Goal: Task Accomplishment & Management: Manage account settings

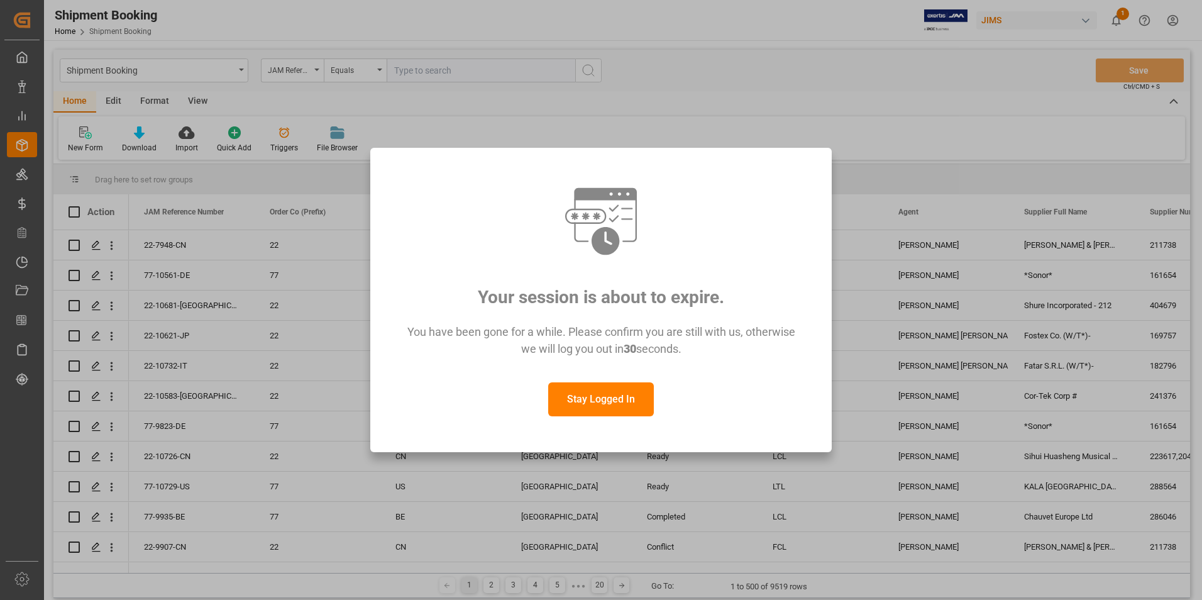
click at [567, 397] on button "Stay Logged In" at bounding box center [601, 399] width 106 height 34
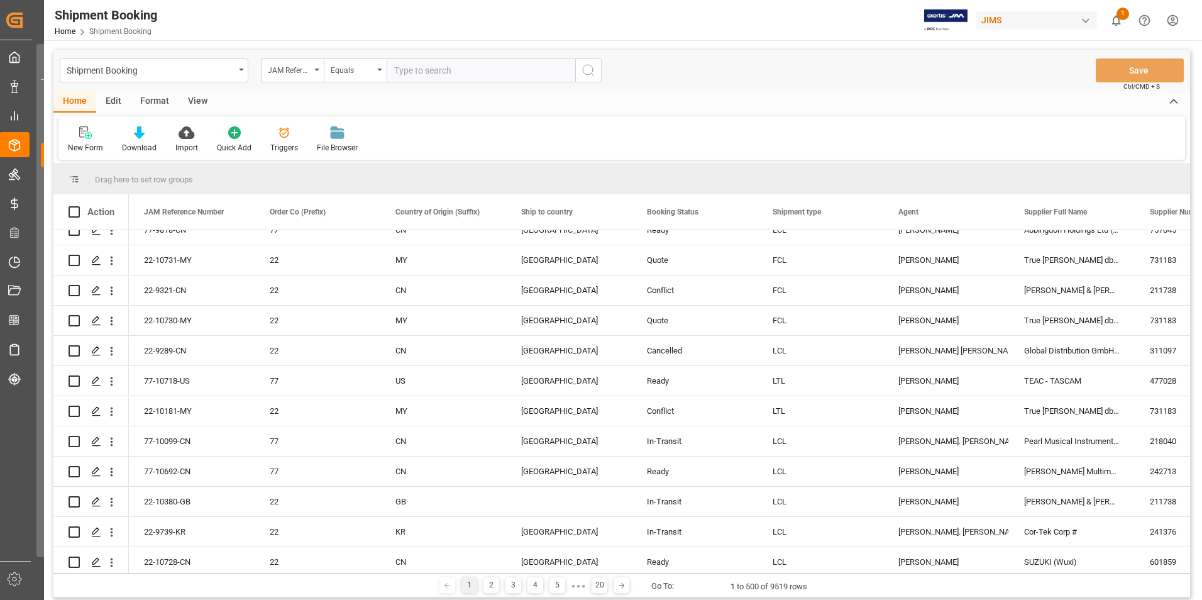
scroll to position [377, 0]
click at [446, 67] on input "text" at bounding box center [481, 70] width 189 height 24
type input "77-9845-CN"
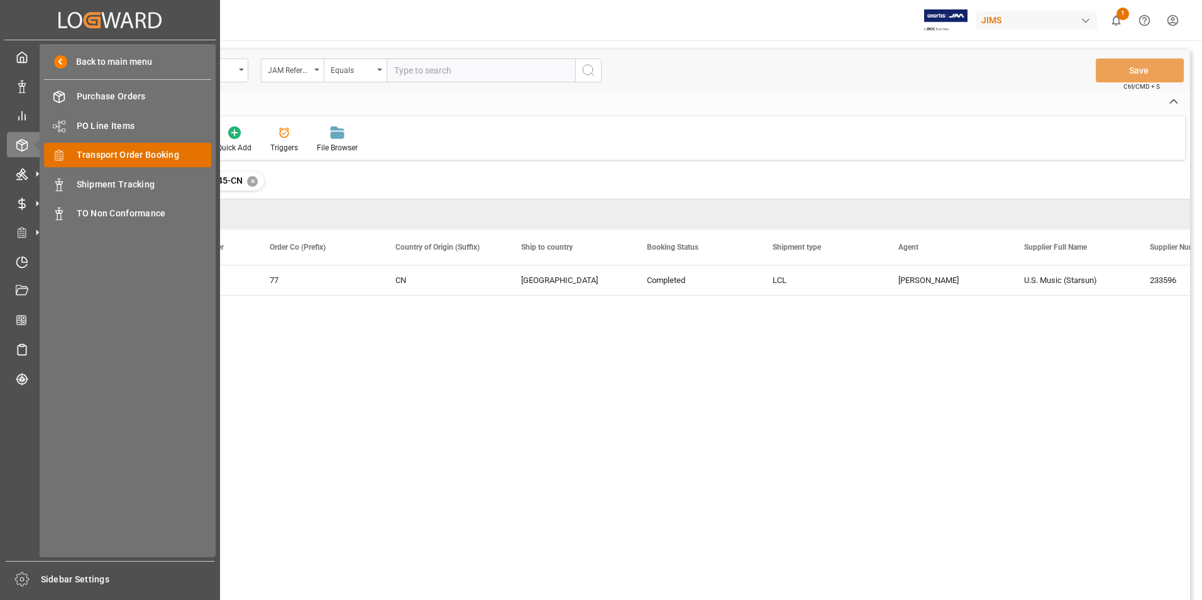
click at [136, 154] on span "Transport Order Booking" at bounding box center [144, 154] width 135 height 13
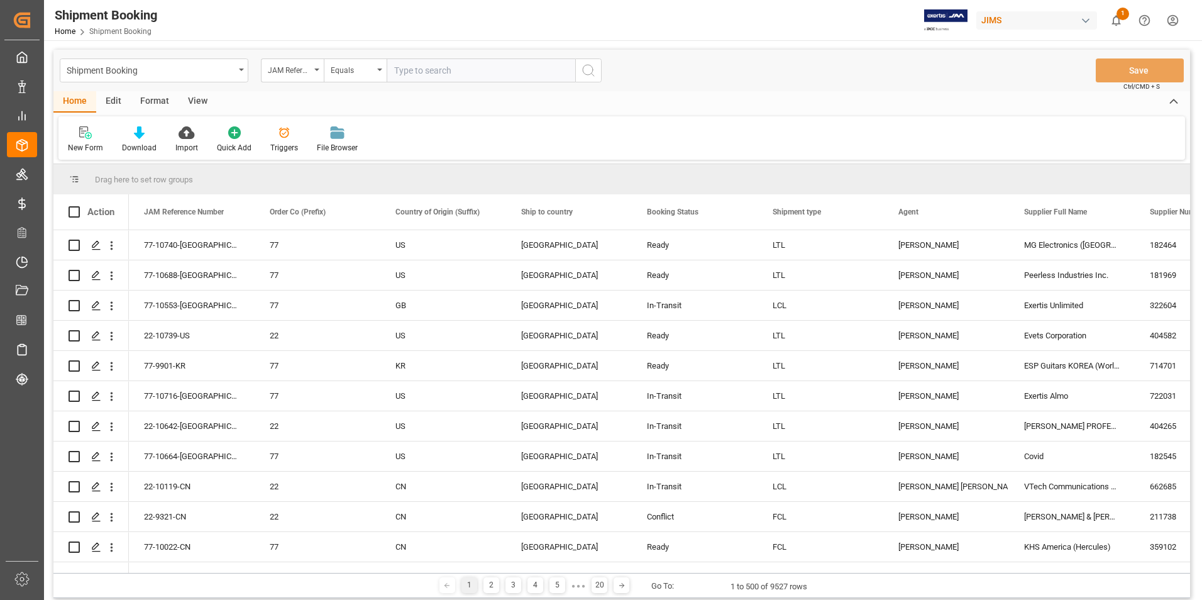
click at [449, 72] on input "text" at bounding box center [481, 70] width 189 height 24
paste input "77-10390-GB"
type input "77-10390-GB"
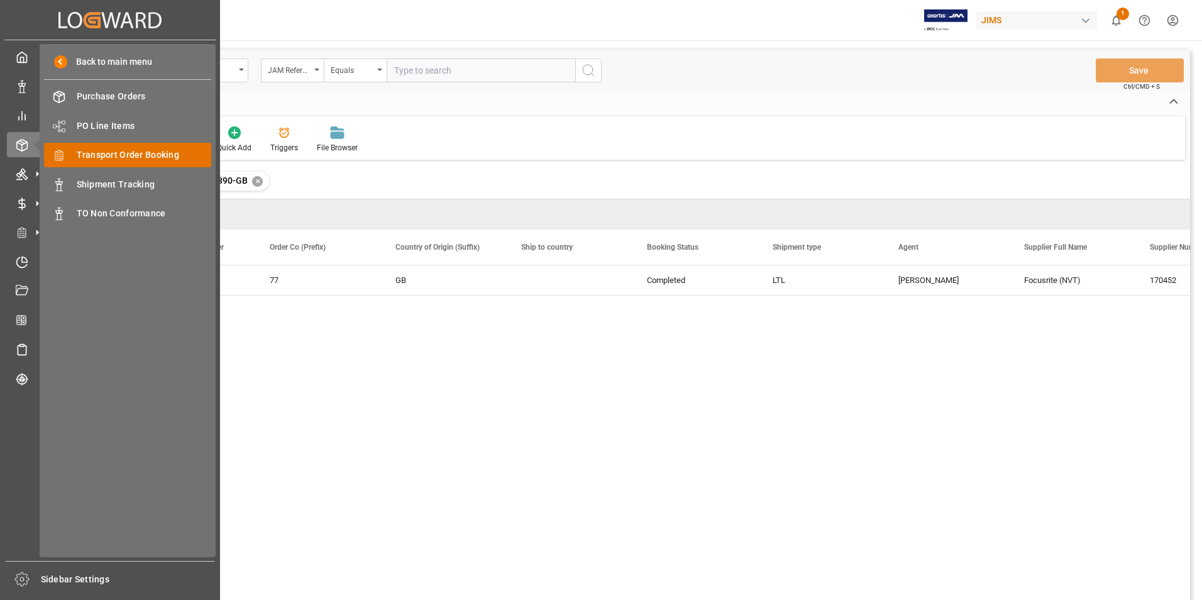
click at [166, 153] on span "Transport Order Booking" at bounding box center [144, 154] width 135 height 13
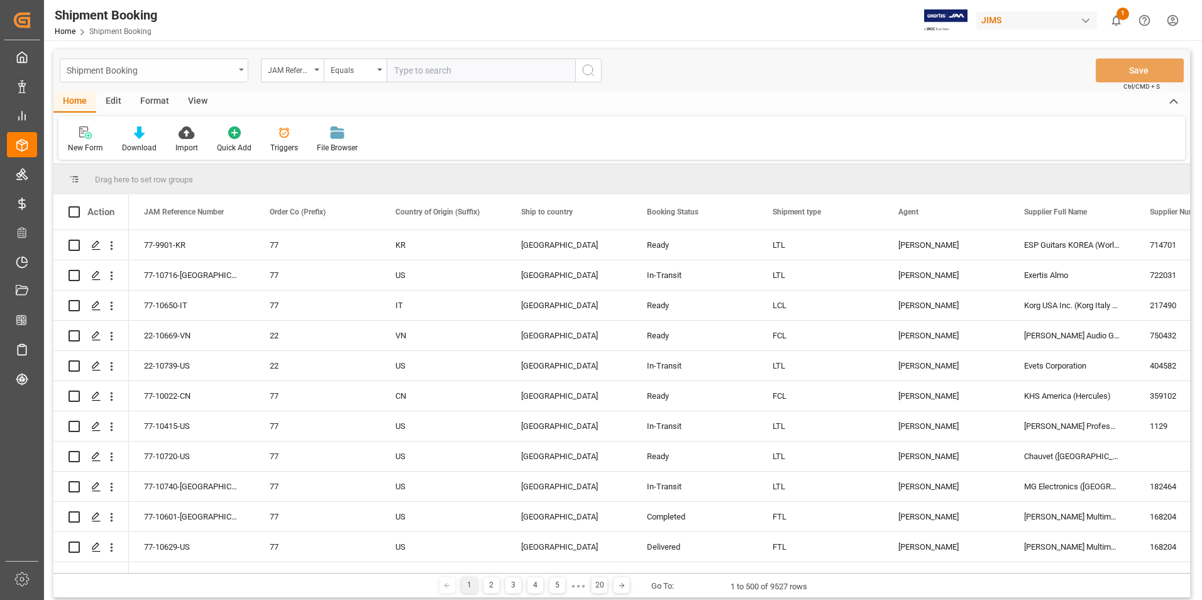
click at [243, 69] on icon "open menu" at bounding box center [241, 70] width 5 height 3
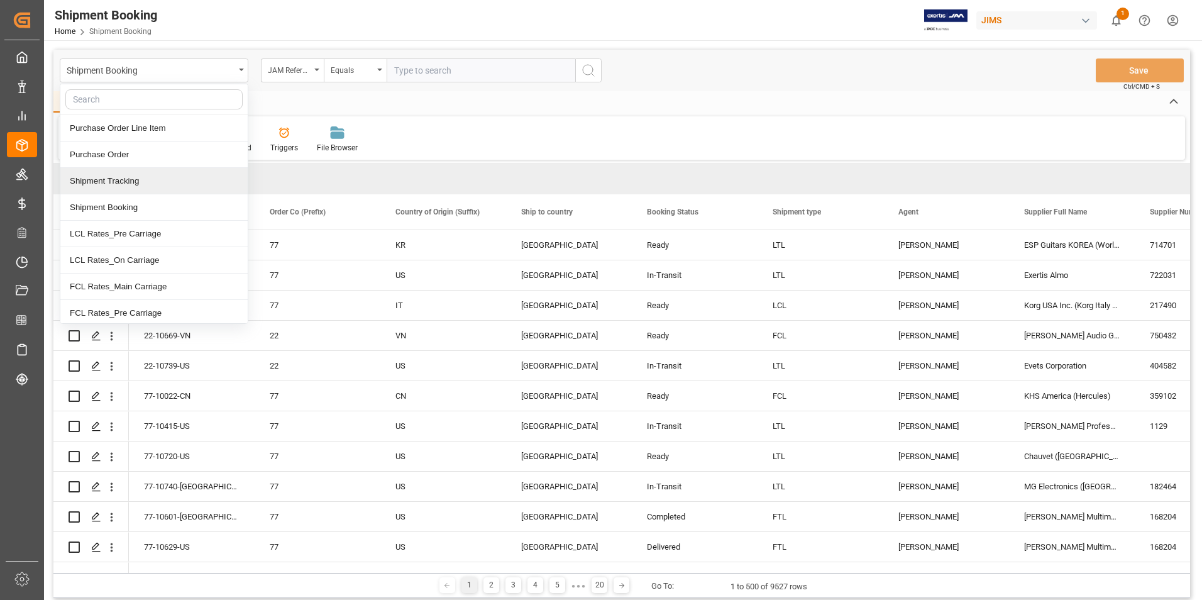
click at [137, 184] on div "Shipment Tracking" at bounding box center [153, 181] width 187 height 26
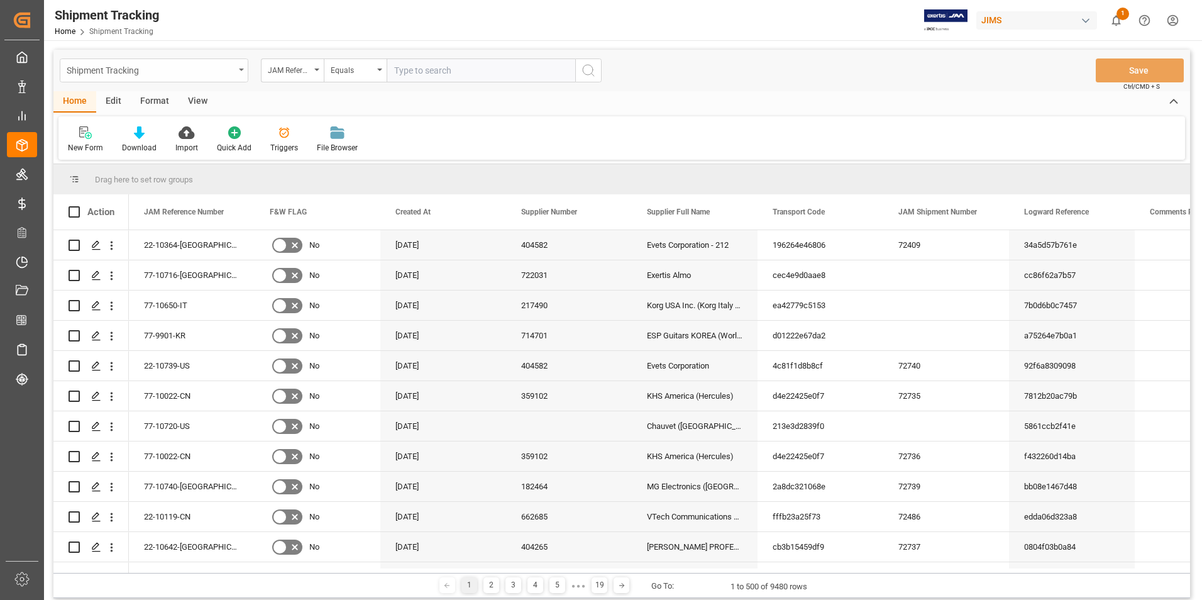
click at [245, 70] on div "Shipment Tracking" at bounding box center [154, 70] width 189 height 24
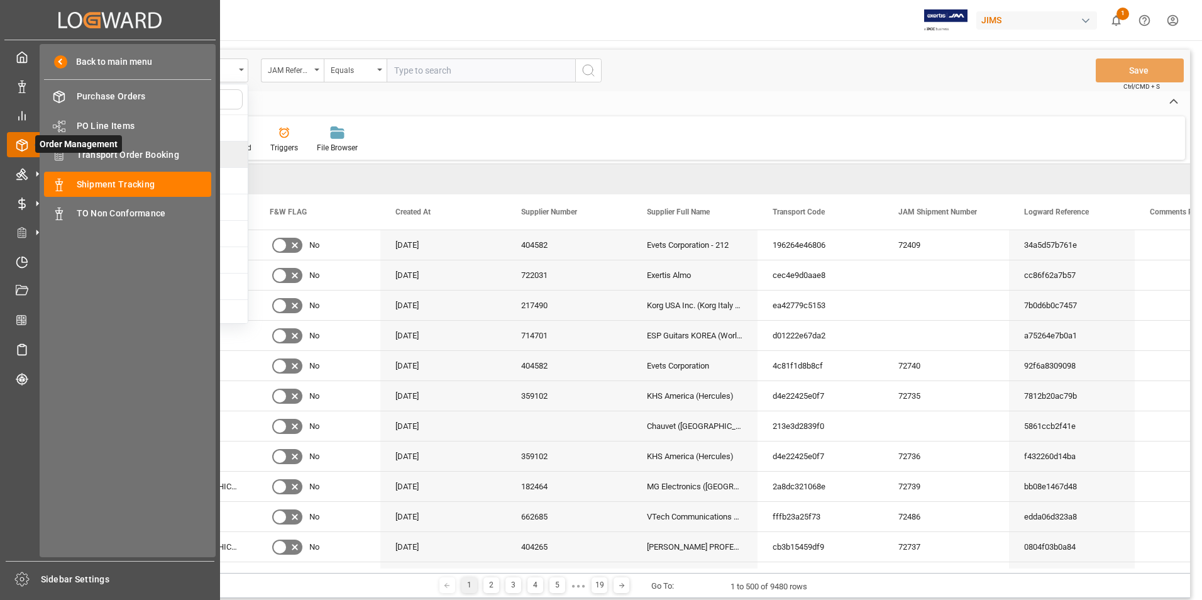
drag, startPoint x: 28, startPoint y: 143, endPoint x: 36, endPoint y: 141, distance: 8.4
click at [29, 142] on icon at bounding box center [37, 144] width 26 height 26
click at [160, 152] on span "Transport Order Booking" at bounding box center [144, 154] width 135 height 13
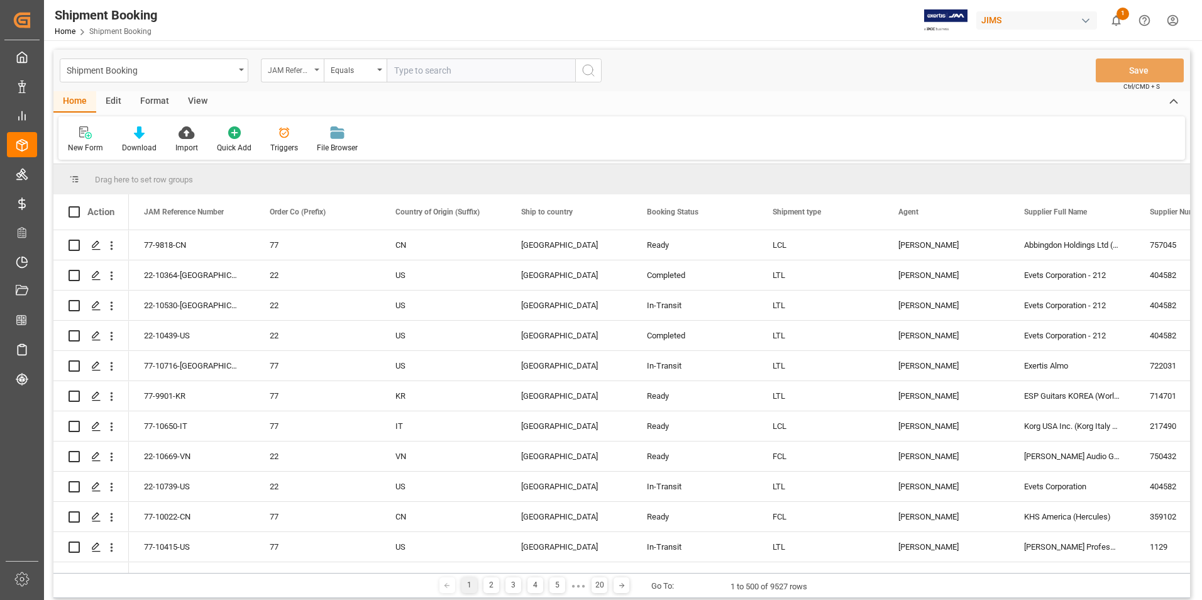
click at [314, 67] on div "JAM Reference Number" at bounding box center [292, 70] width 63 height 24
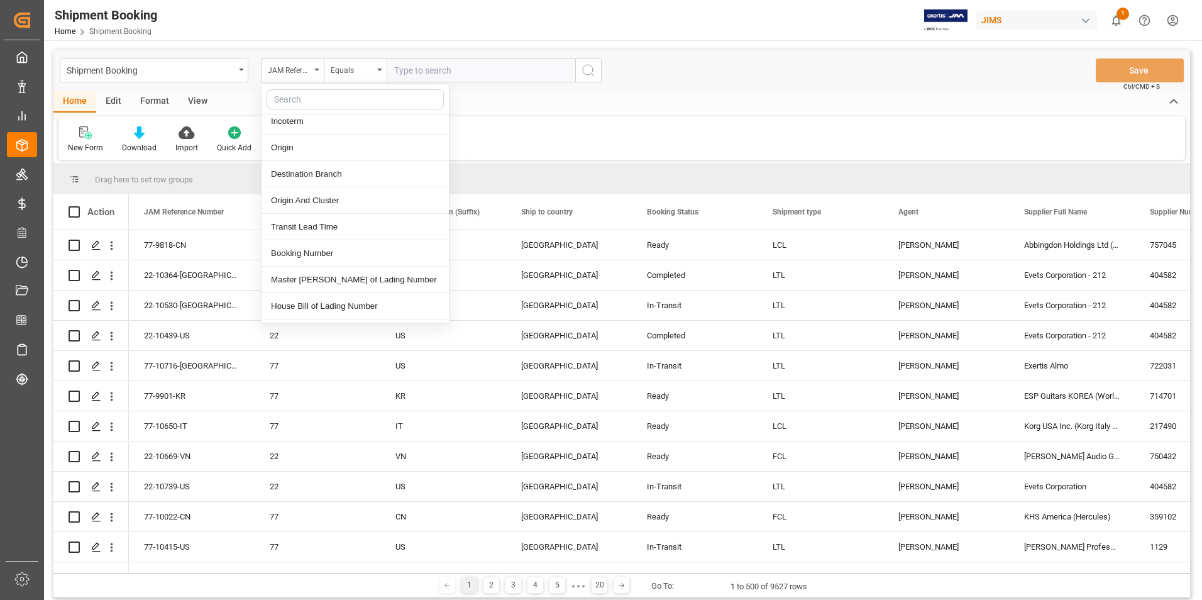
scroll to position [503, 0]
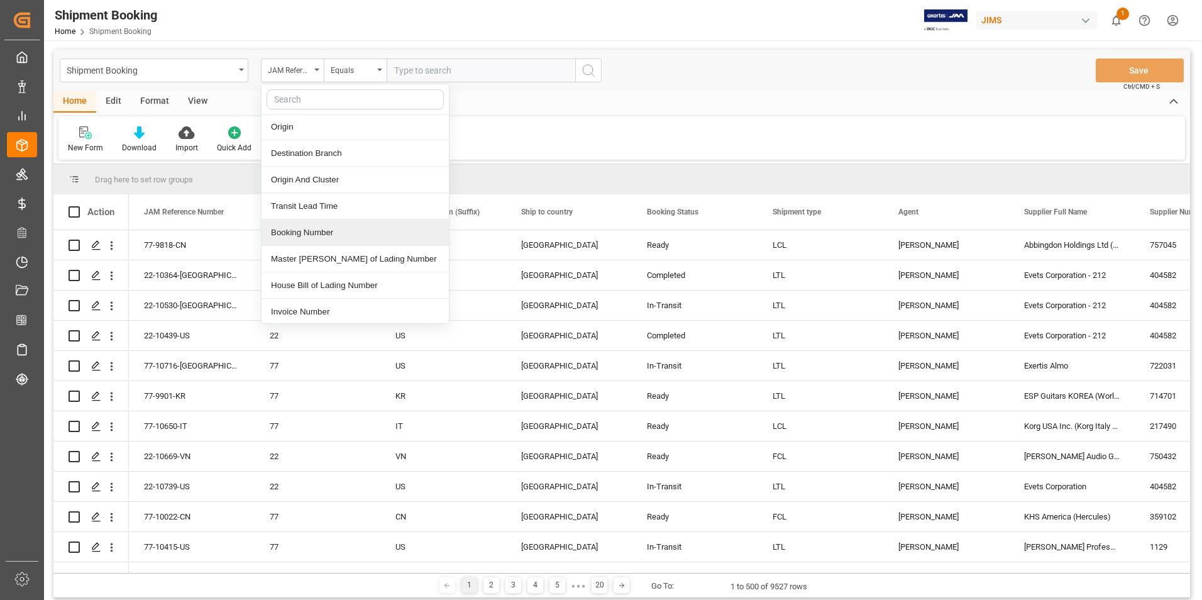
click at [380, 226] on div "Booking Number" at bounding box center [355, 232] width 187 height 26
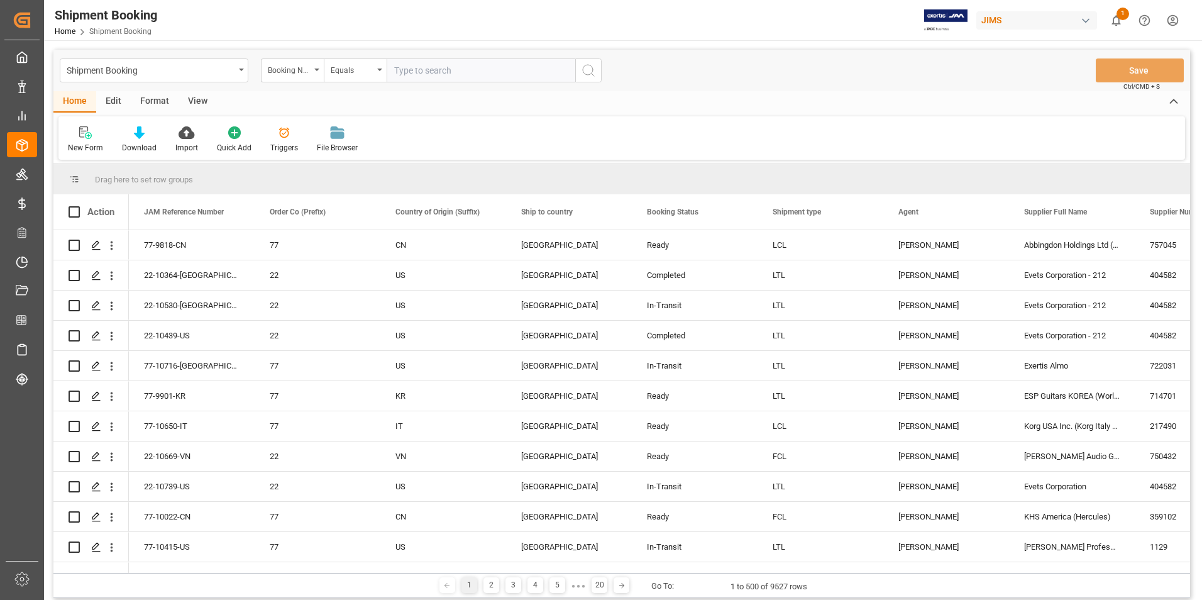
click at [419, 69] on input "text" at bounding box center [481, 70] width 189 height 24
paste input "883713927042"
type input "883713927042"
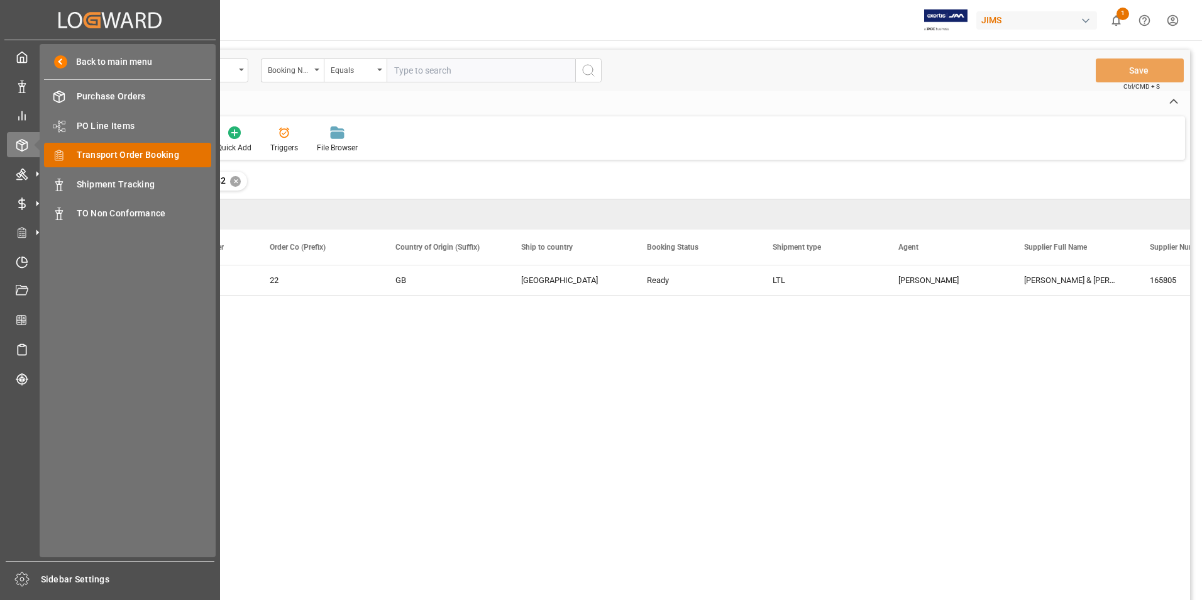
click at [169, 153] on span "Transport Order Booking" at bounding box center [144, 154] width 135 height 13
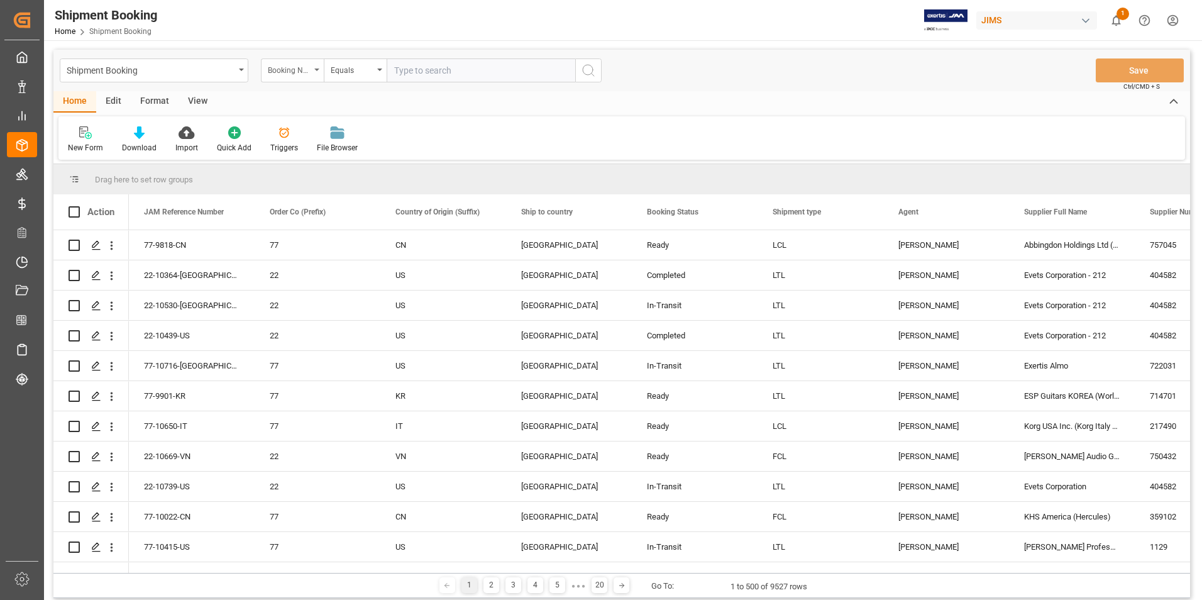
click at [316, 66] on div "Booking Number" at bounding box center [292, 70] width 63 height 24
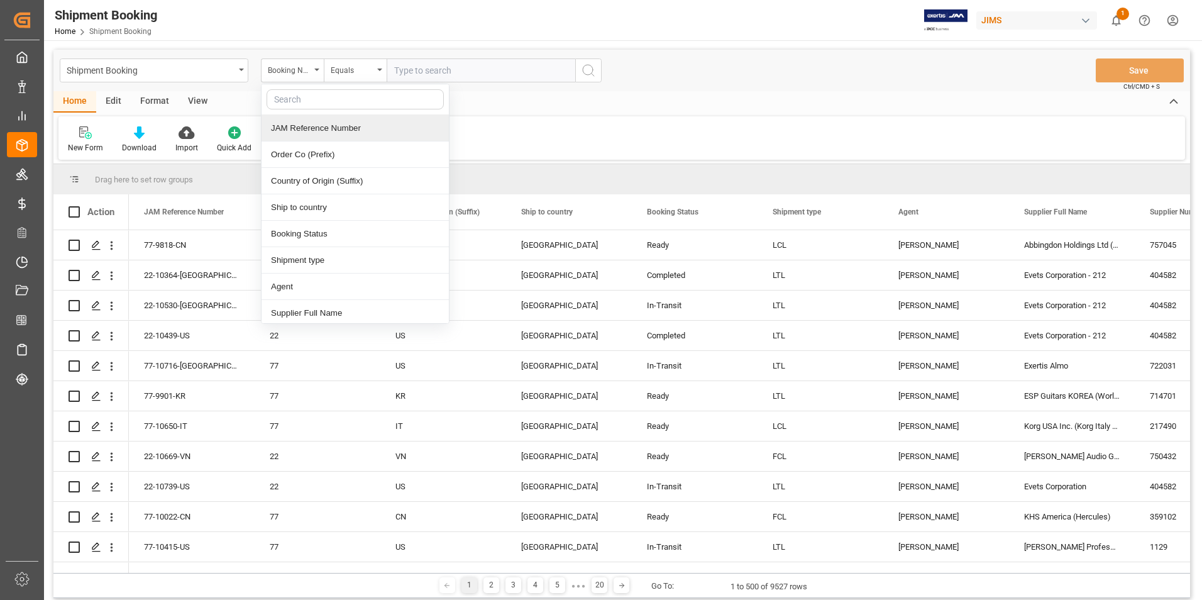
click at [316, 123] on div "JAM Reference Number" at bounding box center [355, 128] width 187 height 26
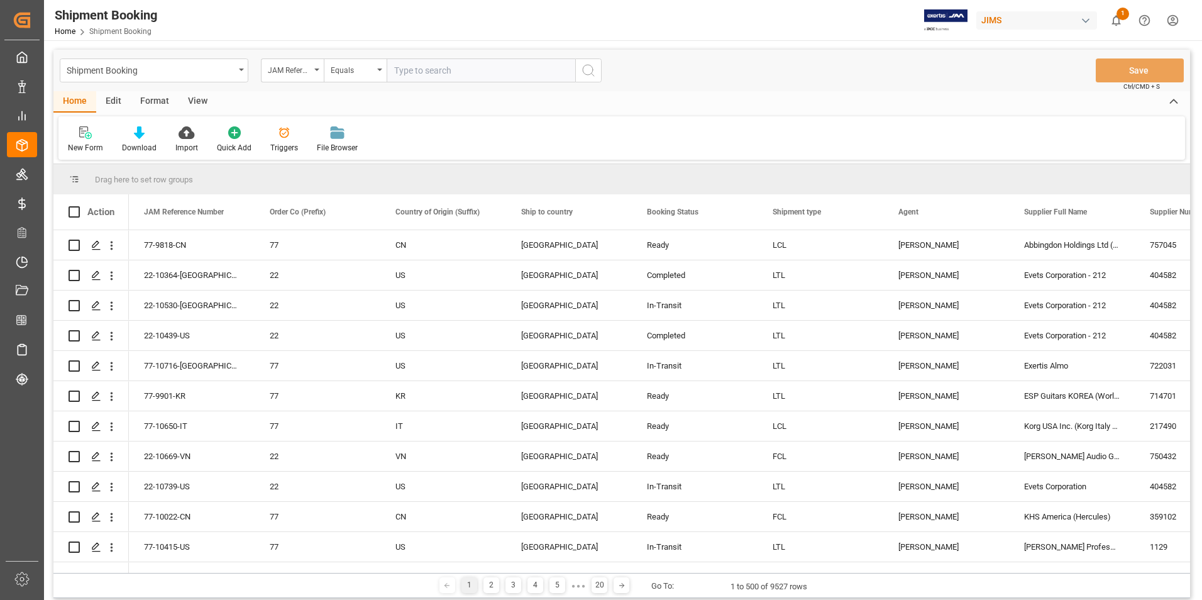
click at [415, 66] on input "text" at bounding box center [481, 70] width 189 height 24
paste input "77-10743-CA"
type input "77-10743-CA"
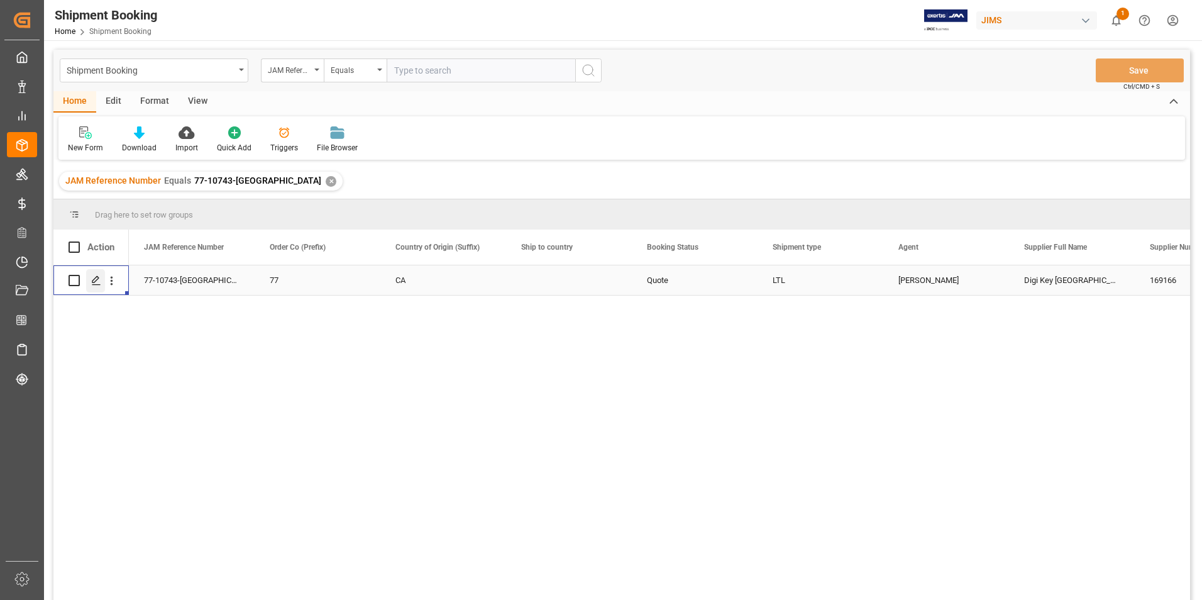
click at [96, 277] on icon "Press SPACE to select this row." at bounding box center [96, 280] width 10 height 10
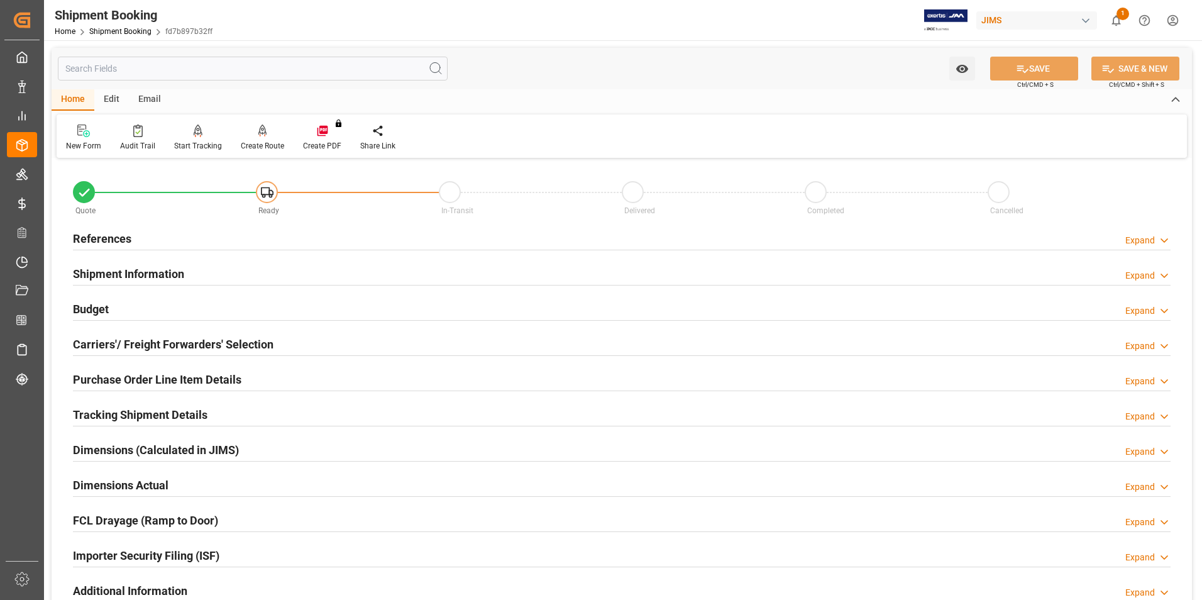
click at [125, 268] on h2 "Shipment Information" at bounding box center [128, 273] width 111 height 17
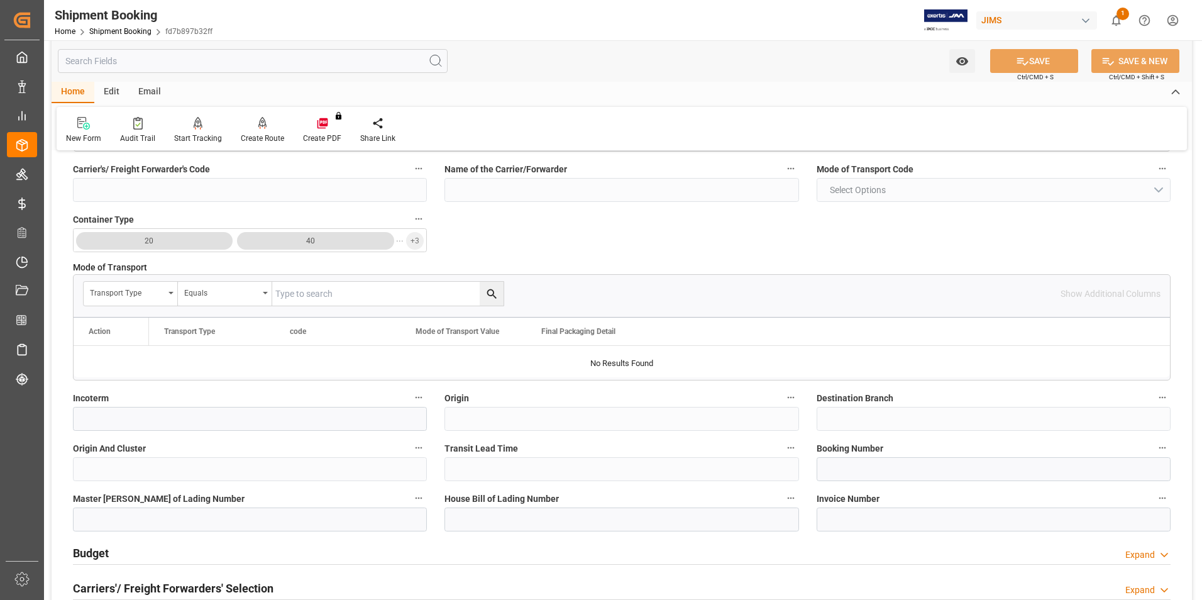
scroll to position [314, 0]
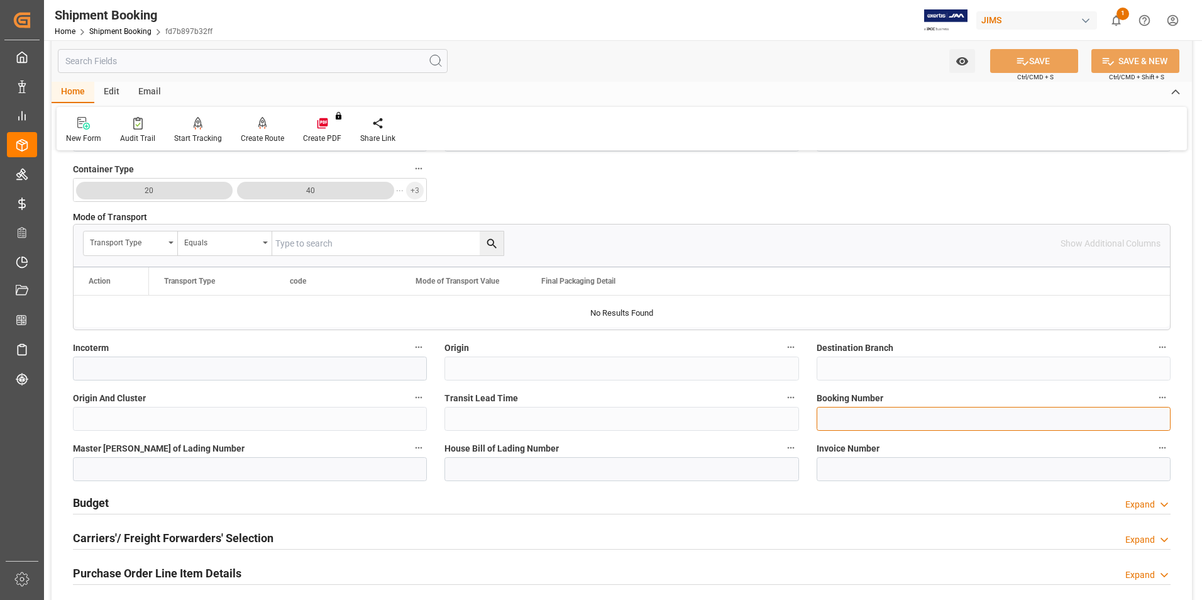
click at [849, 423] on input at bounding box center [994, 419] width 354 height 24
paste input "472651584920"
type input "472651584920"
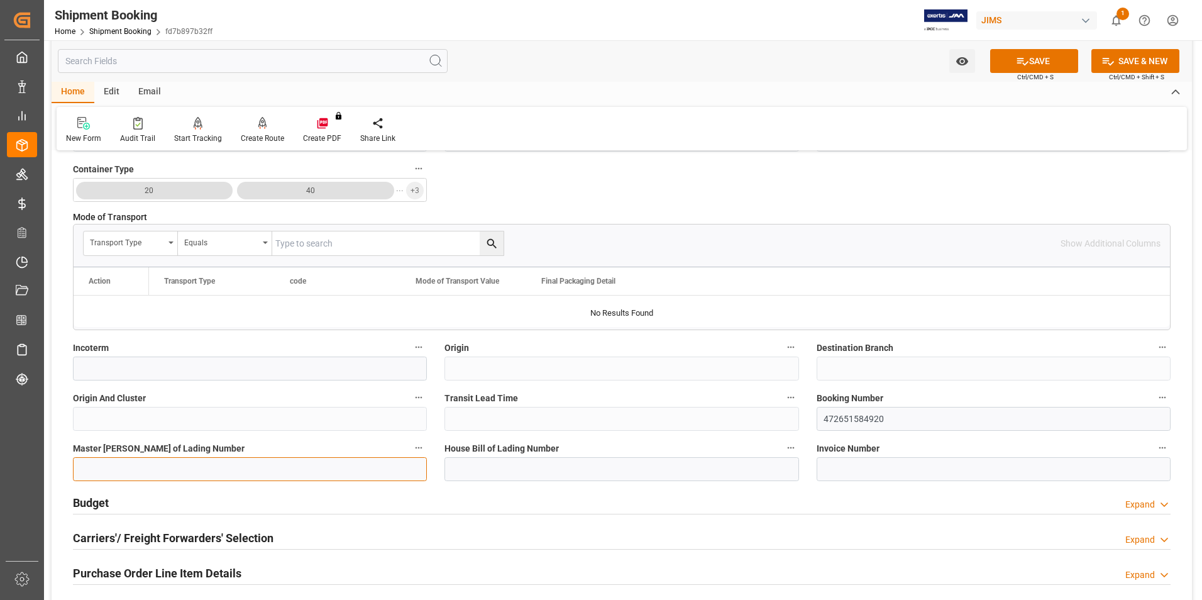
click at [197, 467] on input at bounding box center [250, 469] width 354 height 24
paste input "472651584920"
type input "472651584920"
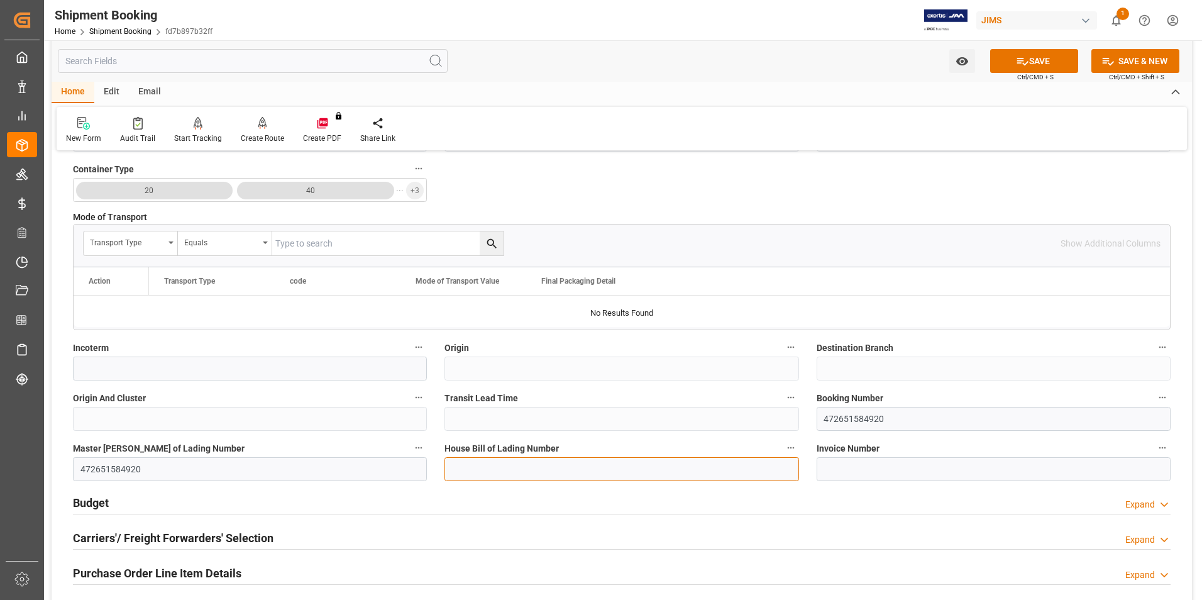
click at [471, 460] on input at bounding box center [622, 469] width 354 height 24
paste input "472651584920"
type input "472651584920"
click at [1053, 53] on button "SAVE" at bounding box center [1034, 61] width 88 height 24
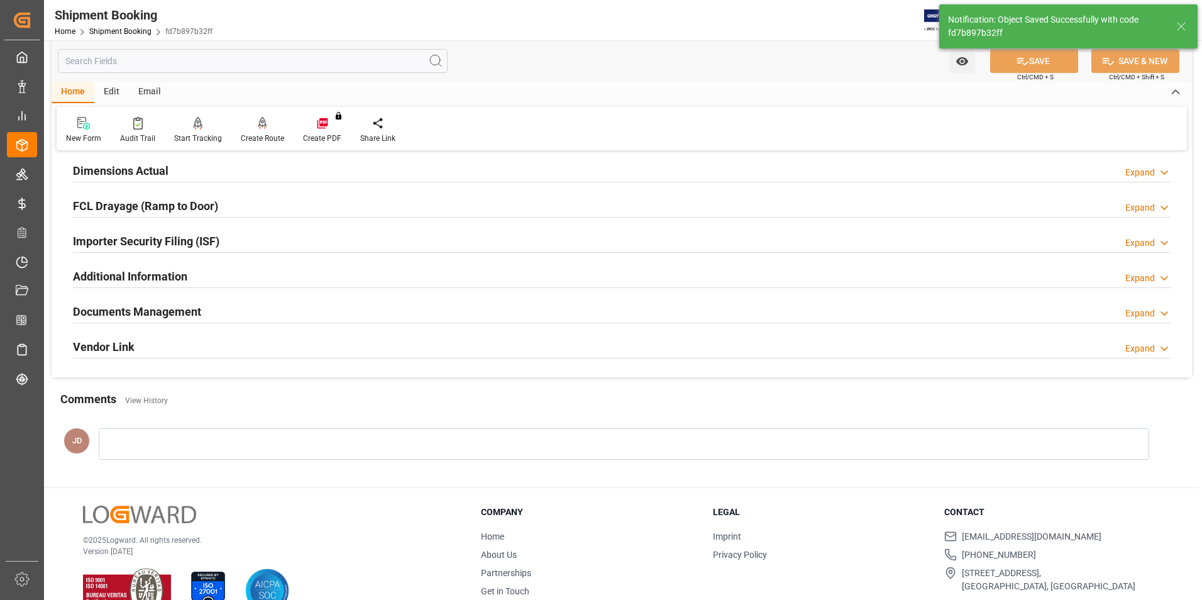
scroll to position [0, 0]
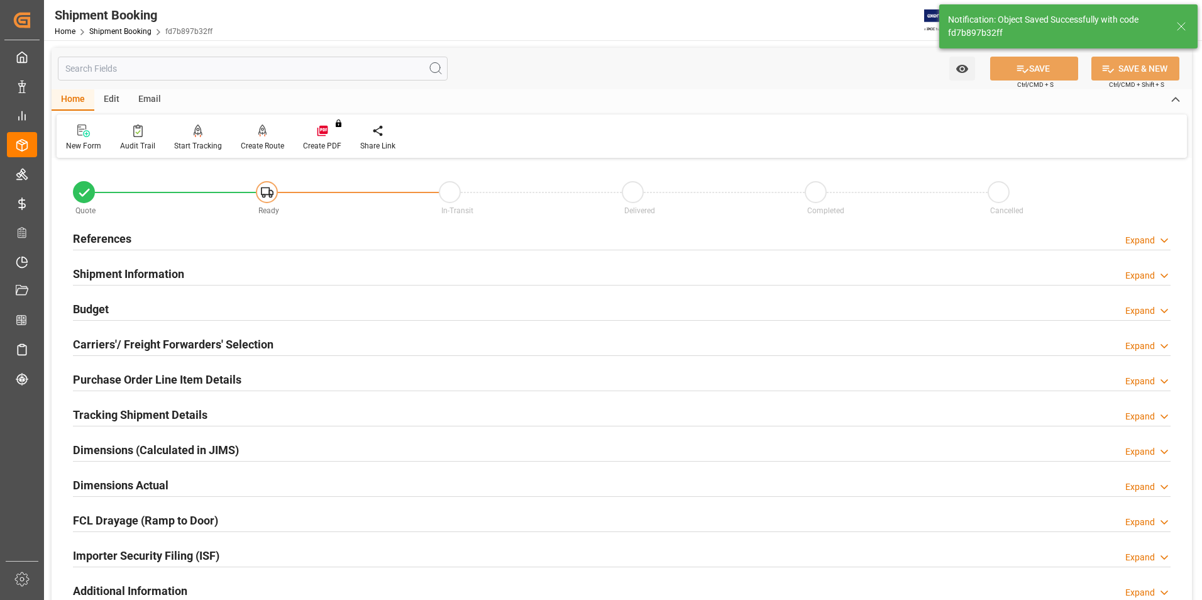
click at [87, 304] on h2 "Budget" at bounding box center [91, 309] width 36 height 17
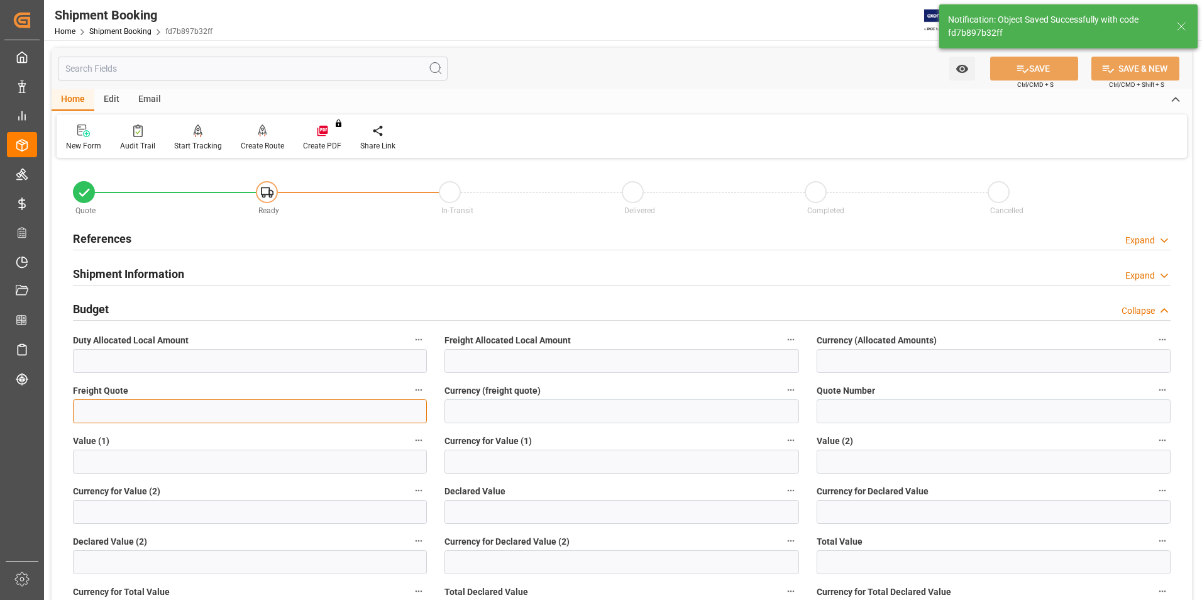
click at [138, 414] on input "text" at bounding box center [250, 411] width 354 height 24
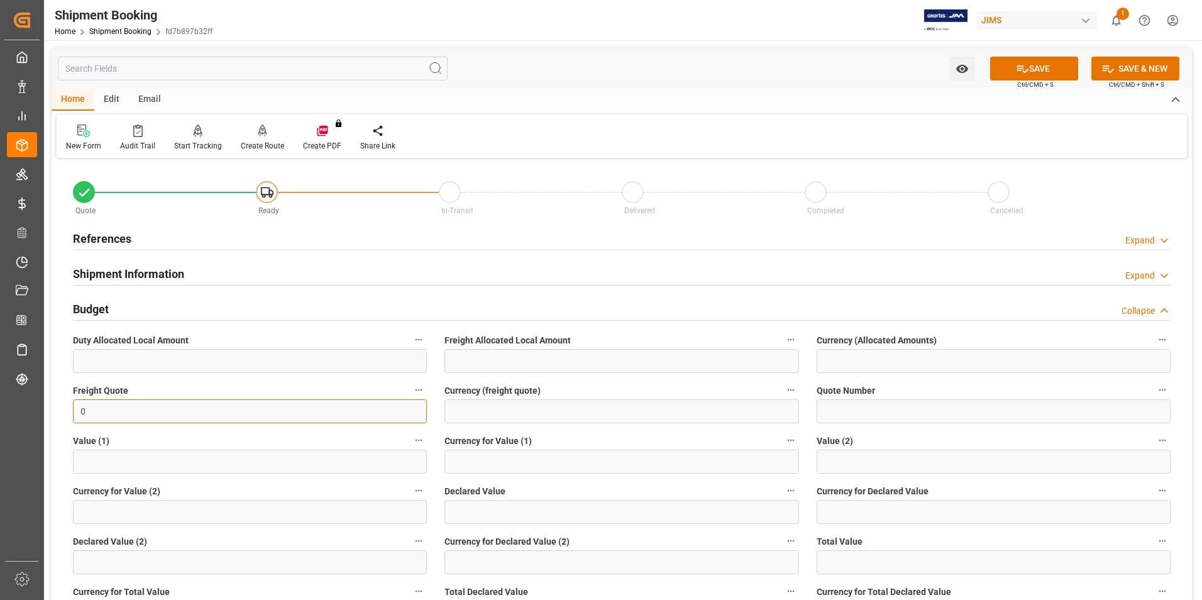
type input "0"
click at [485, 516] on input "text" at bounding box center [622, 512] width 354 height 24
type input "184.64"
click at [858, 517] on input at bounding box center [994, 512] width 354 height 24
type input "cad"
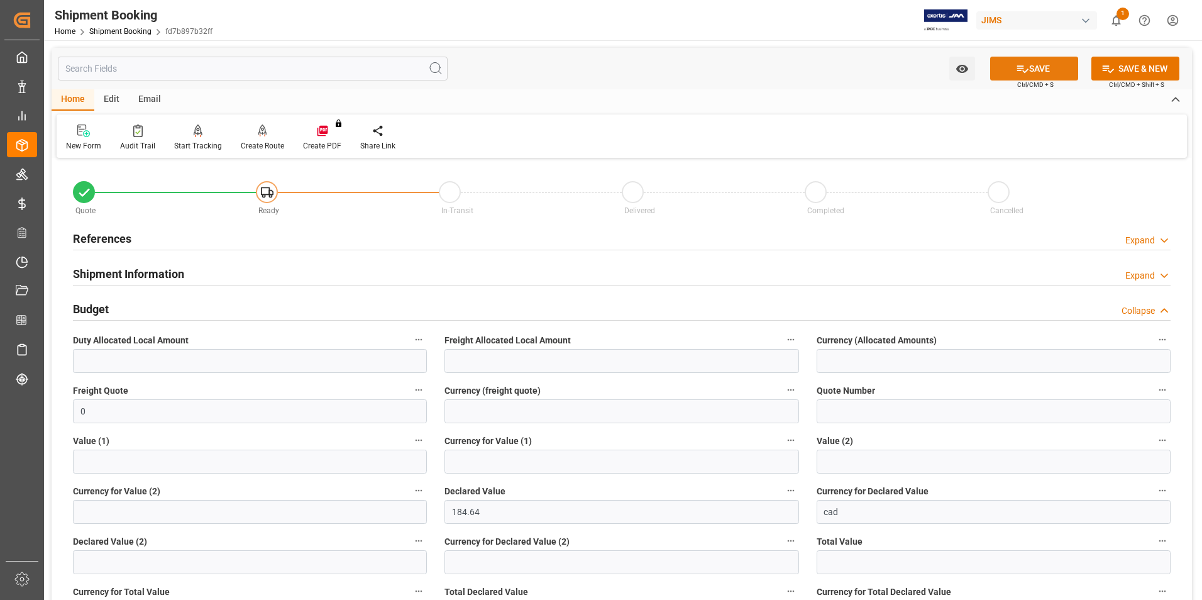
click at [1026, 67] on icon at bounding box center [1022, 68] width 13 height 13
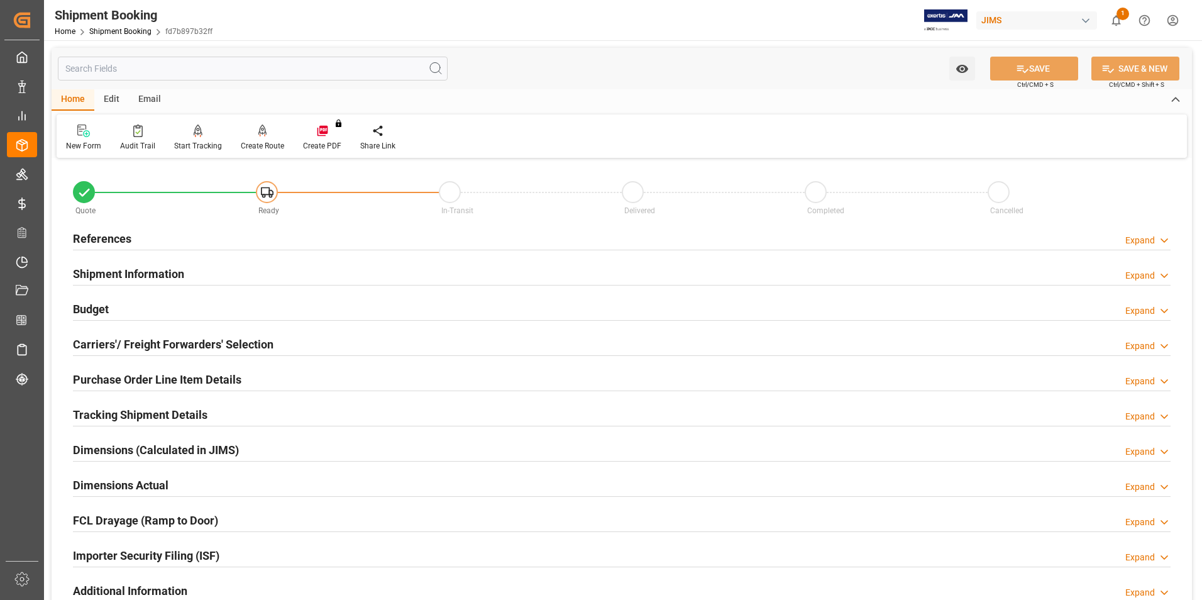
click at [147, 341] on h2 "Carriers'/ Freight Forwarders' Selection" at bounding box center [173, 344] width 201 height 17
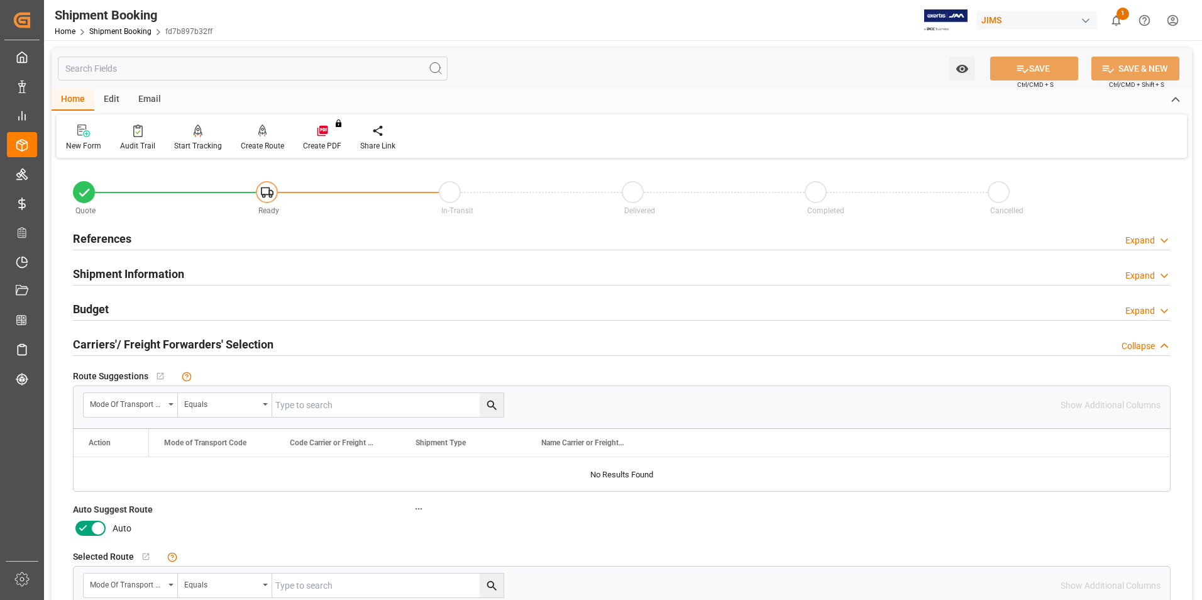
click at [86, 521] on icon at bounding box center [82, 528] width 15 height 15
click at [0, 0] on input "checkbox" at bounding box center [0, 0] width 0 height 0
click at [1026, 67] on icon at bounding box center [1022, 68] width 13 height 13
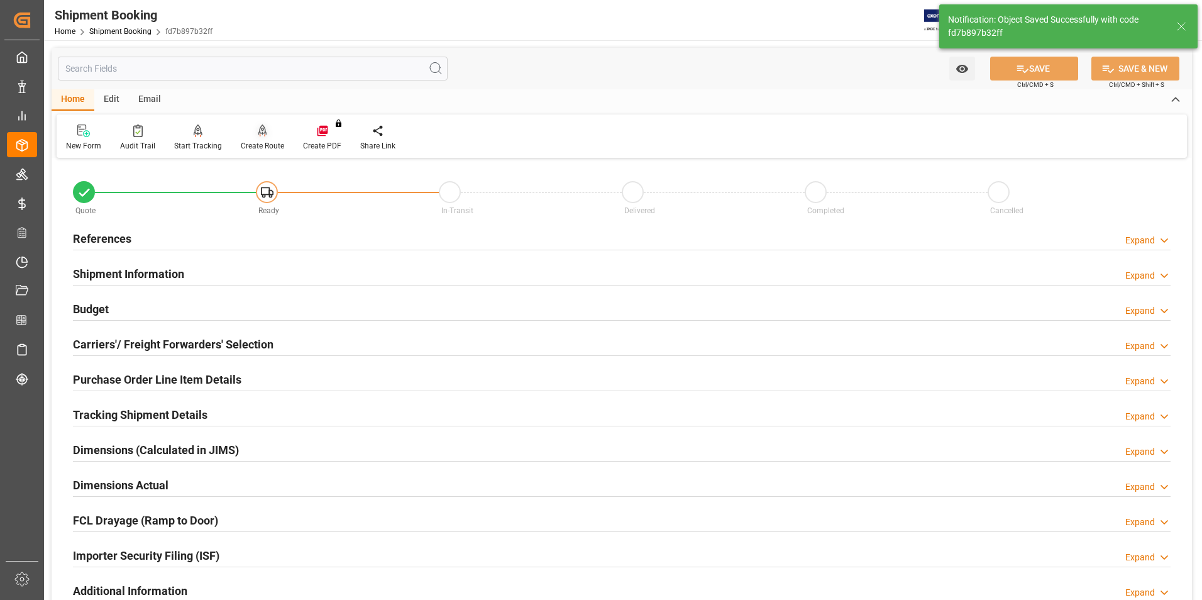
click at [251, 148] on div "Create Route" at bounding box center [262, 145] width 43 height 11
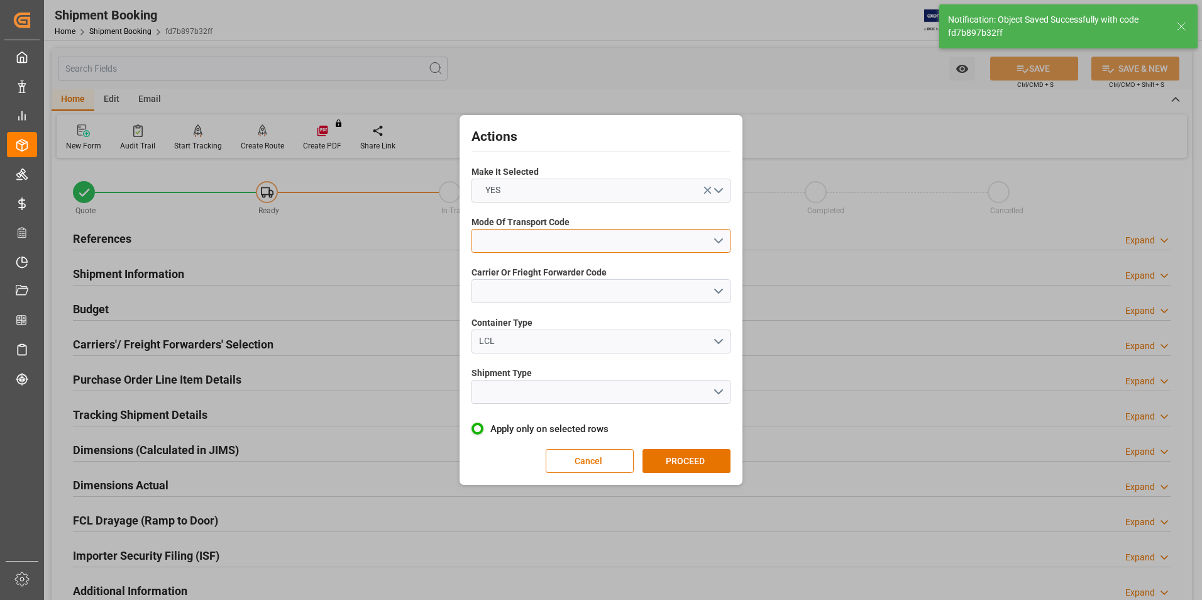
click at [507, 246] on button "open menu" at bounding box center [601, 241] width 259 height 24
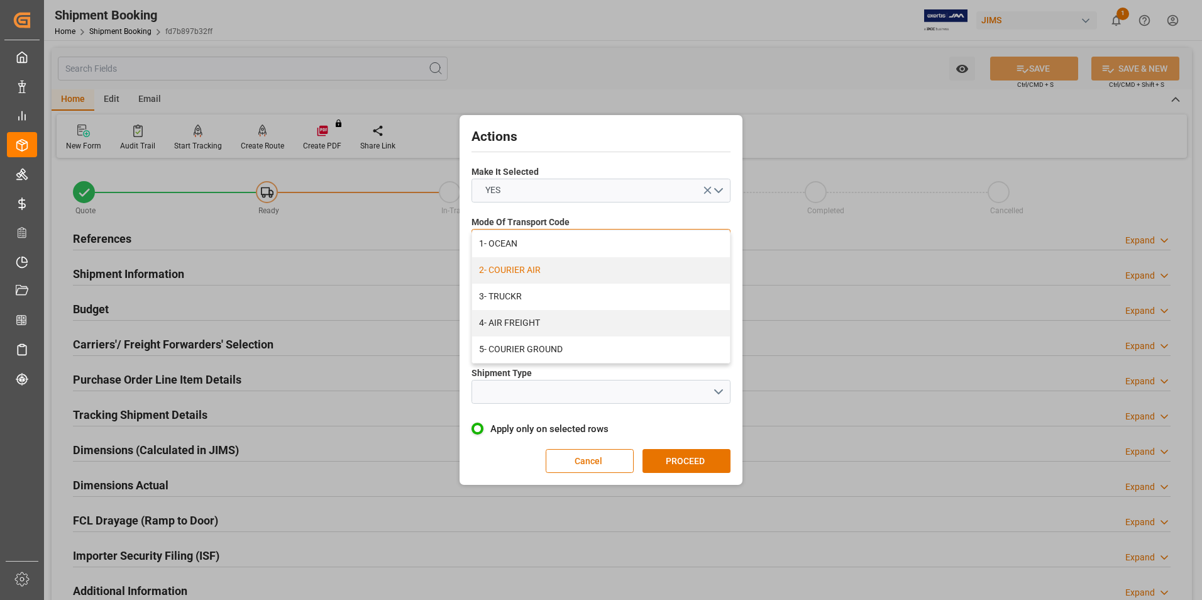
click at [513, 274] on div "2- COURIER AIR" at bounding box center [601, 270] width 258 height 26
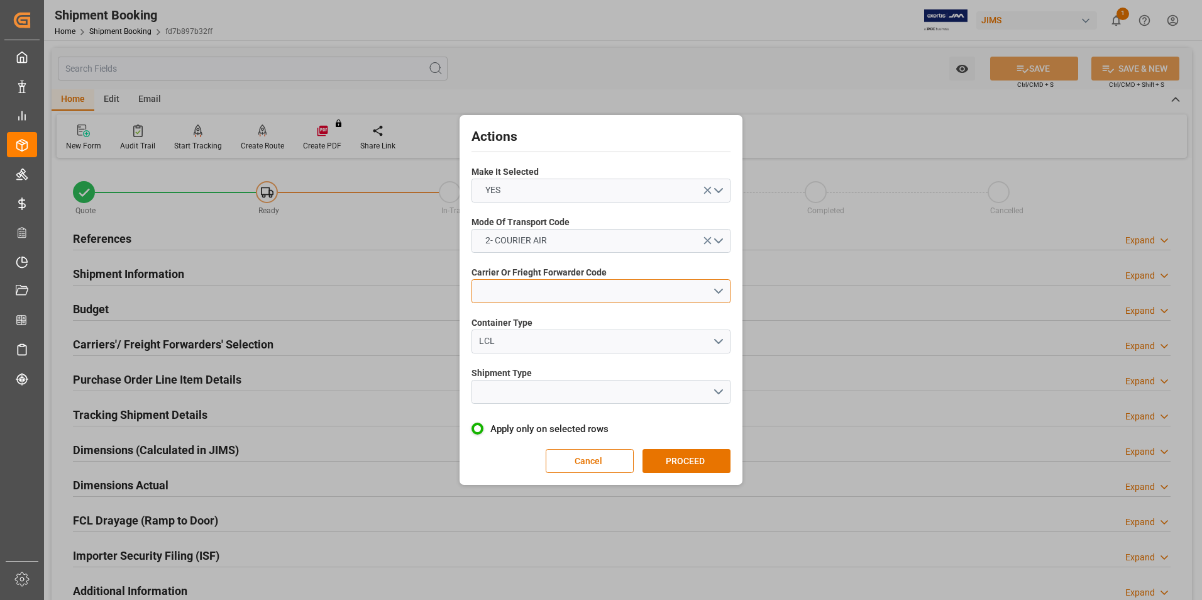
click at [515, 298] on button "open menu" at bounding box center [601, 291] width 259 height 24
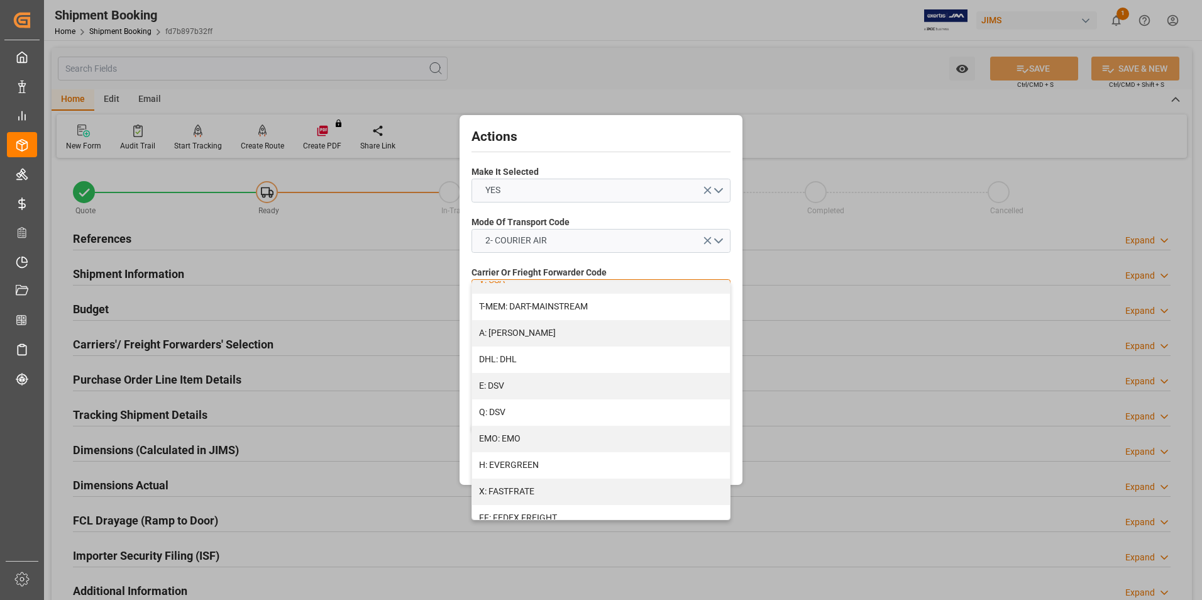
scroll to position [252, 0]
click at [553, 463] on div "J: FEDEX INTERNATIONAL ECONOMY" at bounding box center [601, 465] width 258 height 26
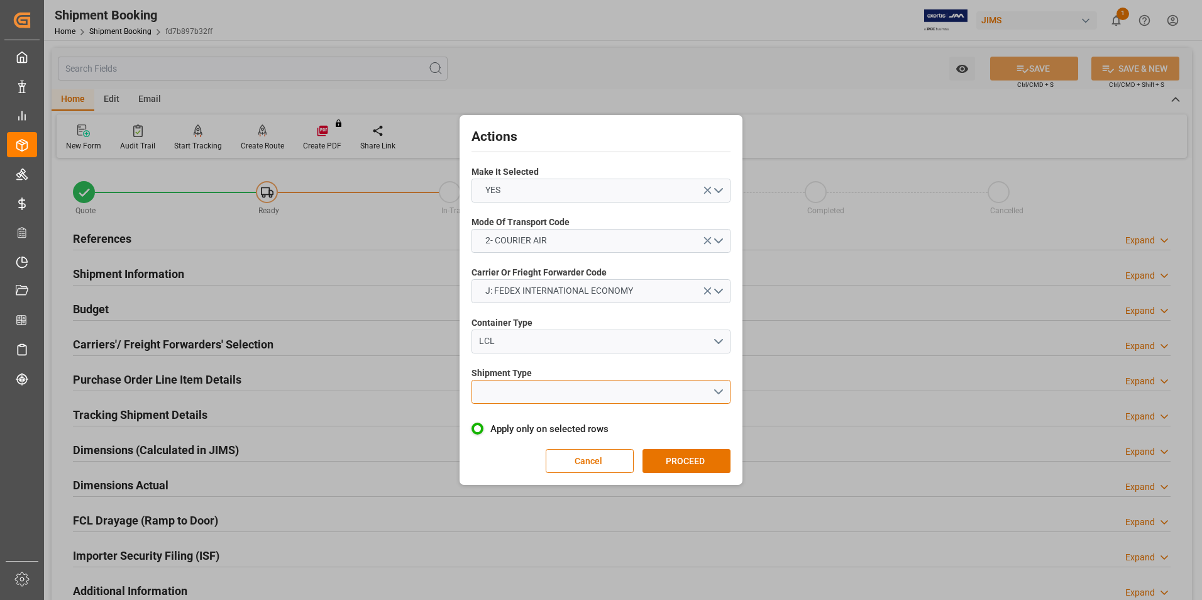
click at [528, 389] on button "open menu" at bounding box center [601, 392] width 259 height 24
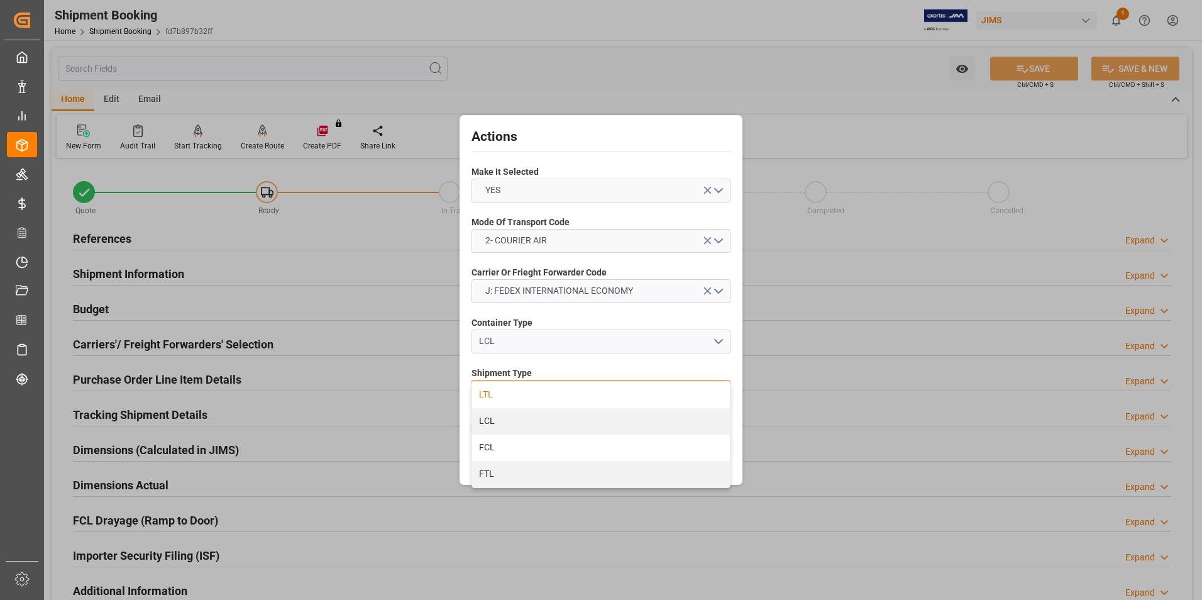
click at [529, 391] on div "LTL" at bounding box center [601, 395] width 258 height 26
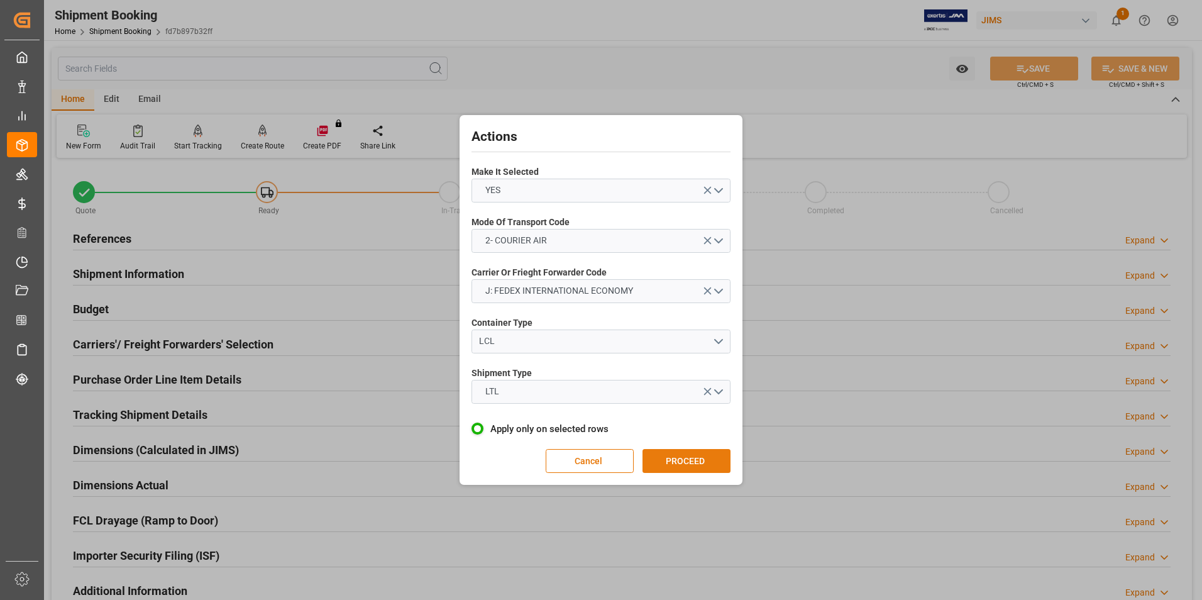
click at [667, 455] on button "PROCEED" at bounding box center [687, 461] width 88 height 24
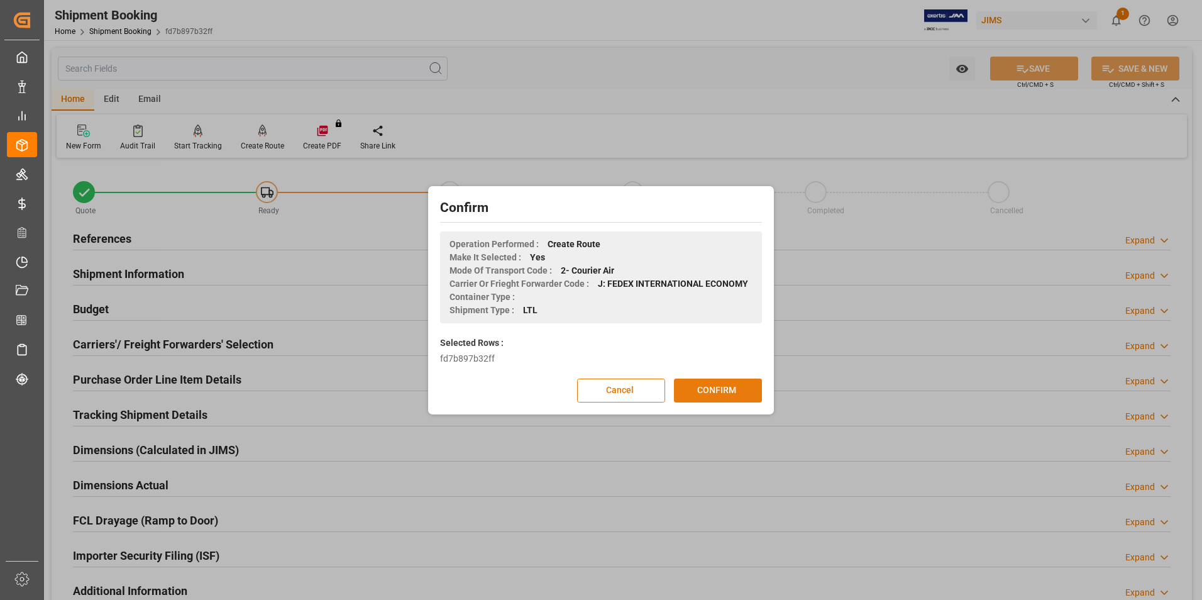
click at [699, 392] on button "CONFIRM" at bounding box center [718, 391] width 88 height 24
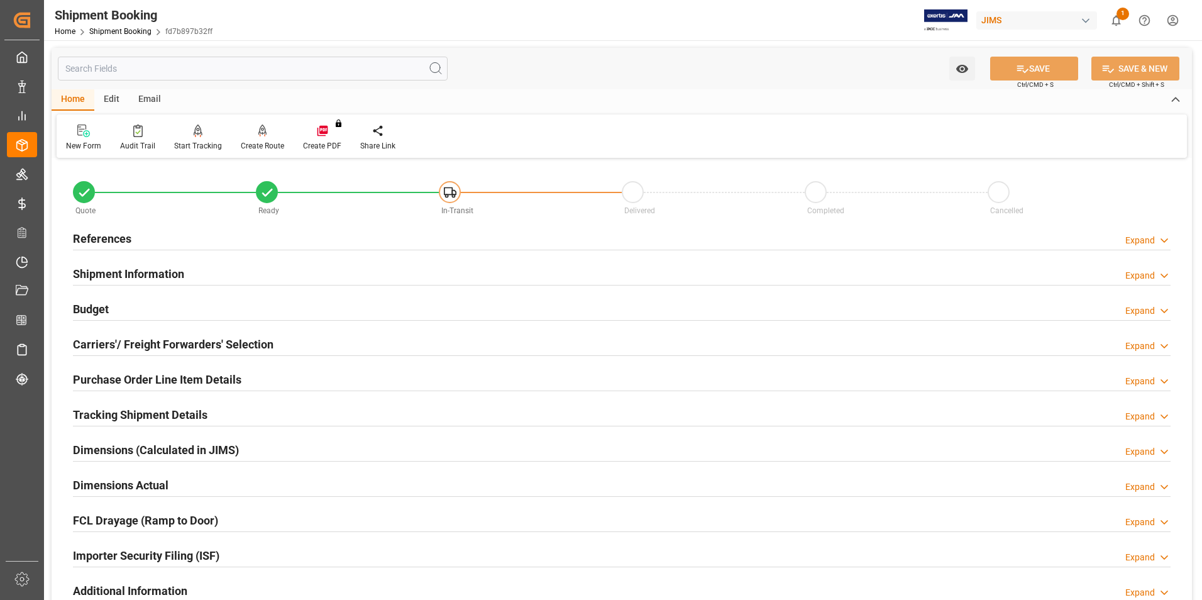
click at [107, 482] on h2 "Dimensions Actual" at bounding box center [121, 485] width 96 height 17
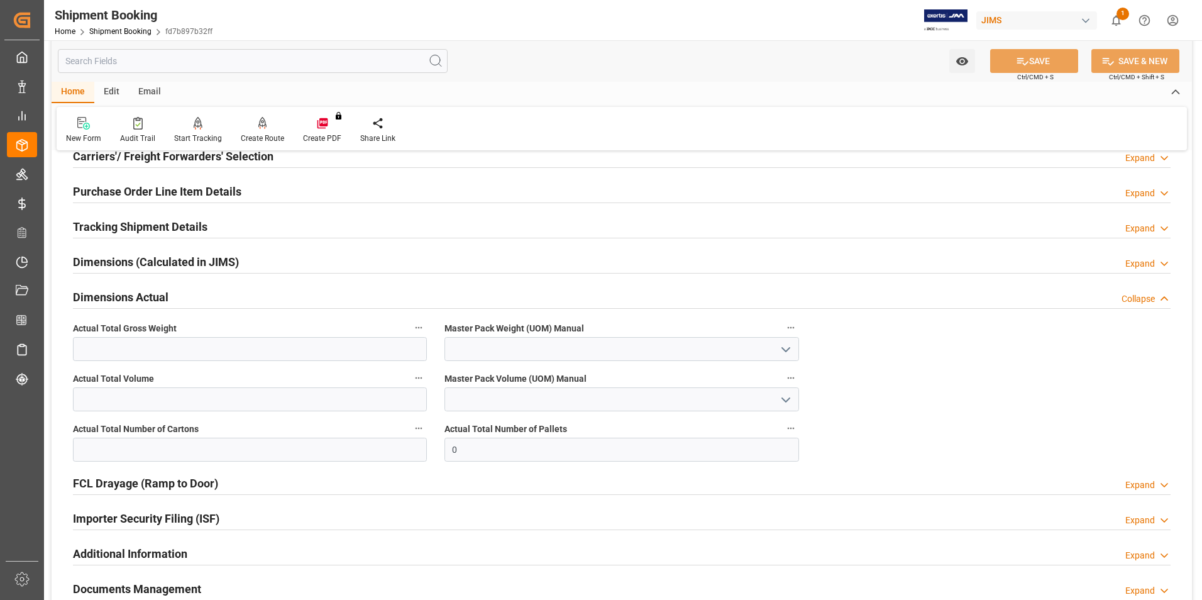
scroll to position [189, 0]
click at [236, 450] on input "text" at bounding box center [250, 449] width 354 height 24
type input "1"
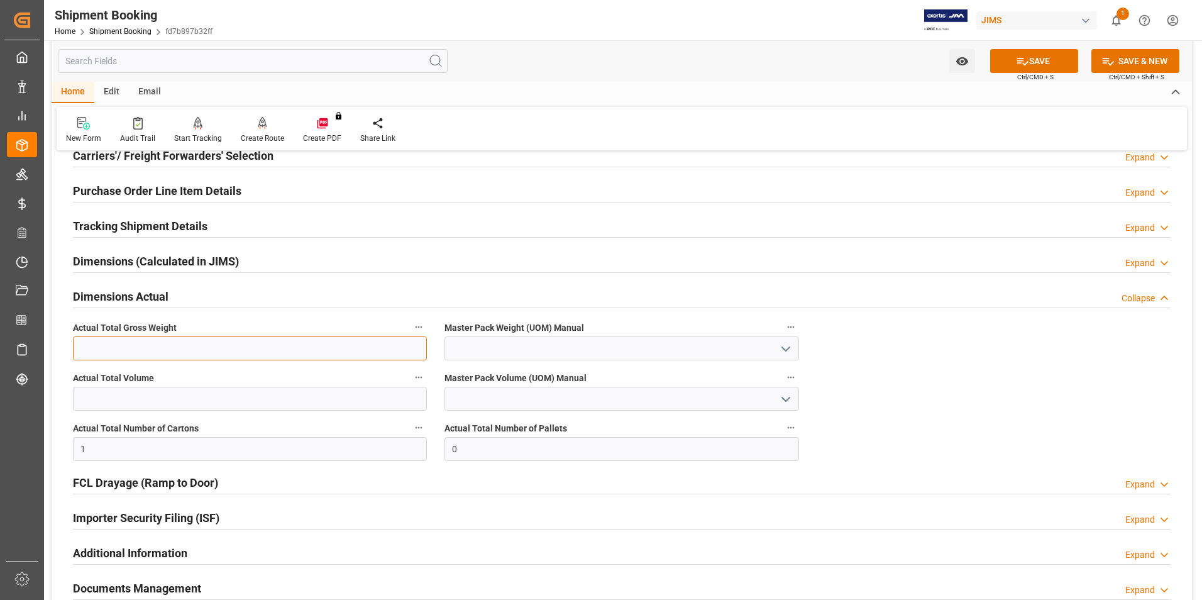
click at [87, 350] on input "text" at bounding box center [250, 348] width 354 height 24
type input "NaN"
drag, startPoint x: 105, startPoint y: 343, endPoint x: 77, endPoint y: 348, distance: 28.9
click at [77, 348] on input "4" at bounding box center [250, 348] width 354 height 24
type input "0.64"
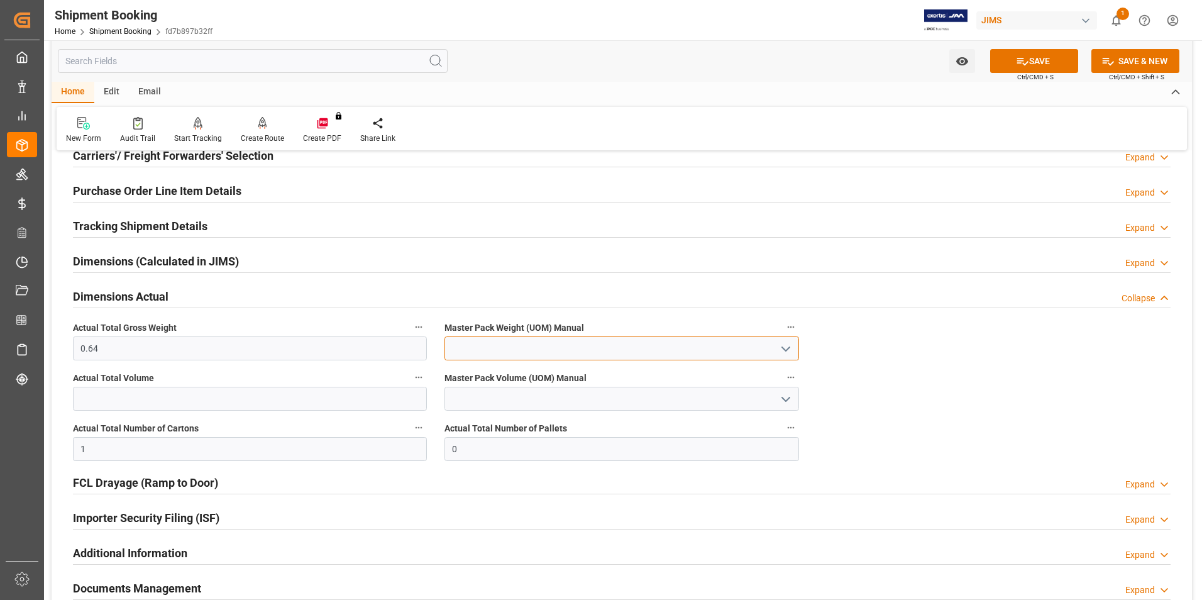
click at [471, 346] on input at bounding box center [622, 348] width 354 height 24
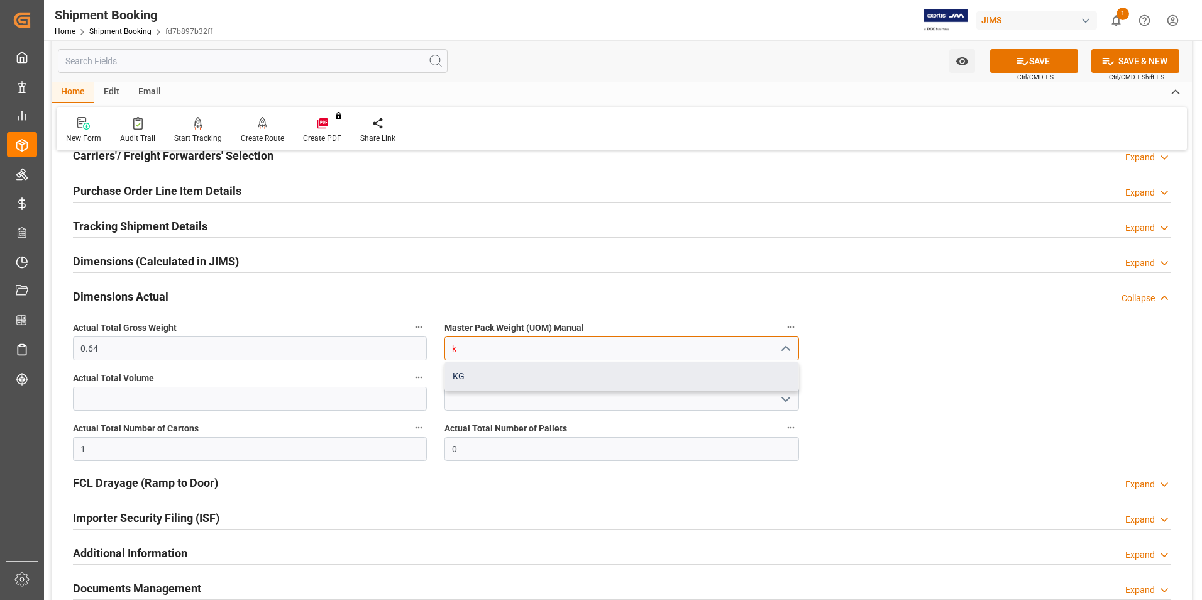
click at [490, 377] on div "KG" at bounding box center [621, 376] width 353 height 28
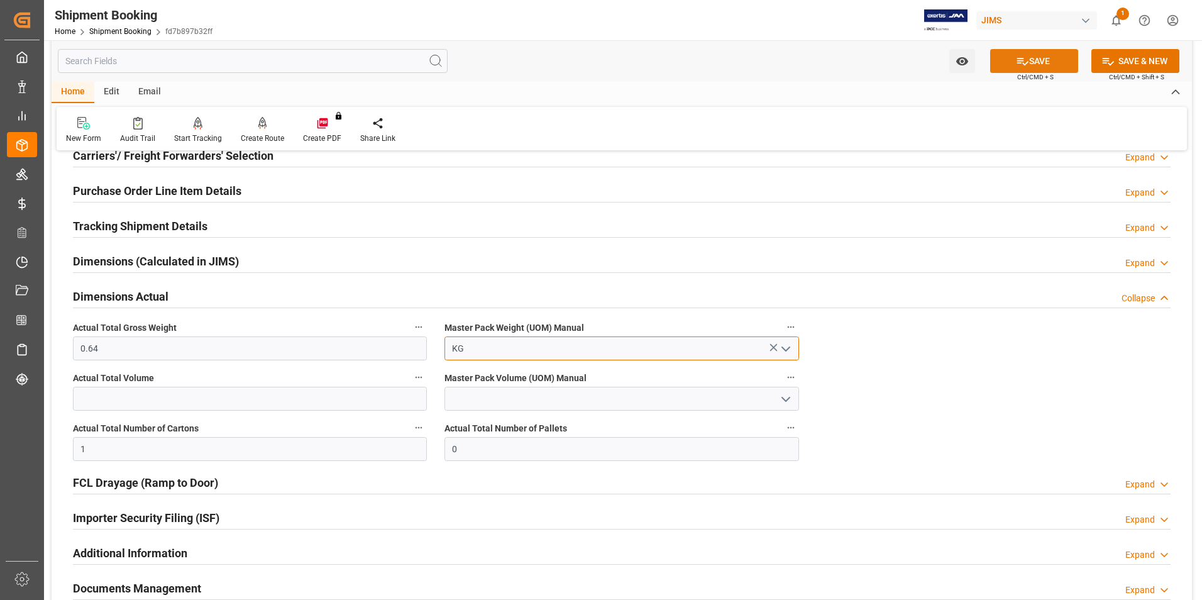
type input "KG"
click at [1036, 65] on button "SAVE" at bounding box center [1034, 61] width 88 height 24
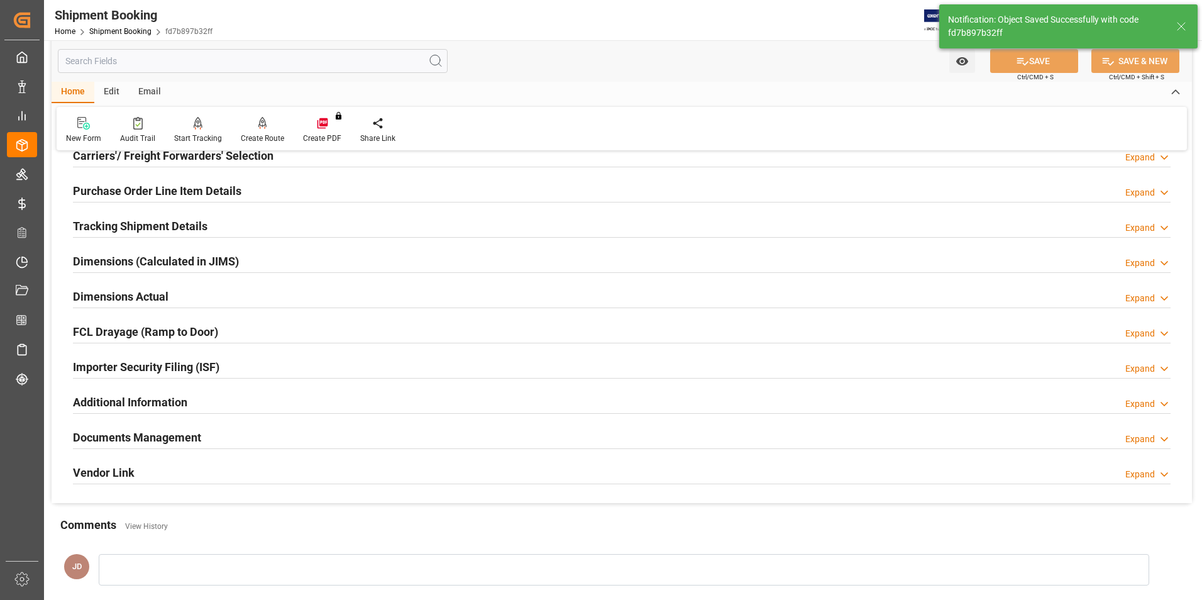
click at [104, 221] on h2 "Tracking Shipment Details" at bounding box center [140, 226] width 135 height 17
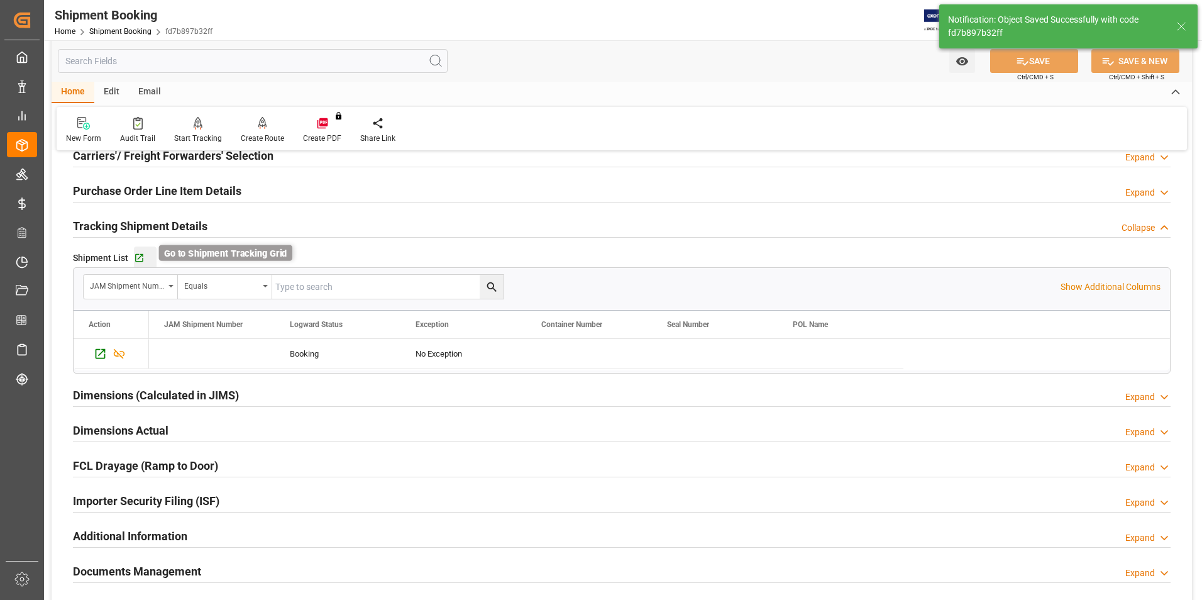
click at [138, 256] on icon "button" at bounding box center [139, 258] width 11 height 11
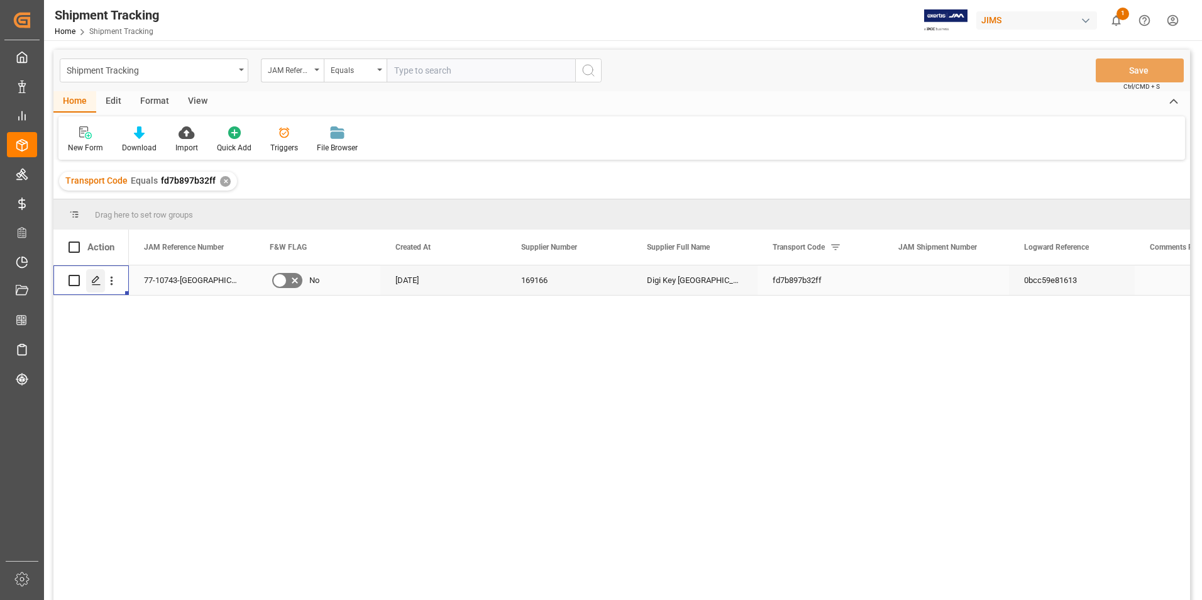
click at [94, 275] on div "Press SPACE to select this row." at bounding box center [95, 280] width 19 height 23
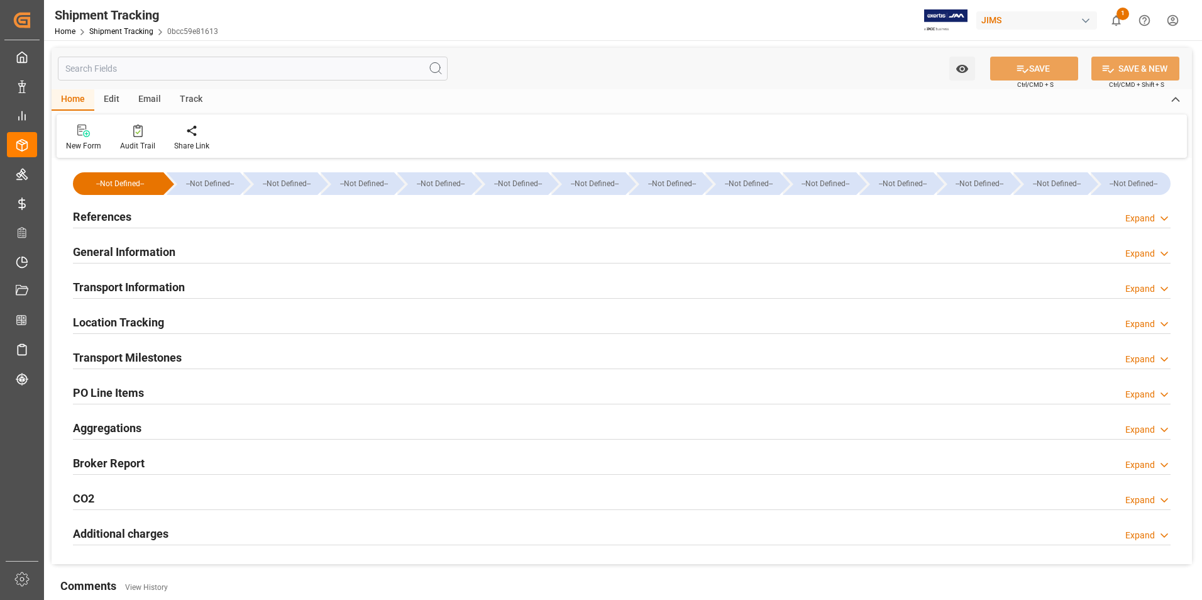
type input "[DATE]"
click at [116, 219] on h2 "References" at bounding box center [102, 216] width 58 height 17
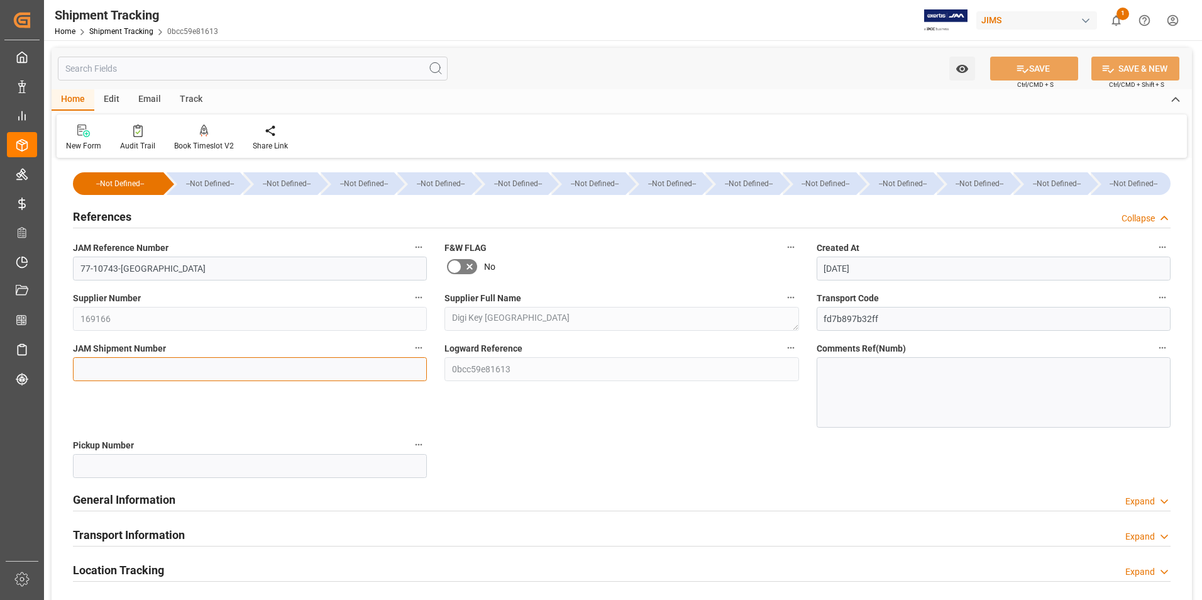
click at [124, 361] on input at bounding box center [250, 369] width 354 height 24
type input "72742"
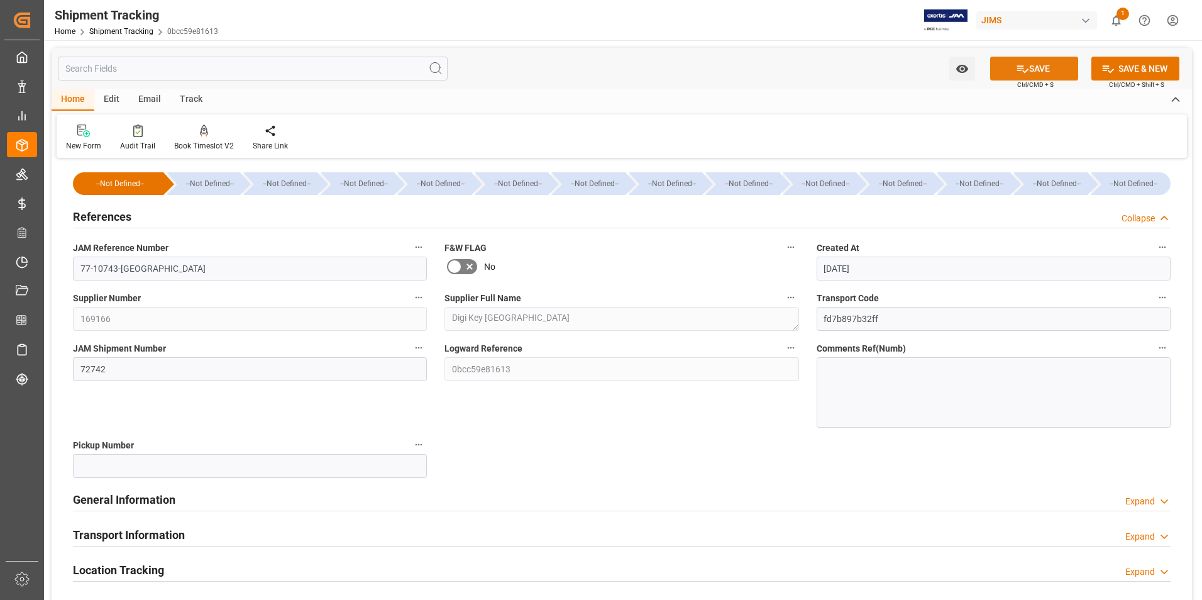
click at [1043, 67] on button "SAVE" at bounding box center [1034, 69] width 88 height 24
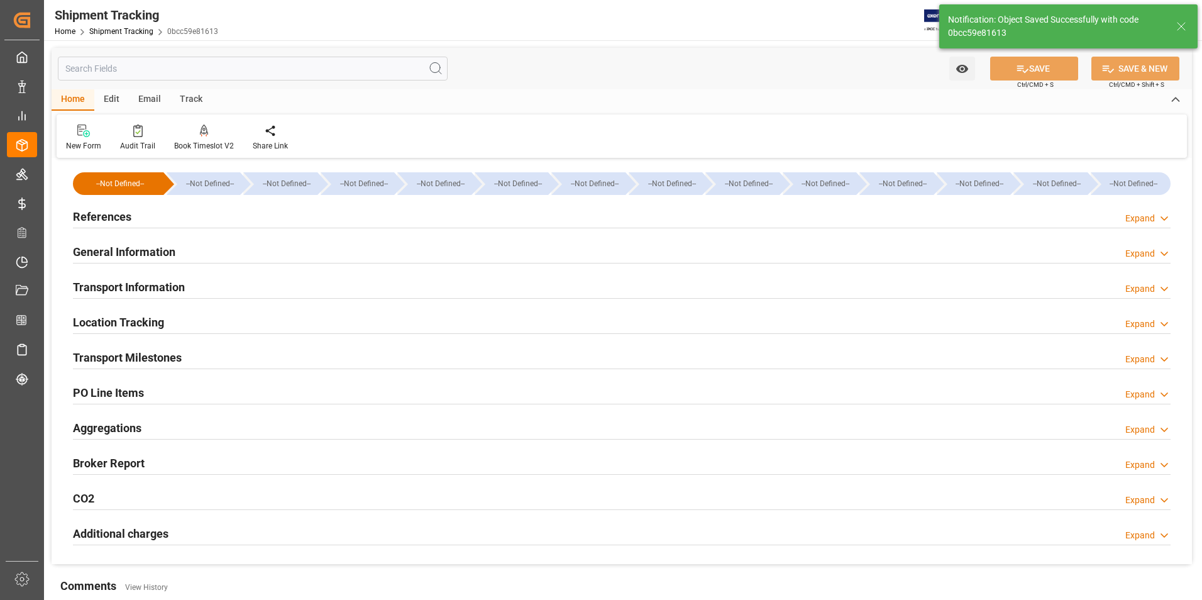
click at [155, 285] on h2 "Transport Information" at bounding box center [129, 287] width 112 height 17
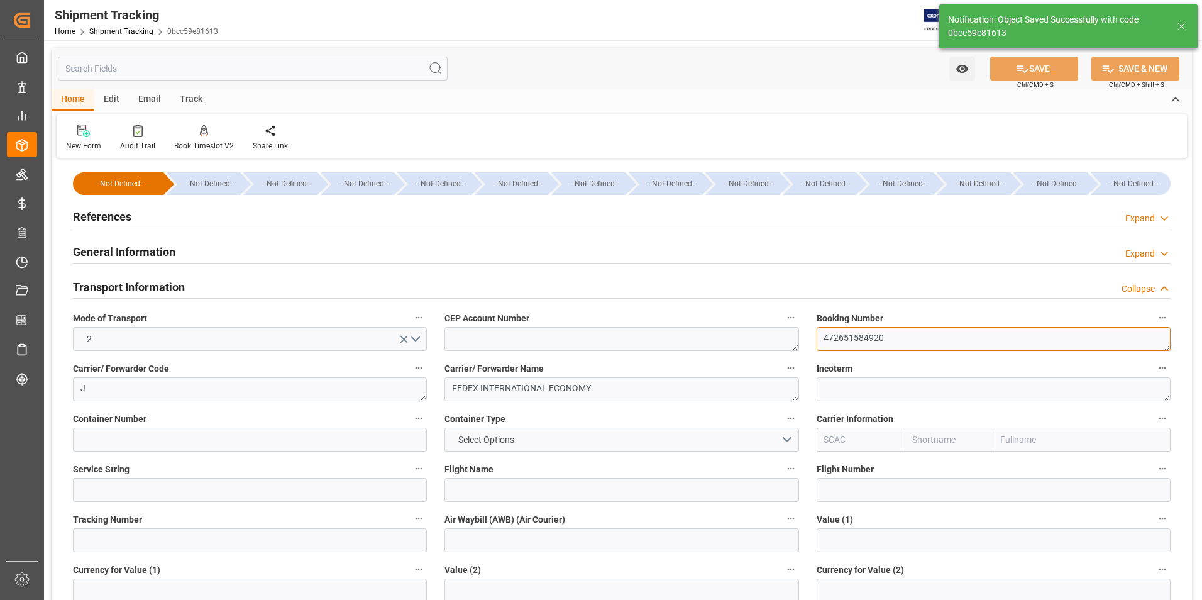
click at [880, 344] on textarea "472651584920" at bounding box center [994, 339] width 354 height 24
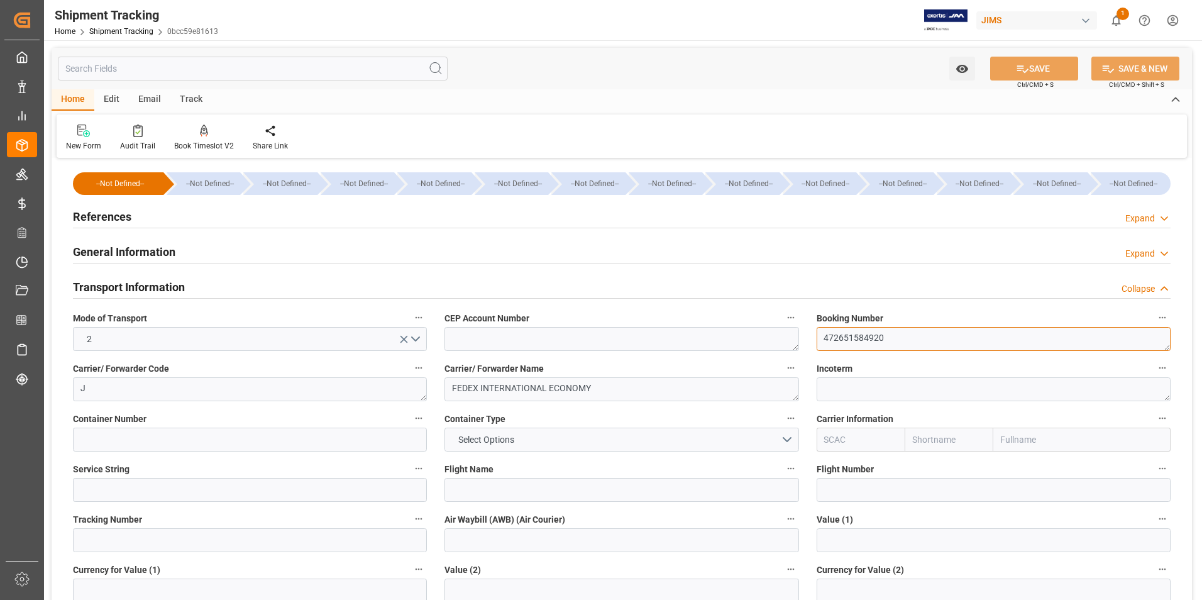
drag, startPoint x: 904, startPoint y: 340, endPoint x: 814, endPoint y: 348, distance: 89.7
click at [814, 348] on div "Booking Number 472651584920" at bounding box center [994, 330] width 372 height 50
click at [145, 539] on input at bounding box center [250, 540] width 354 height 24
paste input "472651584920"
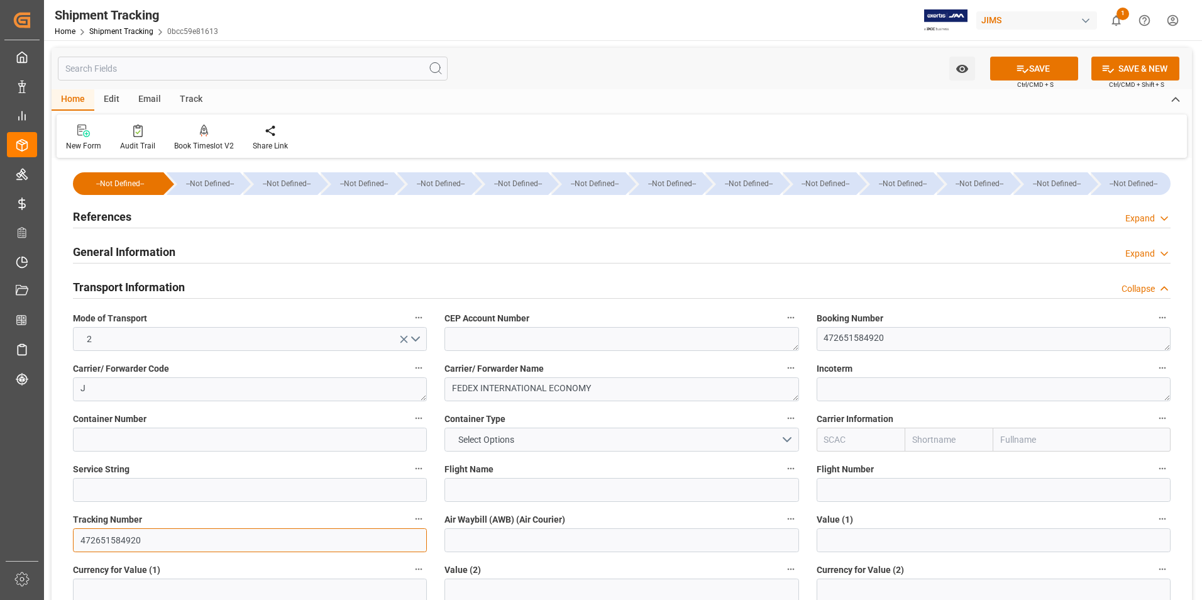
type input "472651584920"
click at [463, 541] on input at bounding box center [622, 540] width 354 height 24
paste input "472651584920"
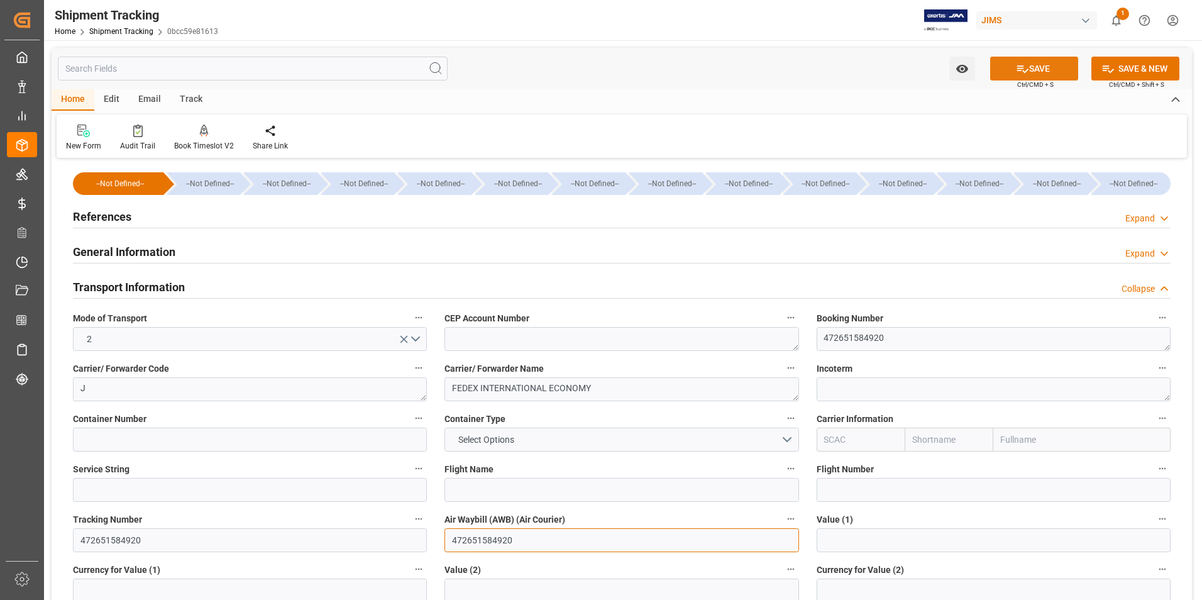
type input "472651584920"
click at [1016, 63] on icon at bounding box center [1022, 68] width 13 height 13
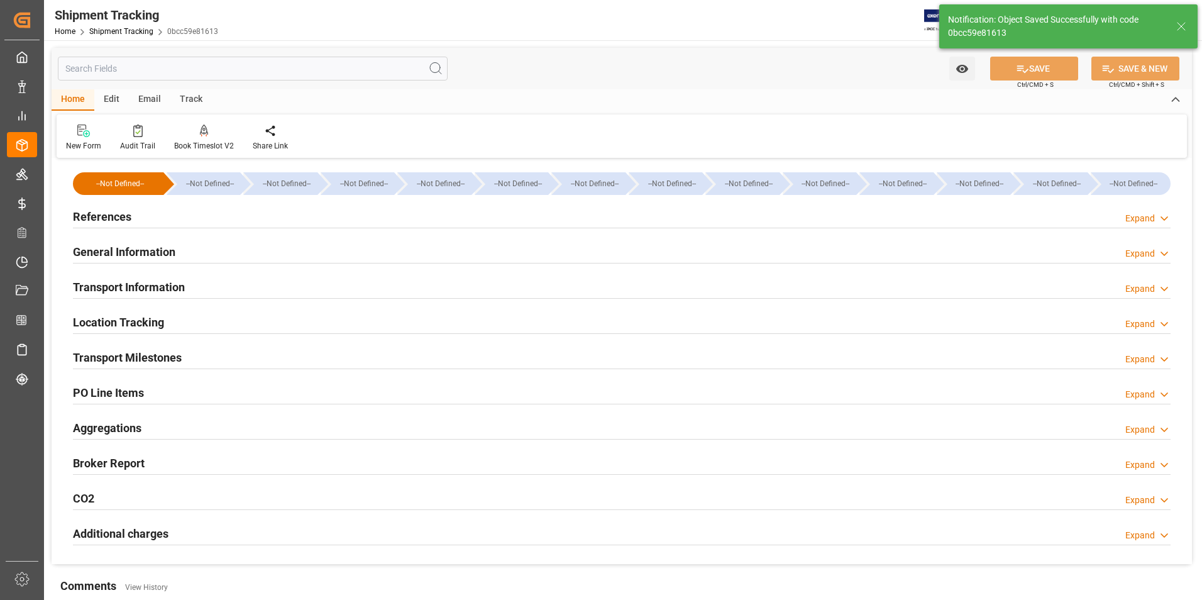
click at [130, 359] on h2 "Transport Milestones" at bounding box center [127, 357] width 109 height 17
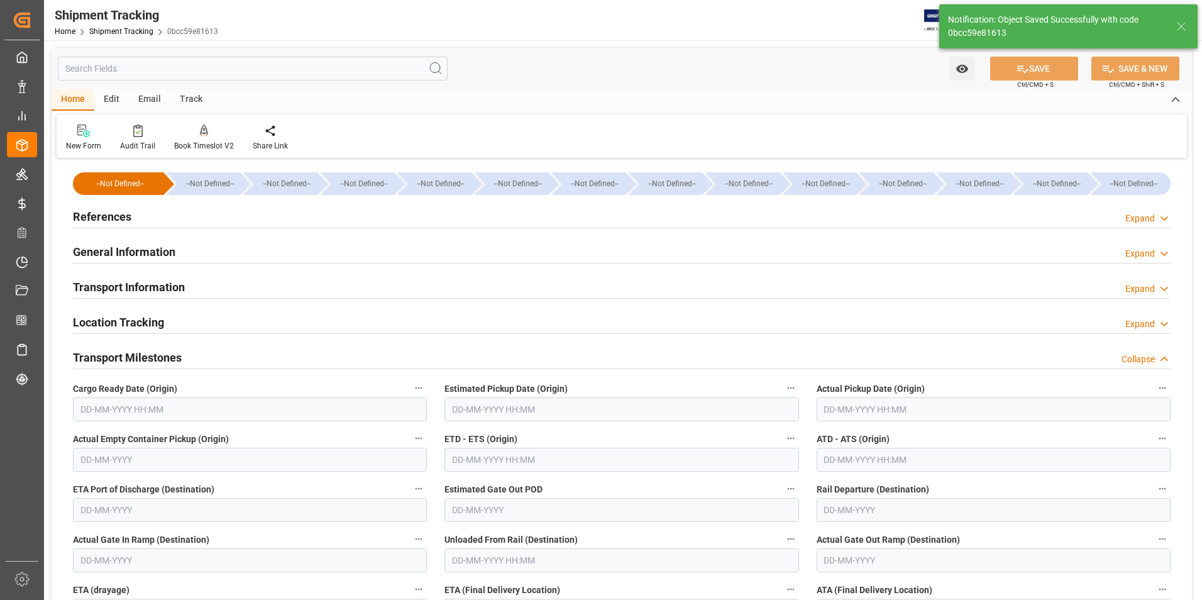
click at [867, 410] on input "text" at bounding box center [994, 409] width 354 height 24
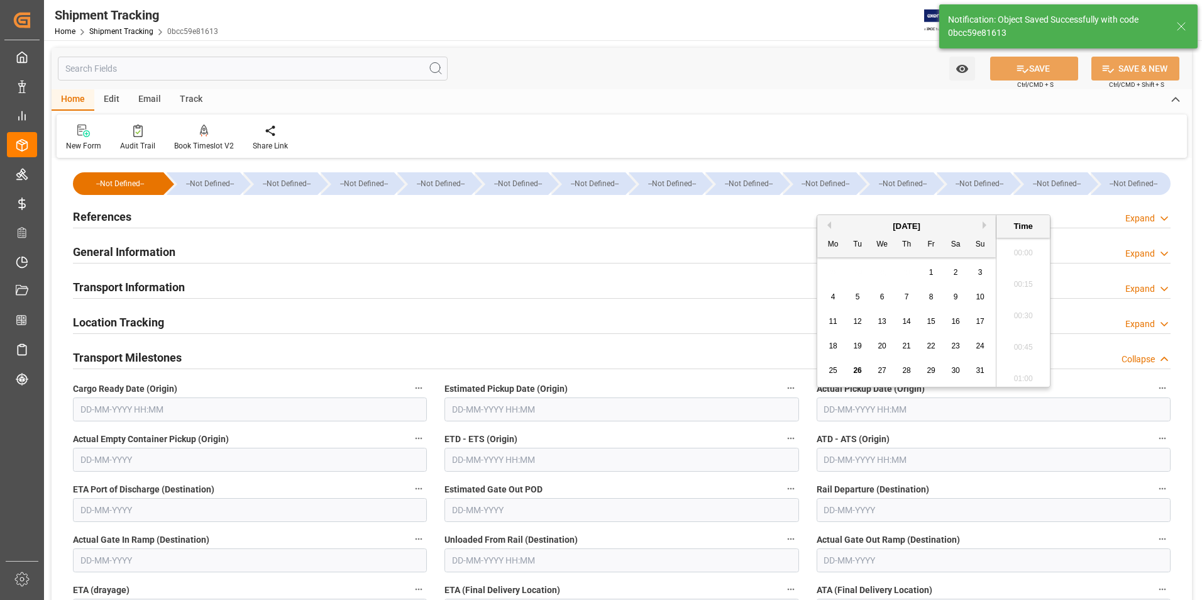
scroll to position [2016, 0]
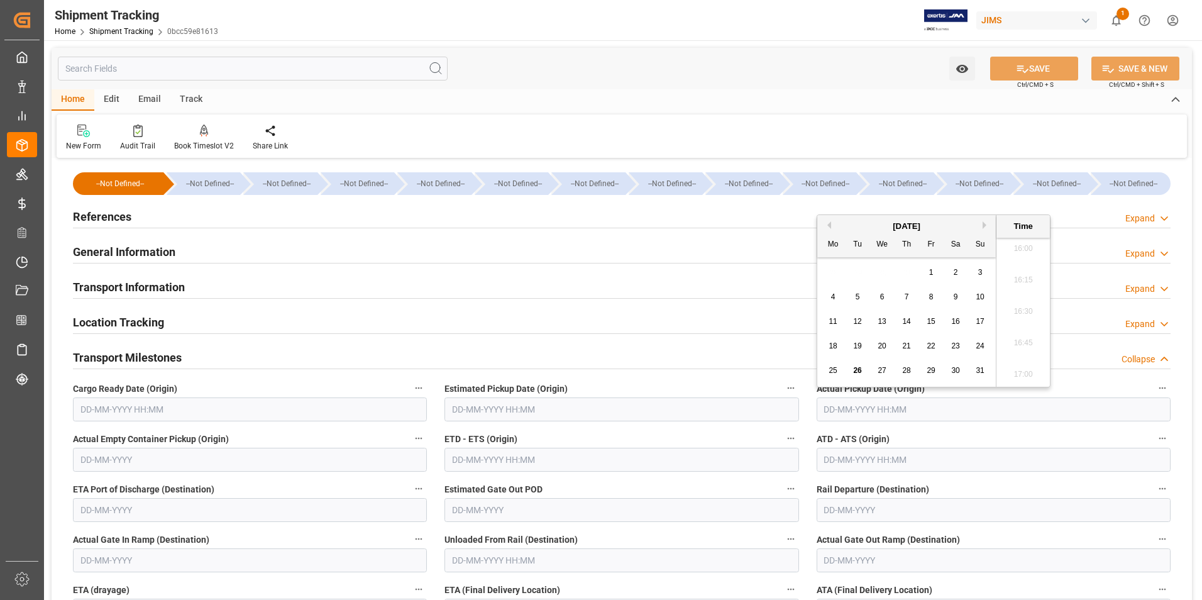
click at [834, 370] on span "25" at bounding box center [833, 370] width 8 height 9
type input "25-08-2025 00:00"
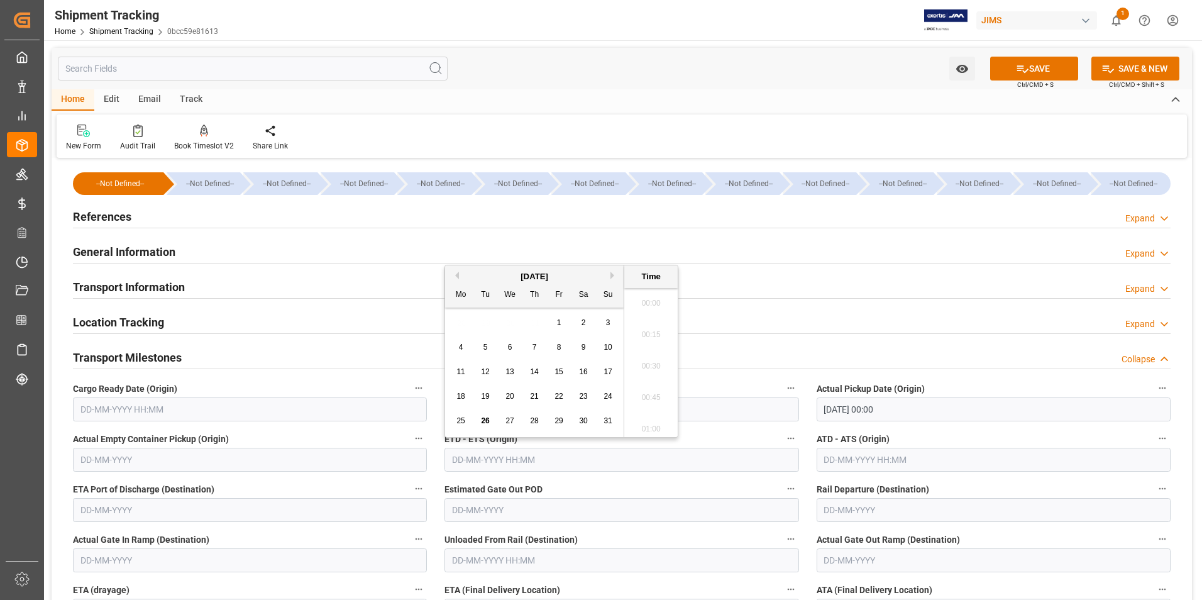
click at [541, 465] on input "text" at bounding box center [622, 460] width 354 height 24
click at [464, 421] on span "25" at bounding box center [460, 420] width 8 height 9
type input "25-08-2025 00:00"
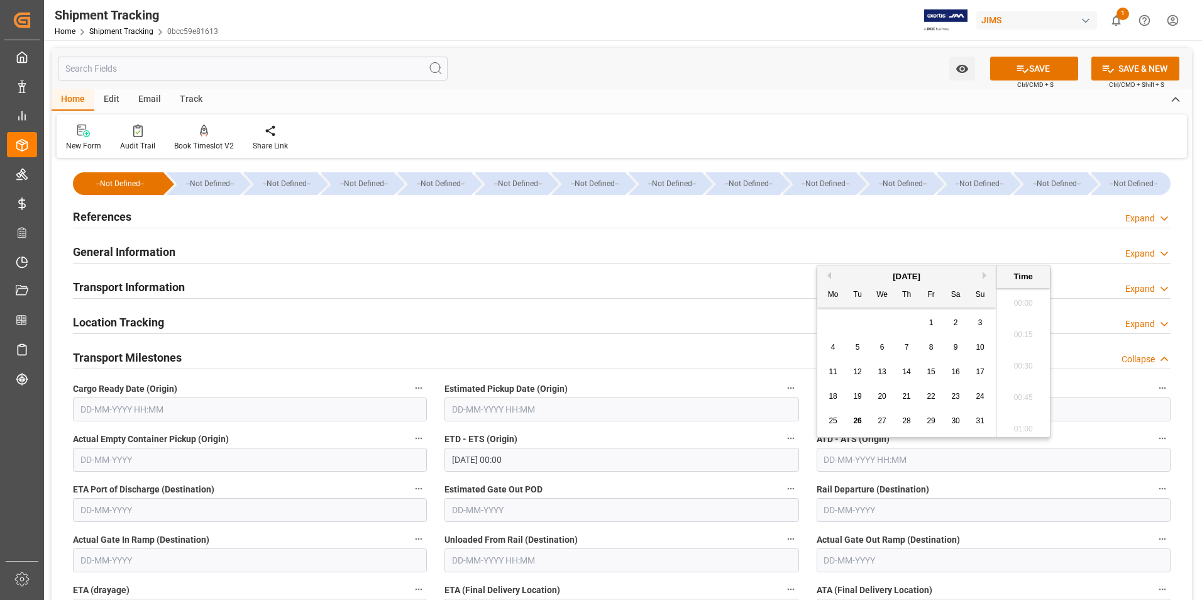
click at [844, 464] on input "text" at bounding box center [994, 460] width 354 height 24
click at [832, 420] on span "25" at bounding box center [833, 420] width 8 height 9
type input "25-08-2025 00:00"
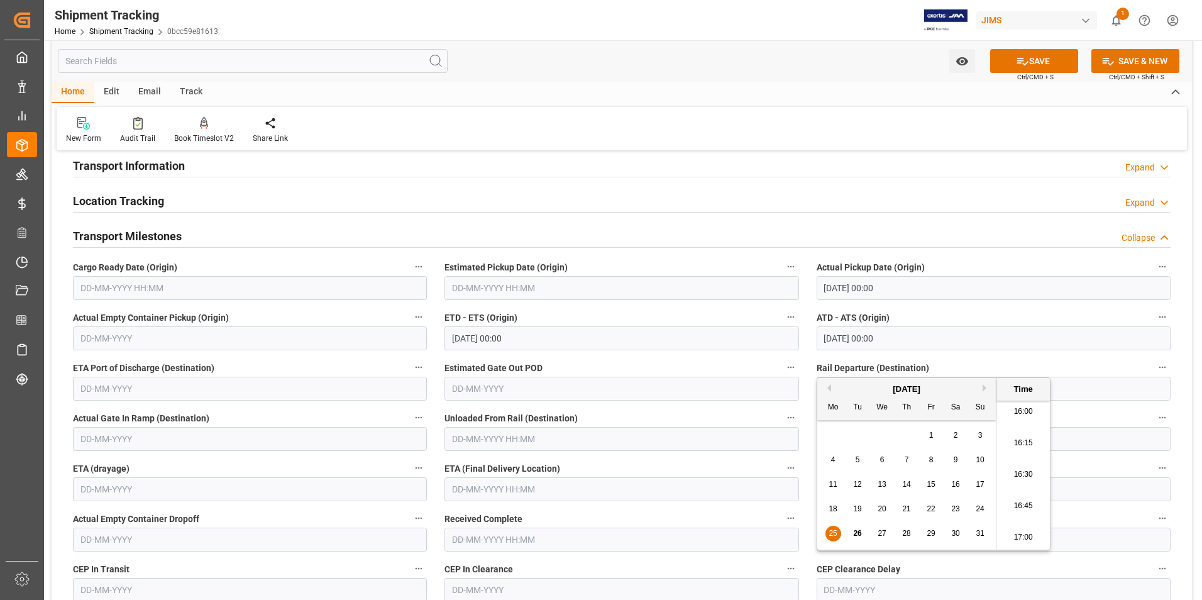
scroll to position [126, 0]
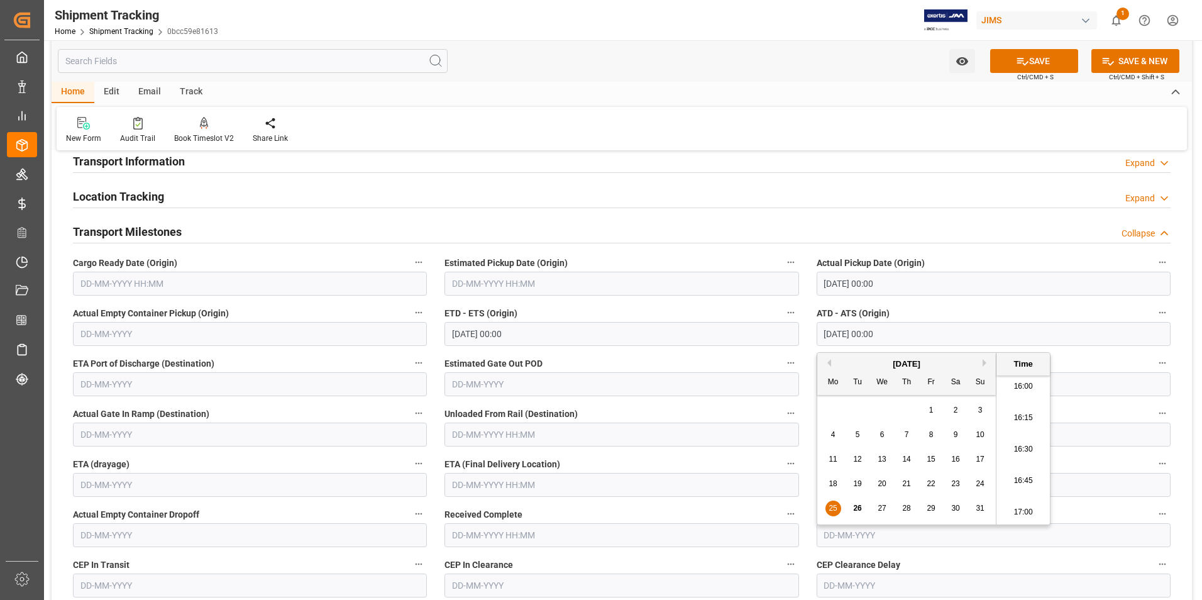
click at [475, 487] on input "text" at bounding box center [622, 485] width 354 height 24
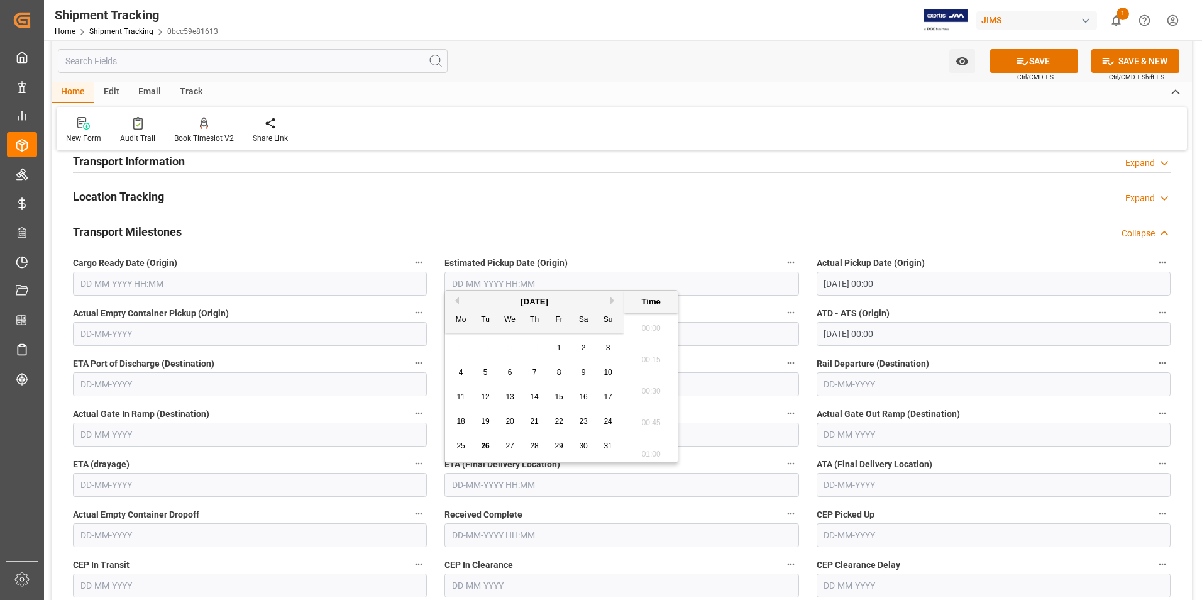
scroll to position [2016, 0]
click at [448, 428] on div "August 2025 Mo Tu We Th Fr Sa Su 28 29 30 31 1 2 3 4 5 6 7 8 9 10 11 12 13 14 1…" at bounding box center [534, 376] width 179 height 172
click at [484, 443] on span "26" at bounding box center [485, 445] width 8 height 9
type input "26-08-2025 00:00"
click at [1024, 57] on icon at bounding box center [1022, 61] width 13 height 13
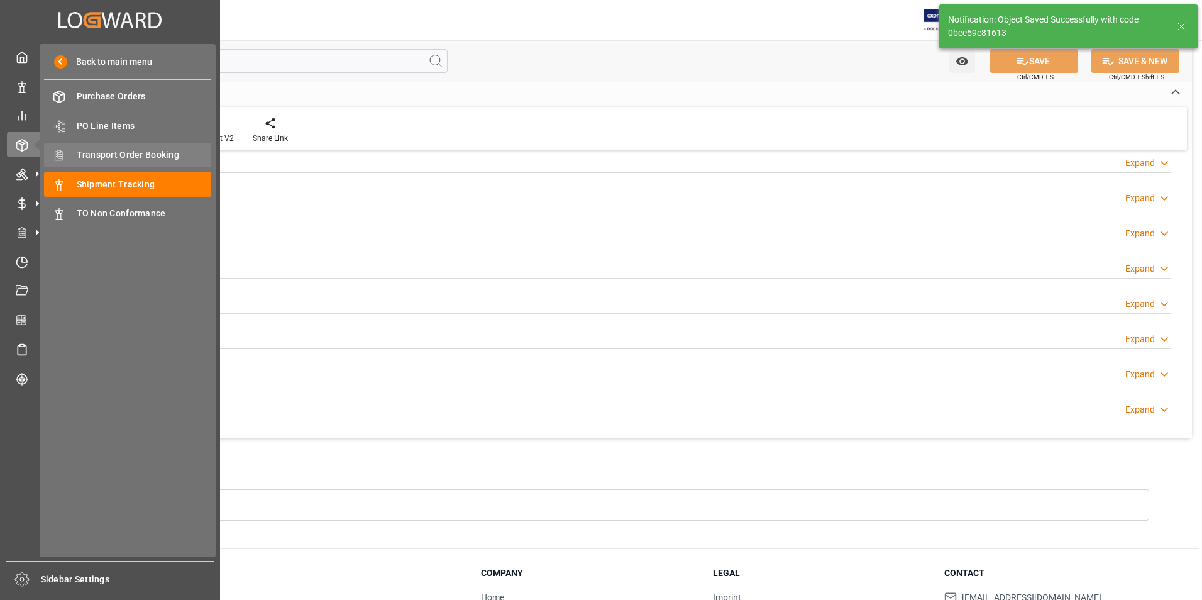
click at [149, 155] on span "Transport Order Booking" at bounding box center [144, 154] width 135 height 13
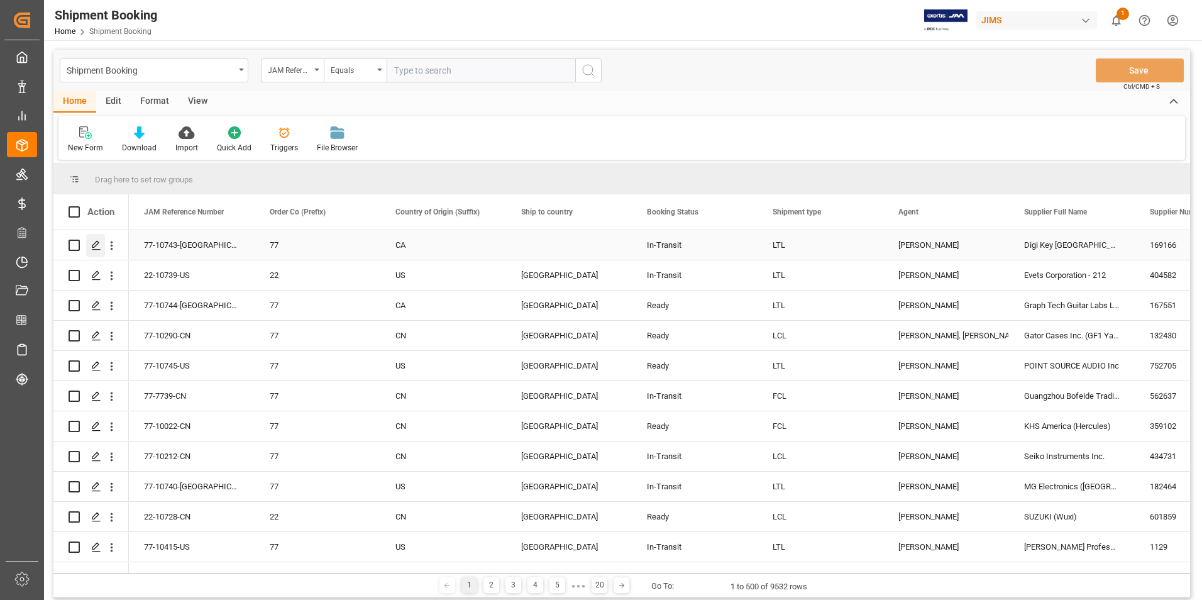
click at [97, 243] on icon "Press SPACE to select this row." at bounding box center [96, 245] width 10 height 10
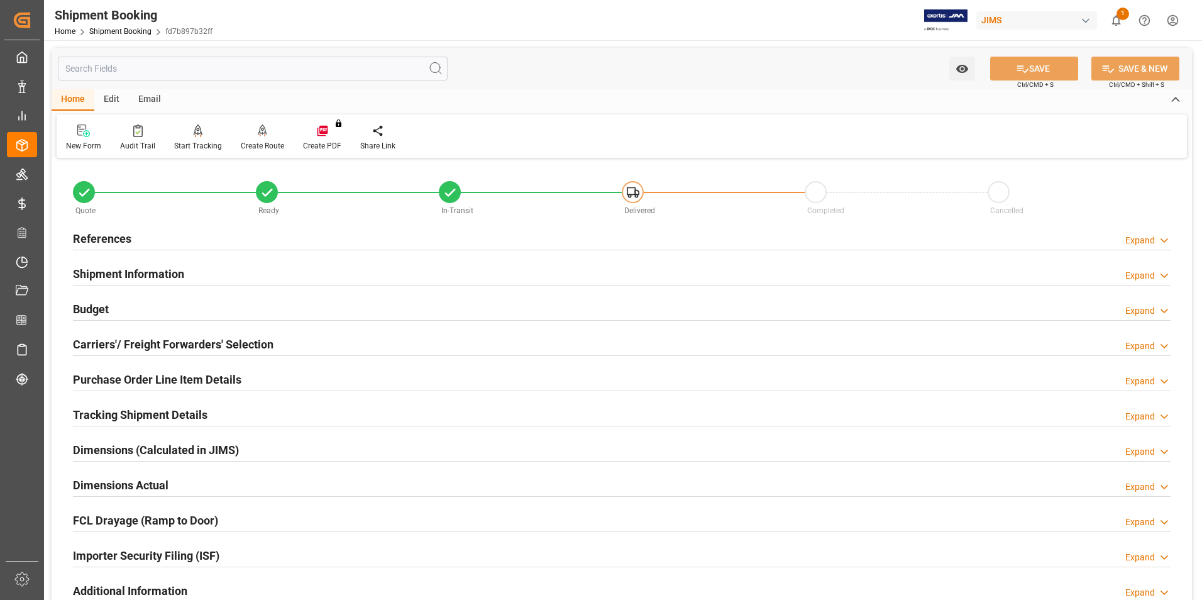
click at [138, 379] on h2 "Purchase Order Line Item Details" at bounding box center [157, 379] width 169 height 17
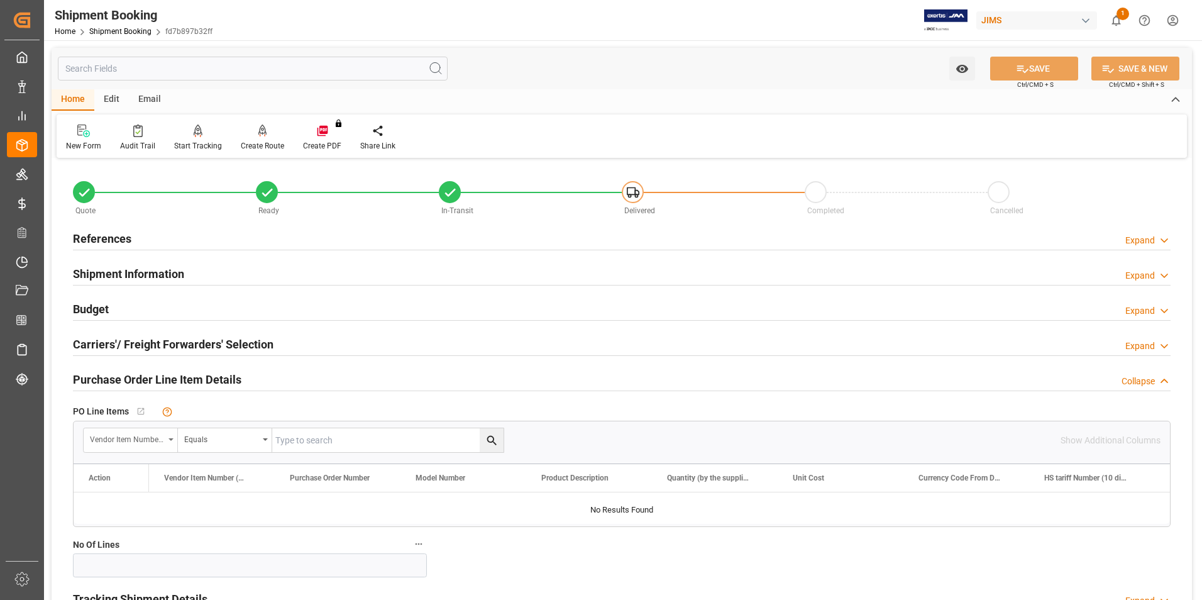
click at [147, 440] on div "Vendor Item Number (By The Supplier)" at bounding box center [127, 438] width 74 height 14
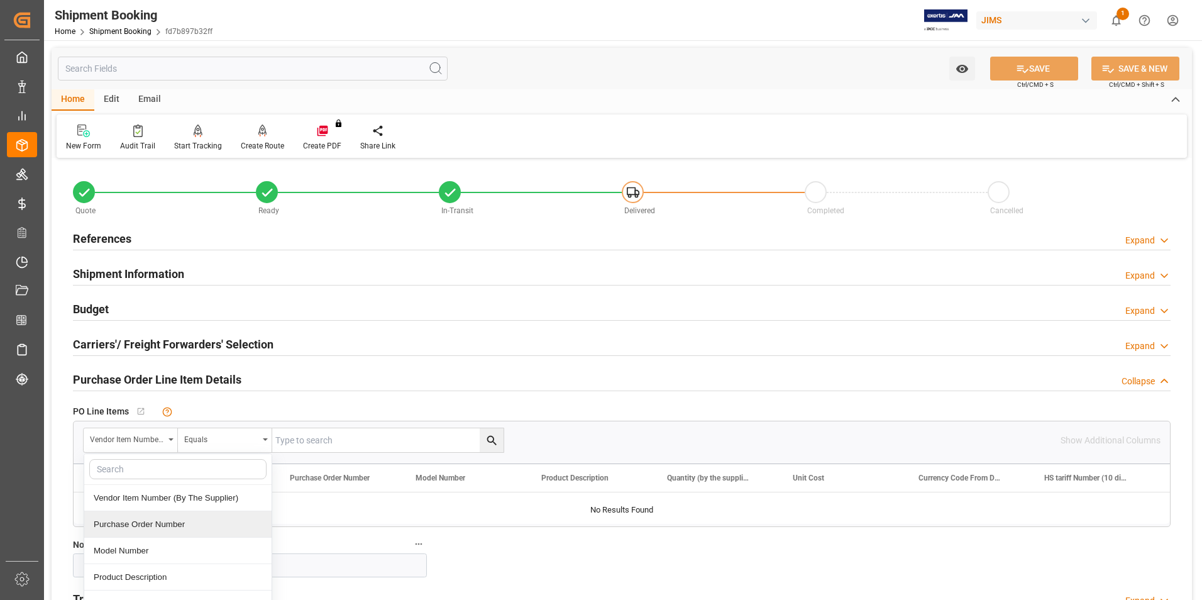
click at [150, 524] on div "Purchase Order Number" at bounding box center [177, 524] width 187 height 26
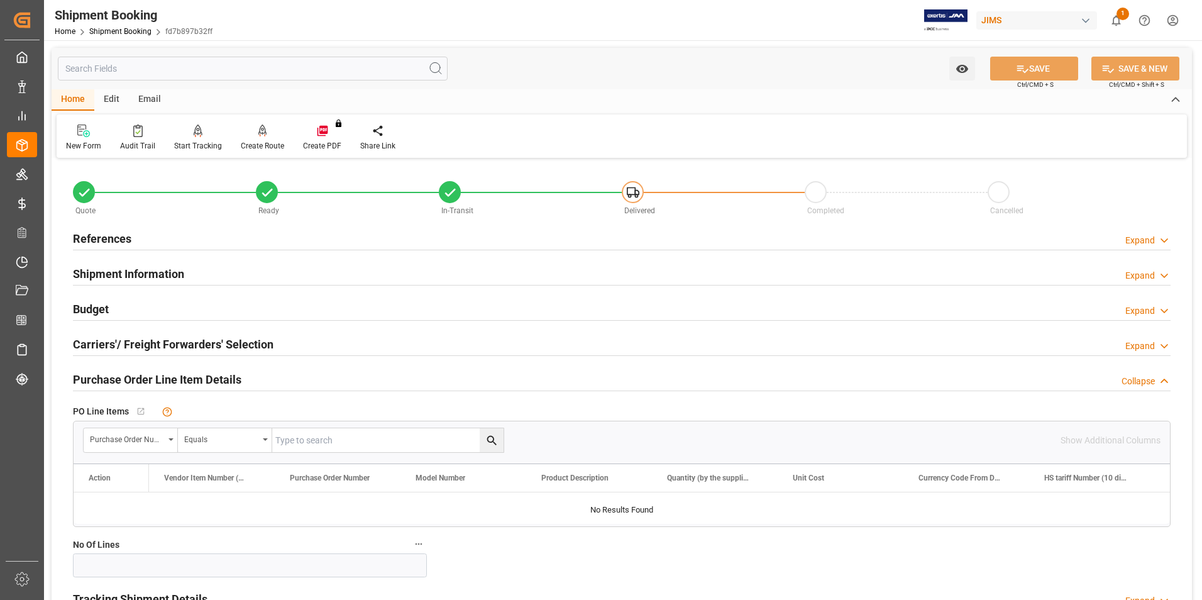
click at [304, 443] on input "text" at bounding box center [387, 440] width 231 height 24
type input "862846"
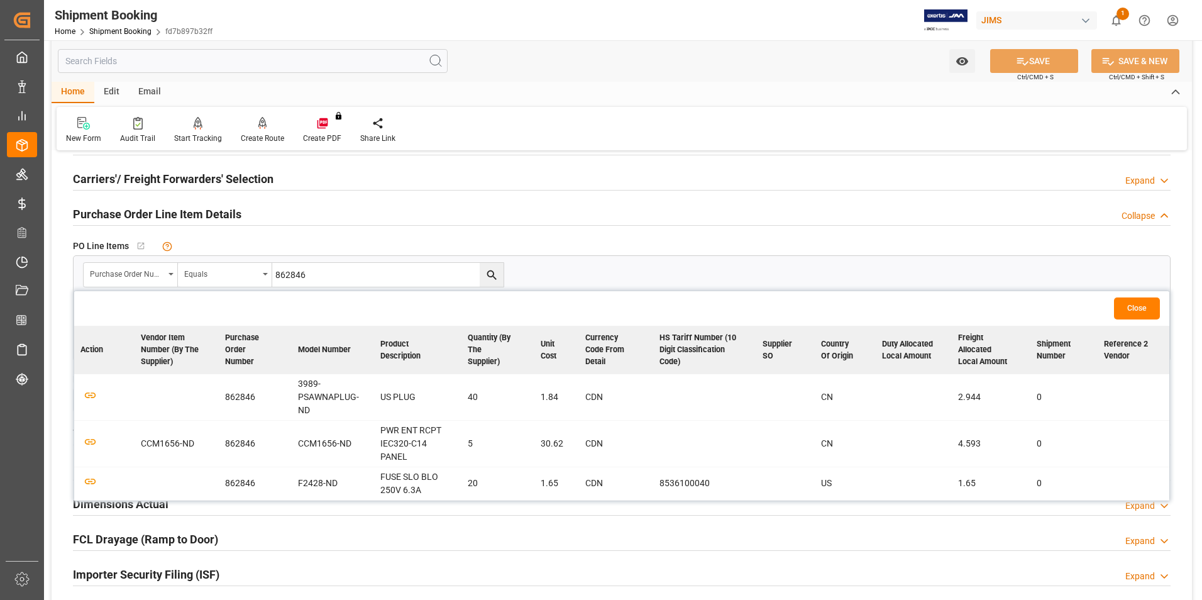
scroll to position [189, 0]
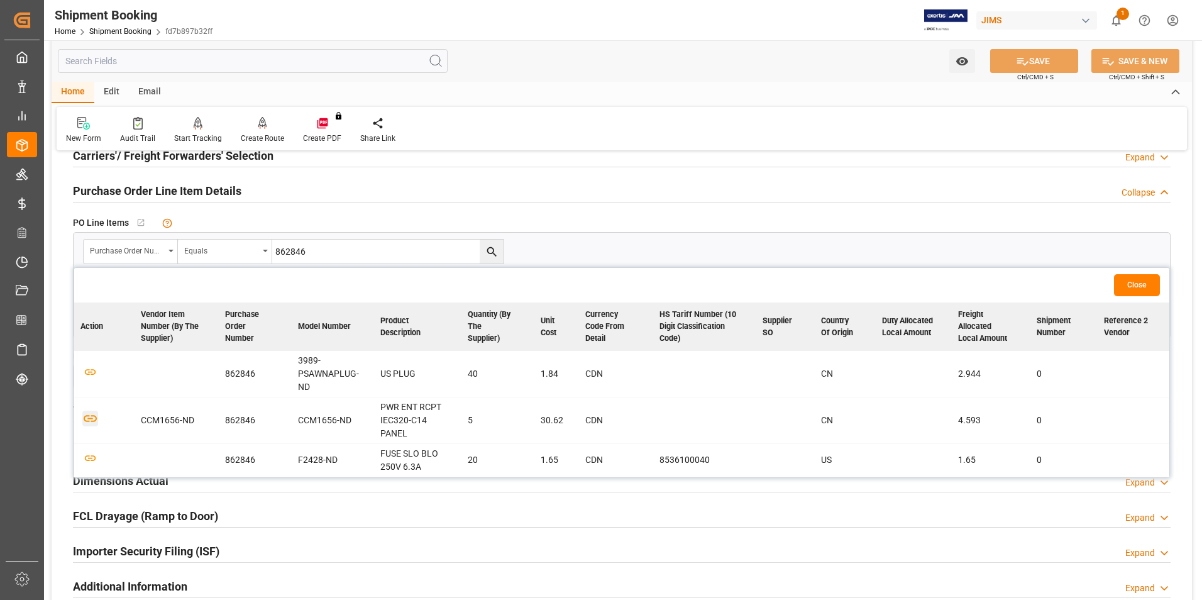
click at [86, 411] on icon "button" at bounding box center [90, 419] width 16 height 16
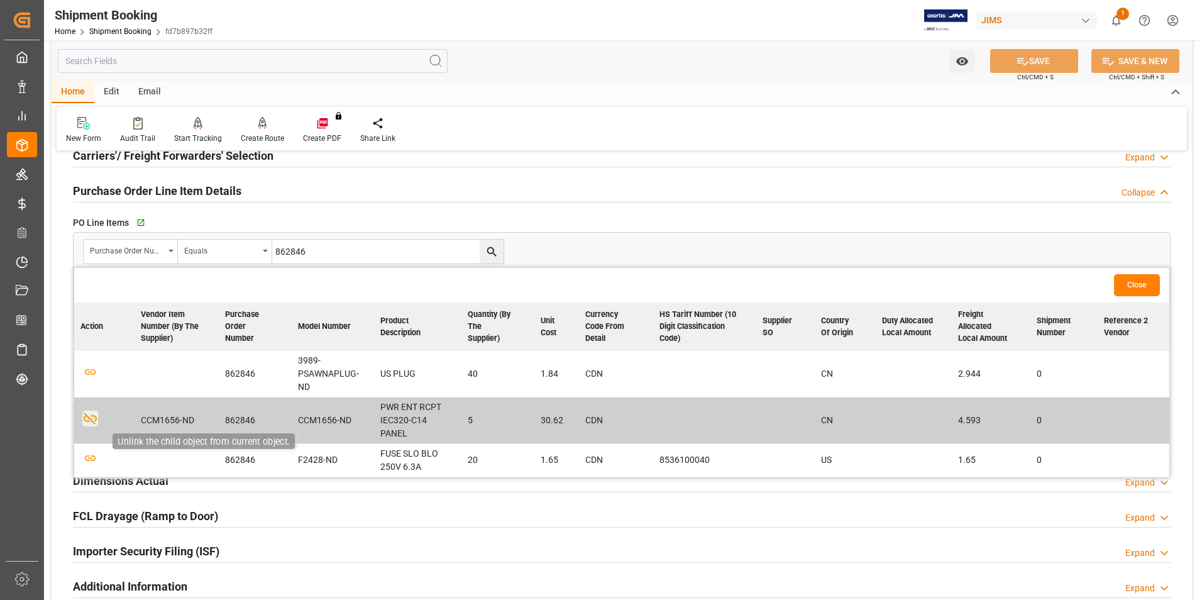
click at [93, 411] on icon "button" at bounding box center [90, 419] width 16 height 16
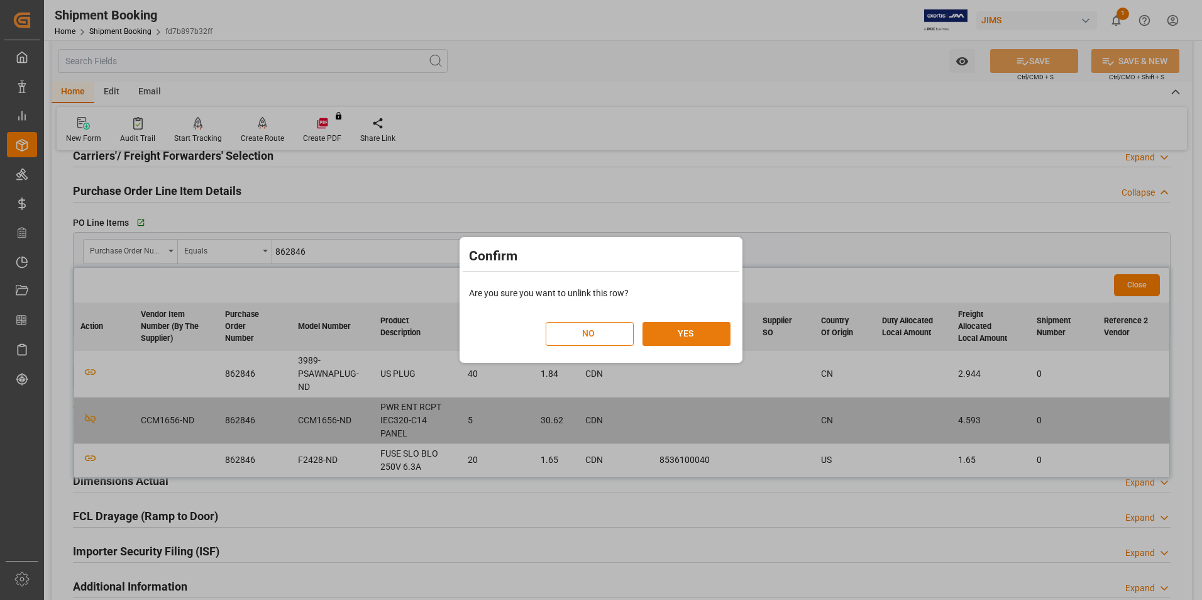
click at [677, 332] on button "YES" at bounding box center [687, 334] width 88 height 24
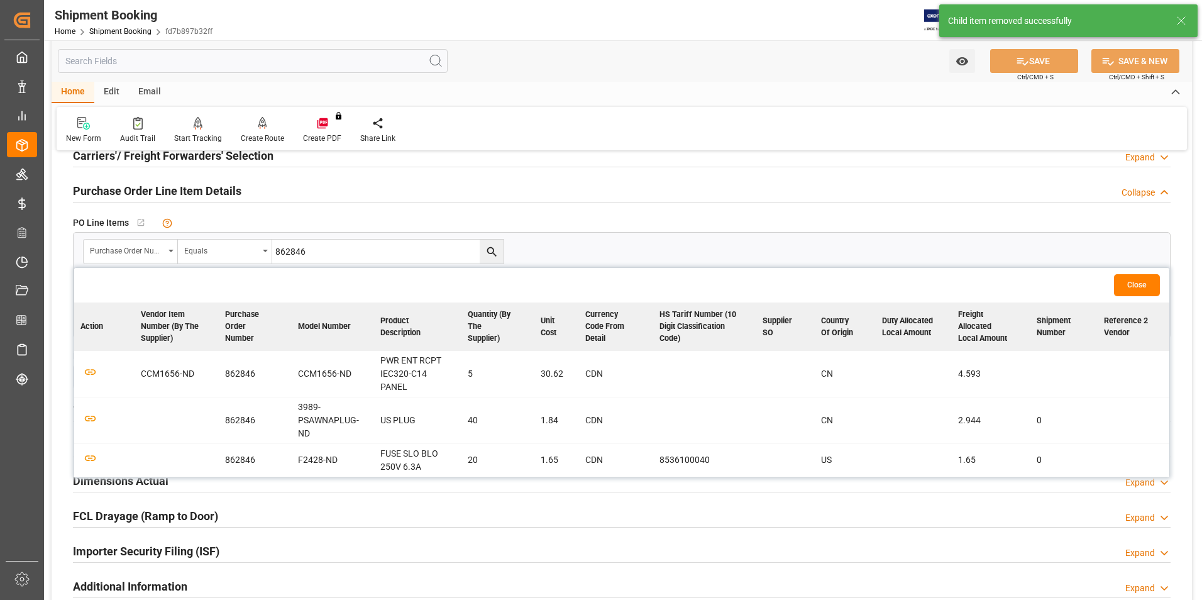
click at [119, 189] on h2 "Purchase Order Line Item Details" at bounding box center [157, 190] width 169 height 17
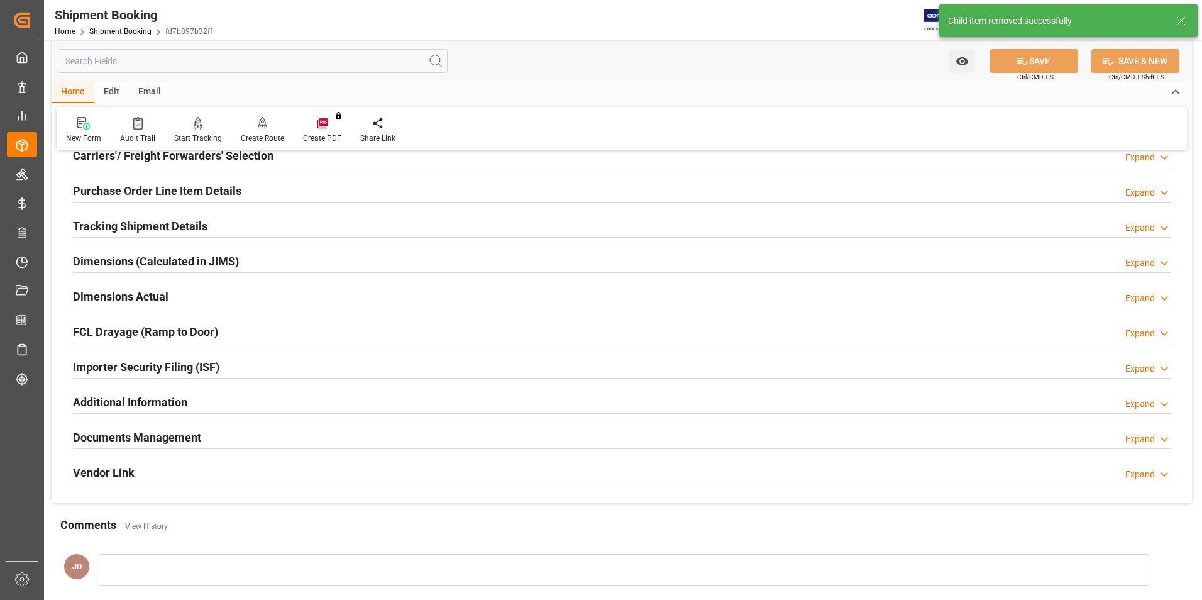
click at [157, 189] on h2 "Purchase Order Line Item Details" at bounding box center [157, 190] width 169 height 17
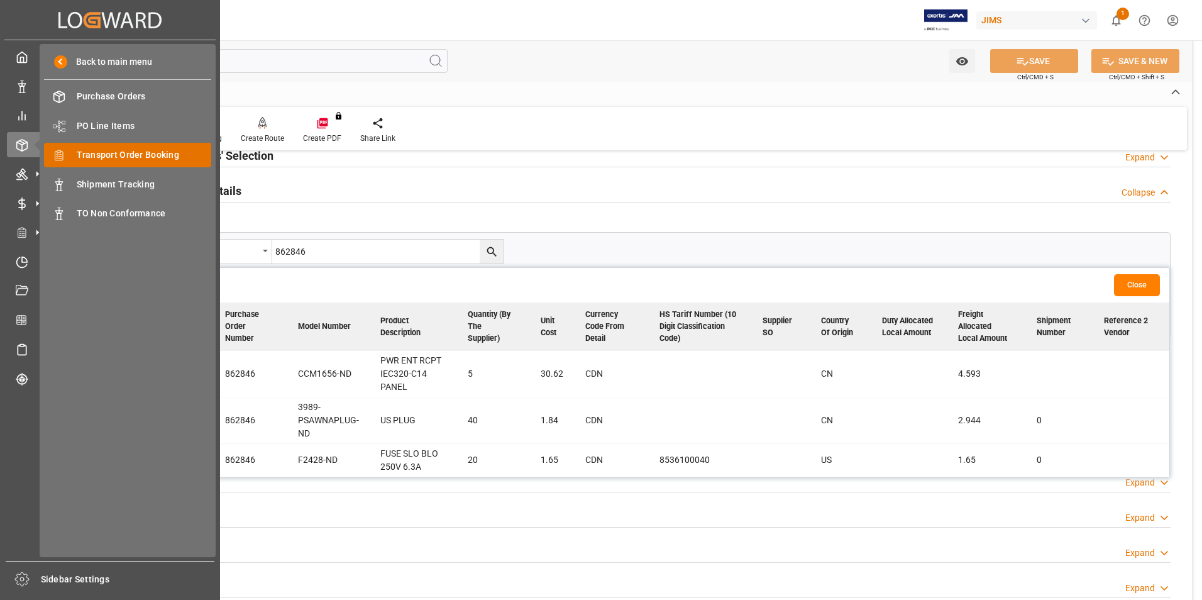
click at [138, 154] on span "Transport Order Booking" at bounding box center [144, 154] width 135 height 13
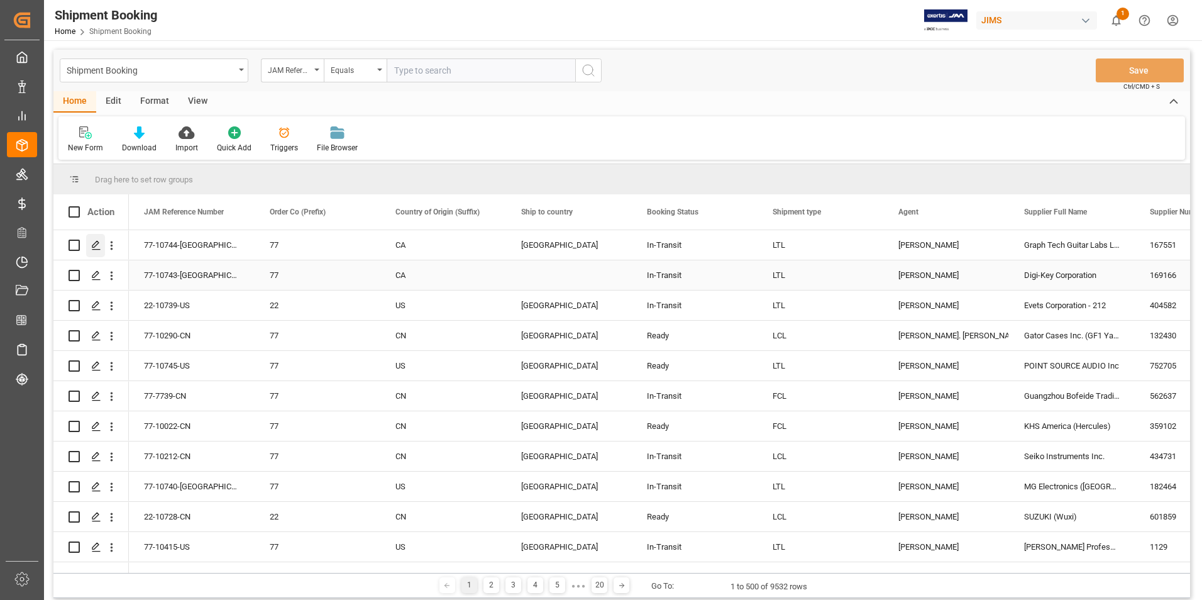
click at [99, 257] on div "Press SPACE to select this row." at bounding box center [95, 245] width 19 height 23
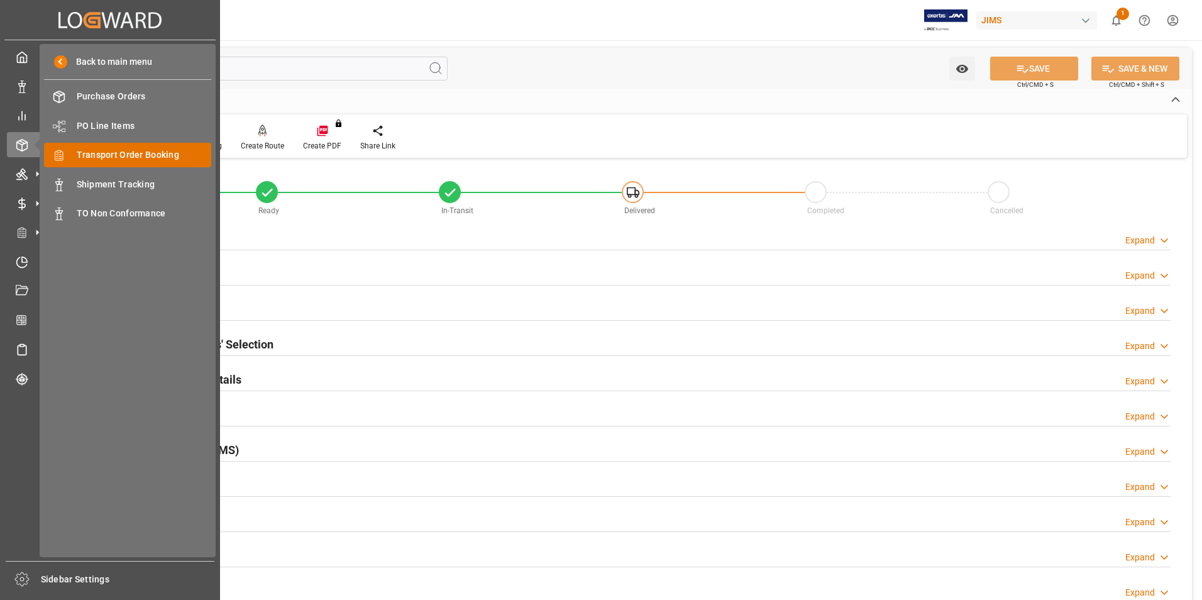
click at [133, 152] on span "Transport Order Booking" at bounding box center [144, 154] width 135 height 13
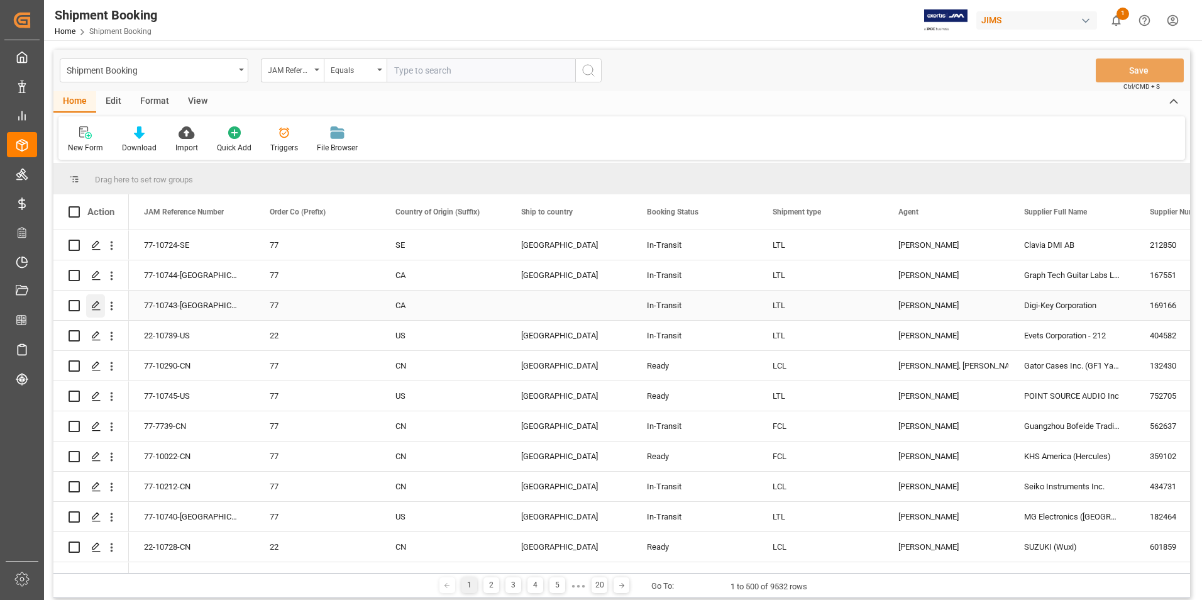
click at [92, 307] on polygon "Press SPACE to select this row." at bounding box center [95, 305] width 6 height 6
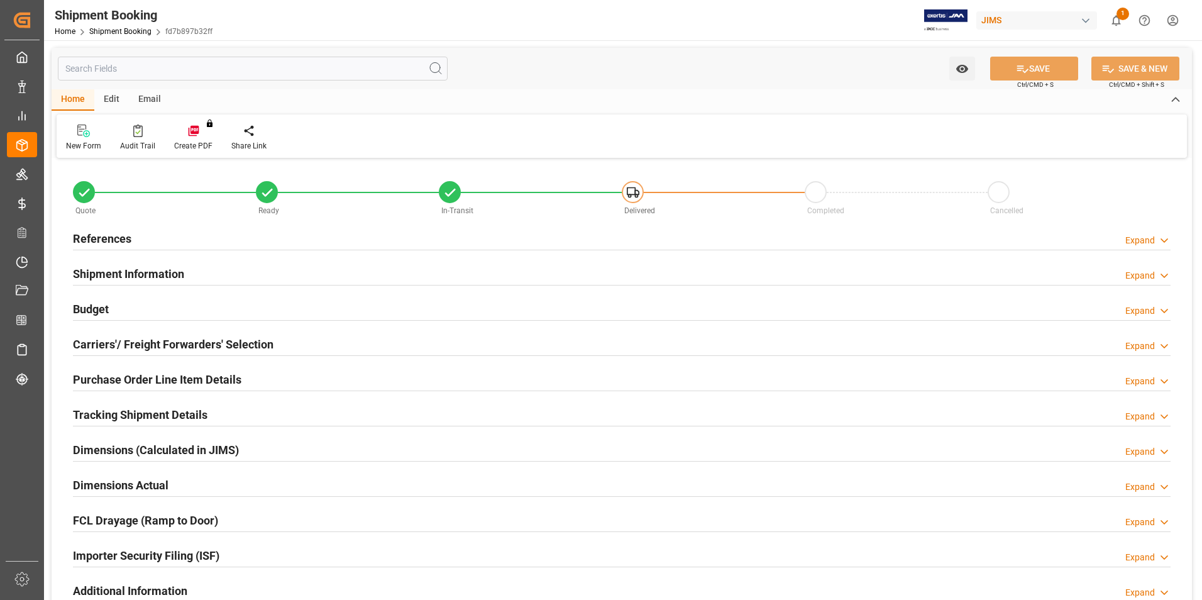
type input "1"
click at [140, 379] on h2 "Purchase Order Line Item Details" at bounding box center [157, 379] width 169 height 17
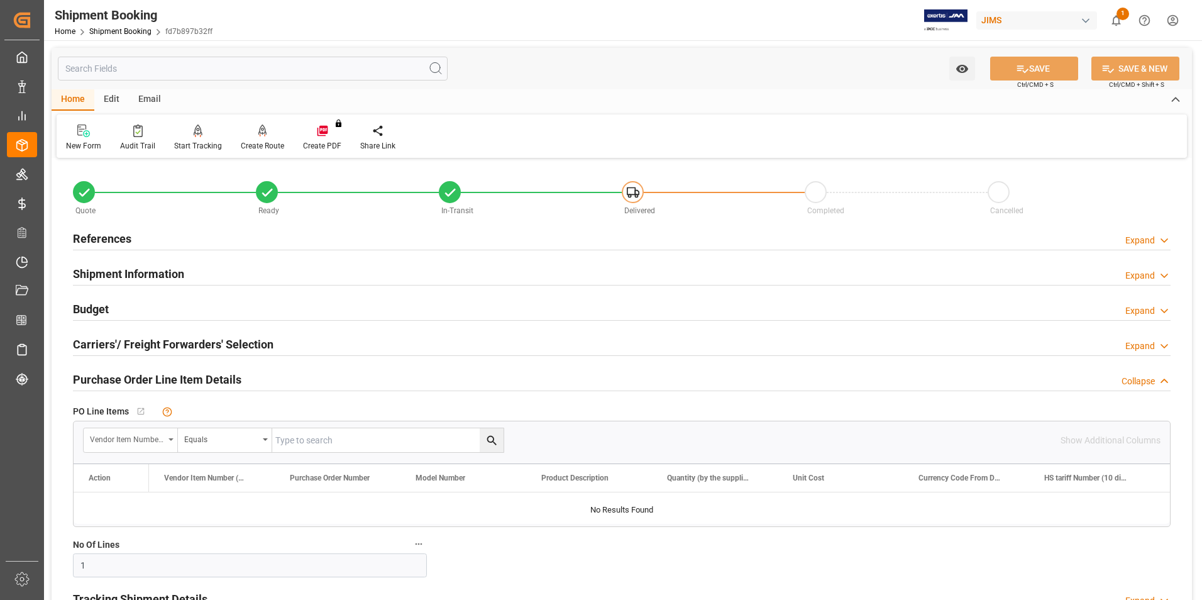
click at [149, 443] on div "Vendor Item Number (By The Supplier)" at bounding box center [127, 438] width 74 height 14
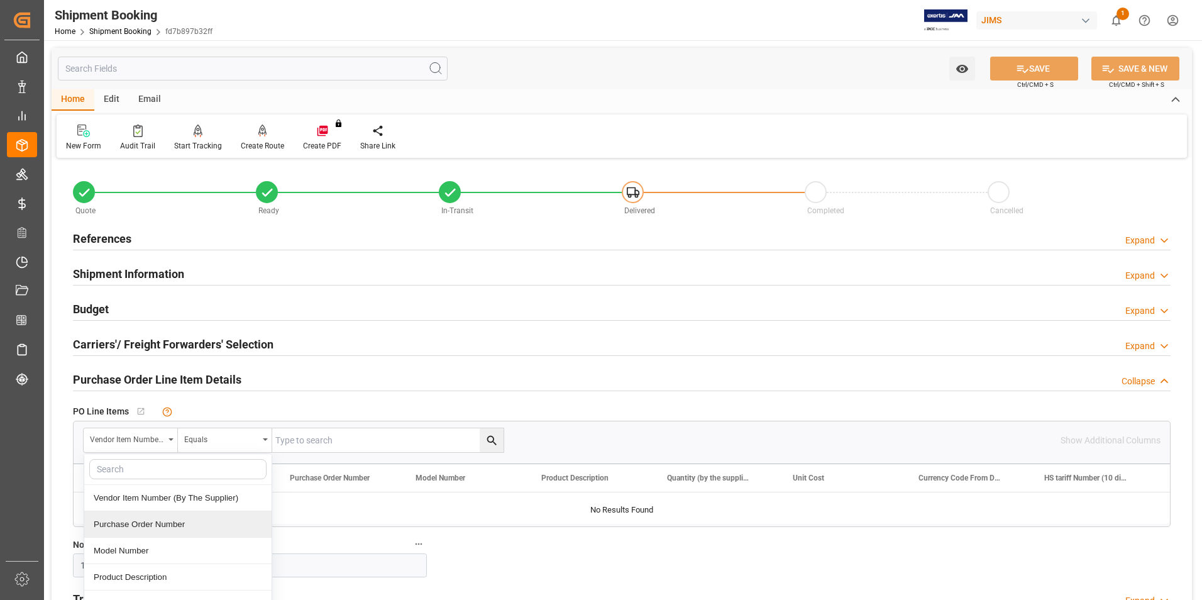
click at [165, 524] on div "Purchase Order Number" at bounding box center [177, 524] width 187 height 26
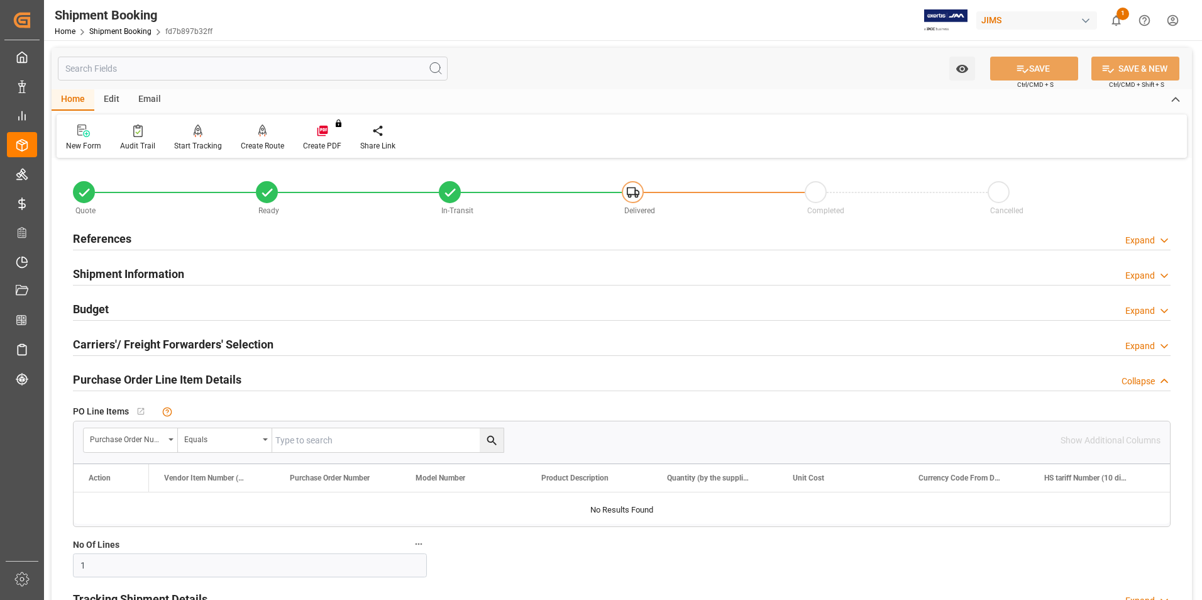
click at [321, 447] on input "text" at bounding box center [387, 440] width 231 height 24
type input "862846"
click at [493, 439] on icon "search button" at bounding box center [491, 440] width 9 height 9
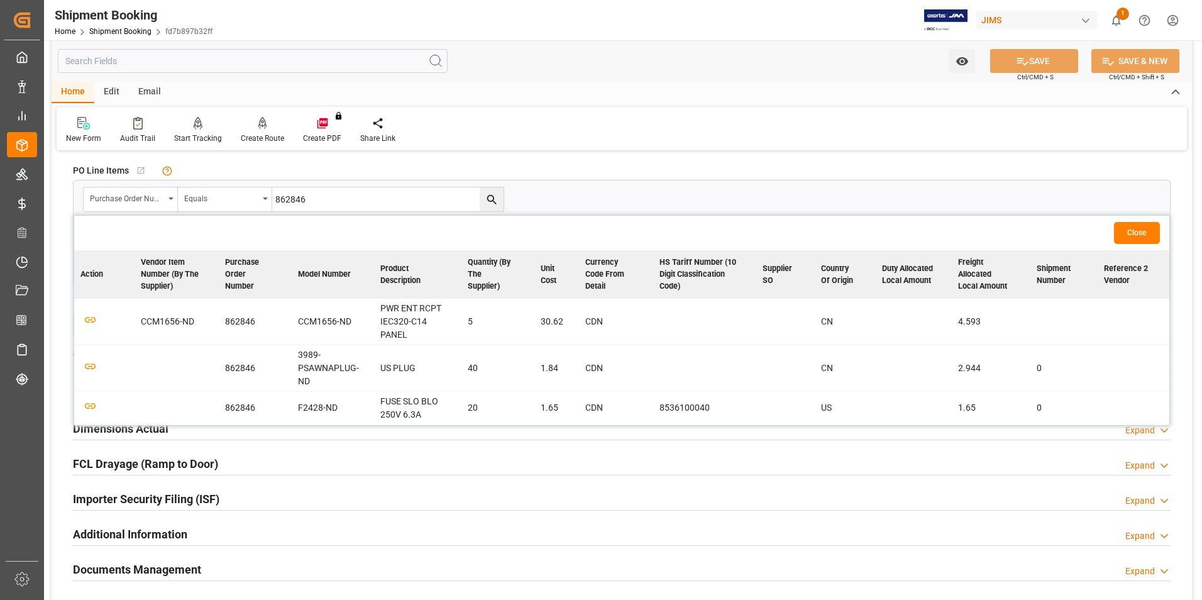
scroll to position [252, 0]
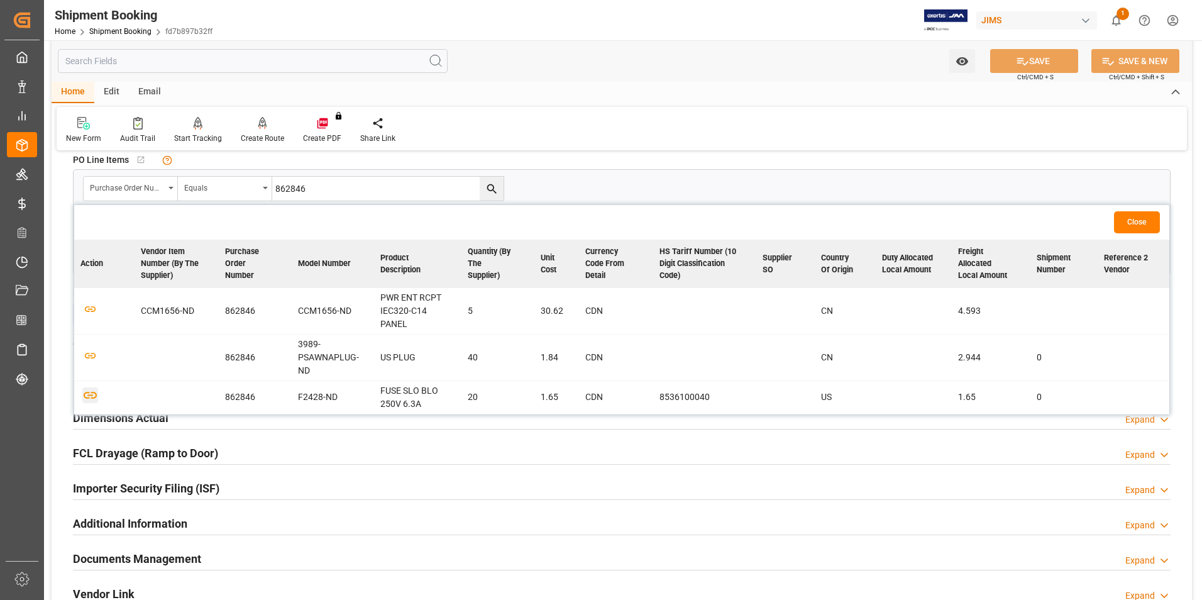
click at [93, 392] on icon "button" at bounding box center [90, 395] width 13 height 7
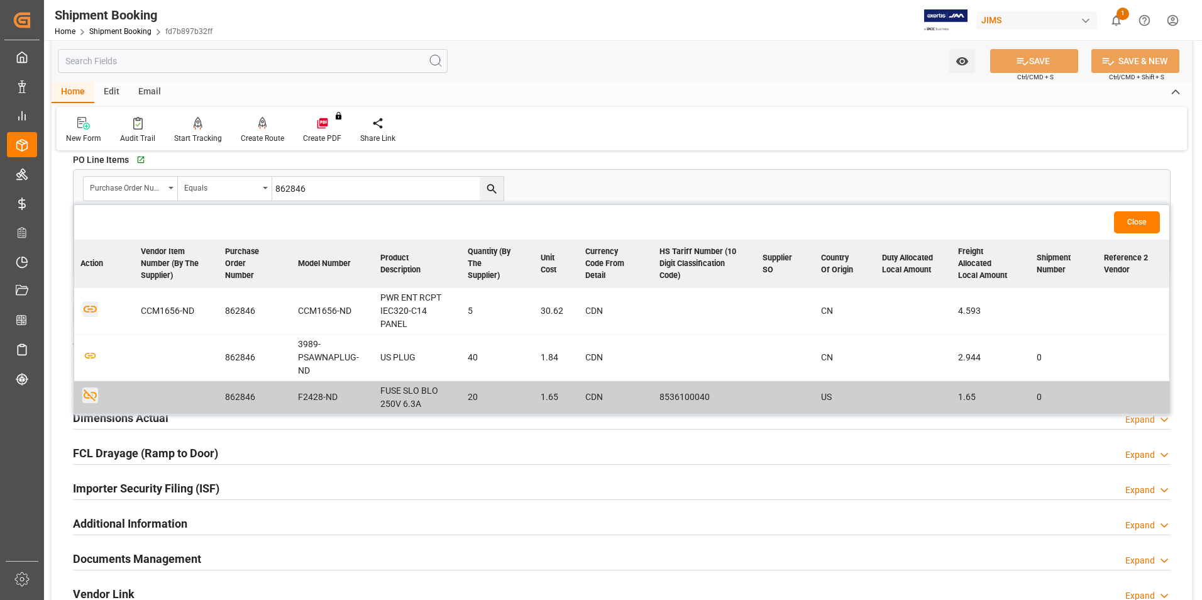
click at [97, 301] on icon "button" at bounding box center [90, 309] width 16 height 16
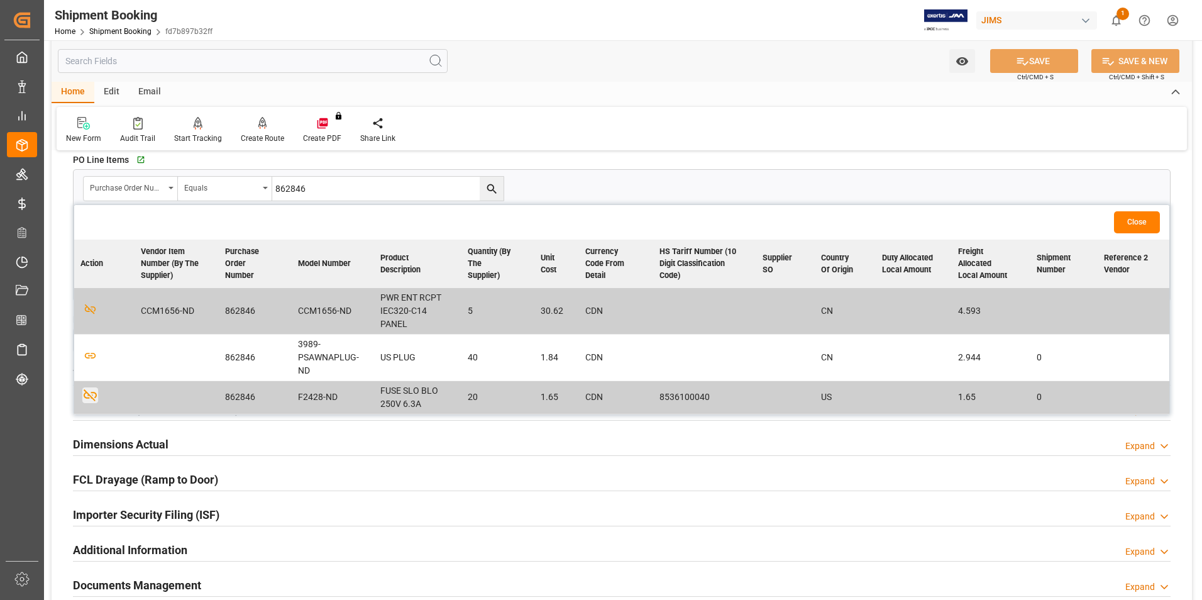
click at [490, 185] on icon "search button" at bounding box center [491, 188] width 13 height 13
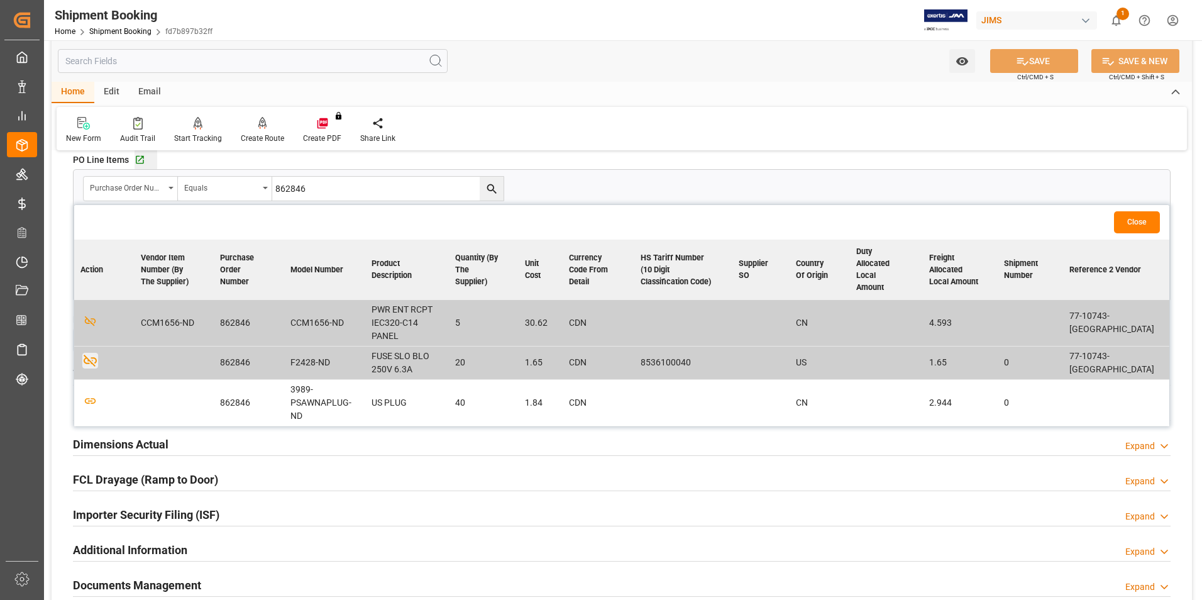
click at [146, 160] on div "Go to Purchase Order Line Item Grid" at bounding box center [146, 160] width 23 height 11
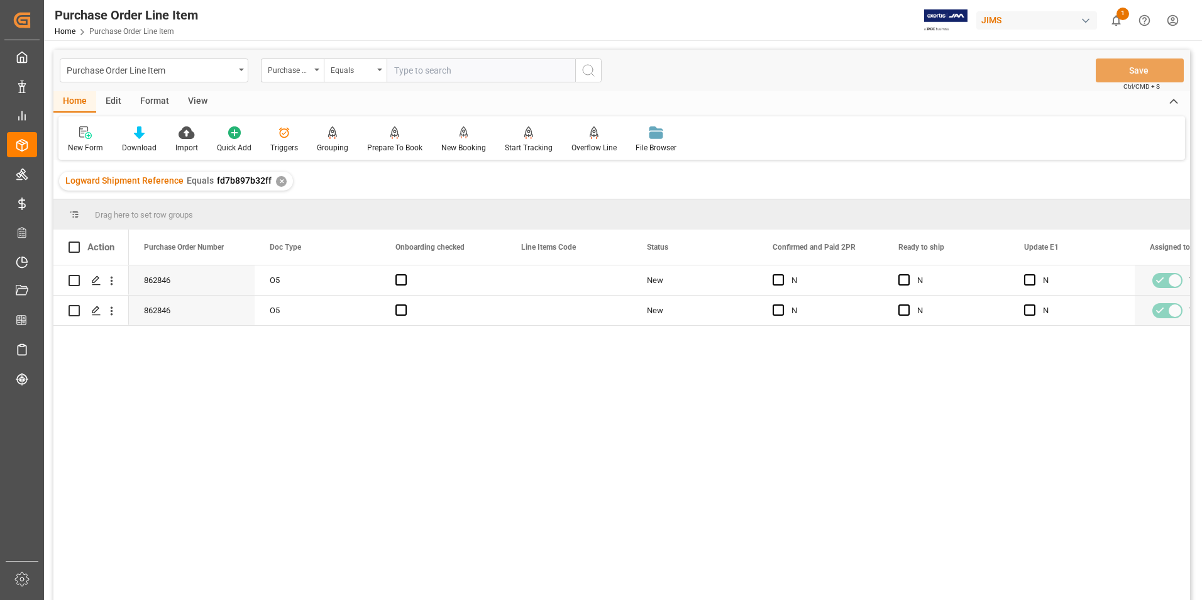
click at [194, 99] on div "View" at bounding box center [198, 101] width 38 height 21
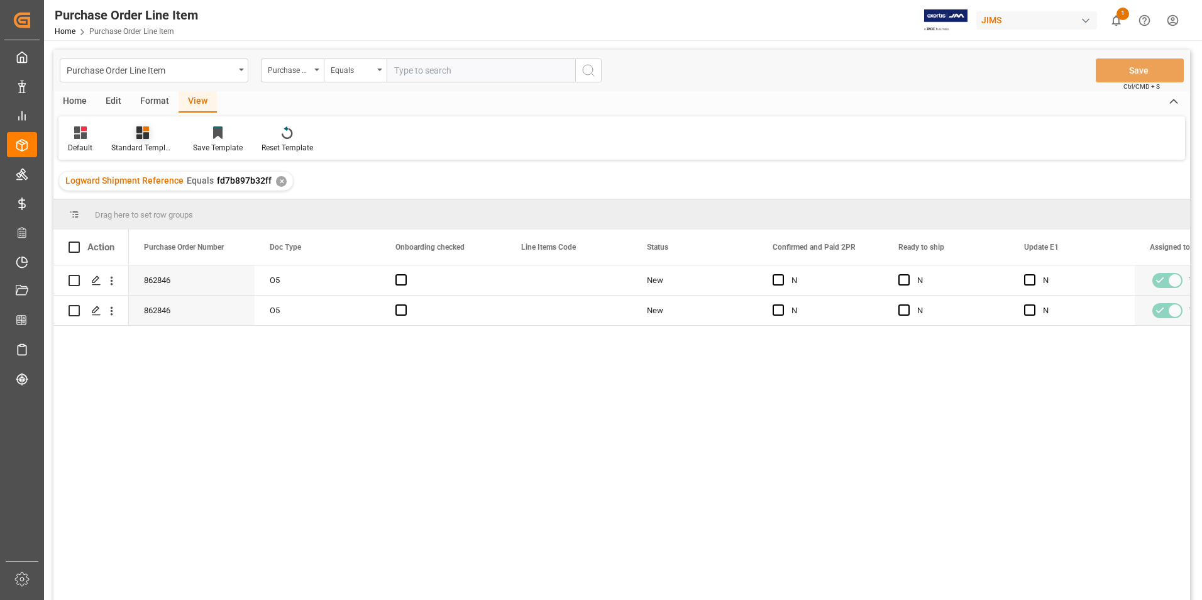
click at [141, 147] on div "Standard Templates" at bounding box center [142, 147] width 63 height 11
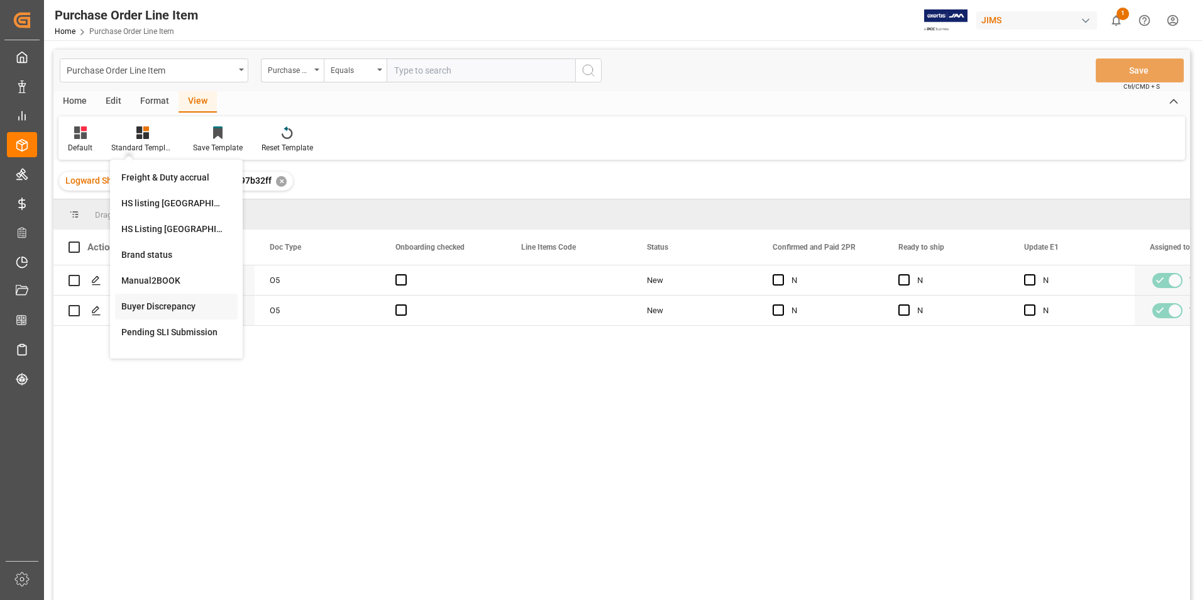
click at [165, 307] on div "Buyer Discrepancy" at bounding box center [176, 306] width 110 height 13
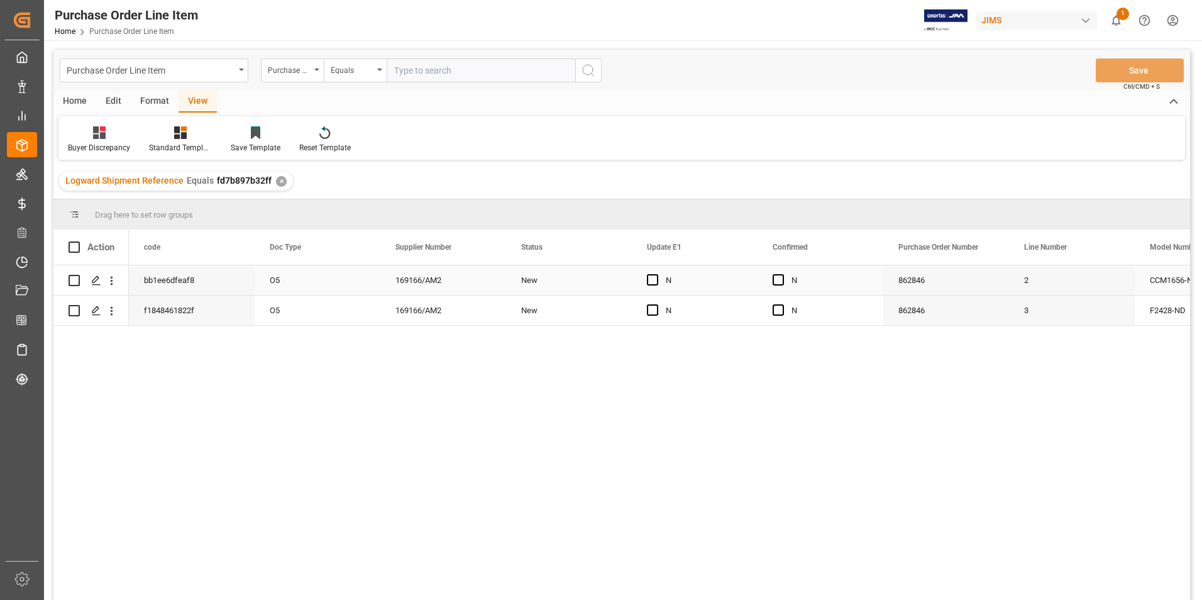
click at [287, 275] on div "O5" at bounding box center [318, 280] width 126 height 30
click at [782, 281] on span "Press SPACE to select this row." at bounding box center [778, 279] width 11 height 11
click at [782, 274] on input "Press SPACE to select this row." at bounding box center [782, 274] width 0 height 0
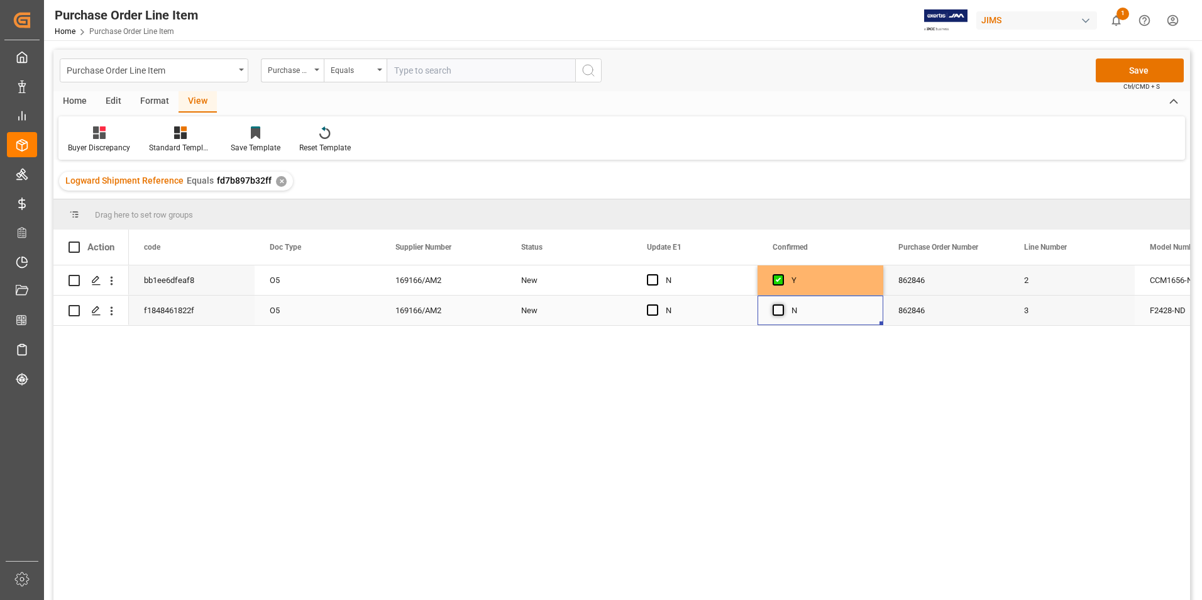
click at [782, 312] on span "Press SPACE to select this row." at bounding box center [778, 309] width 11 height 11
click at [782, 304] on input "Press SPACE to select this row." at bounding box center [782, 304] width 0 height 0
click at [651, 279] on span "Press SPACE to select this row." at bounding box center [652, 279] width 11 height 11
click at [656, 274] on input "Press SPACE to select this row." at bounding box center [656, 274] width 0 height 0
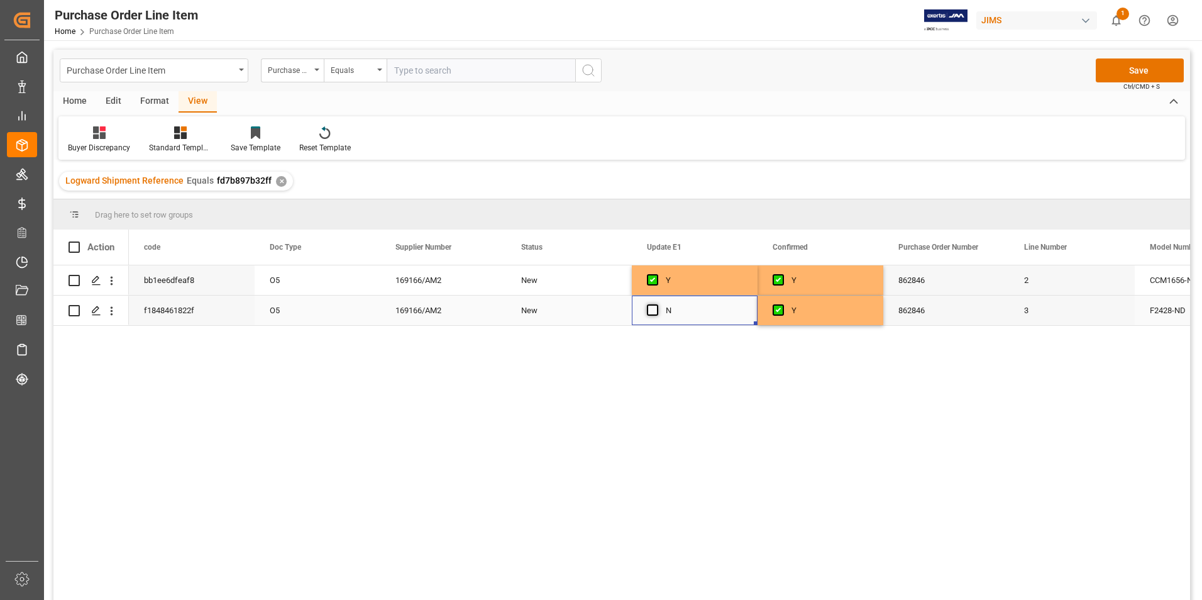
drag, startPoint x: 653, startPoint y: 311, endPoint x: 743, endPoint y: 284, distance: 93.9
click at [653, 311] on span "Press SPACE to select this row." at bounding box center [652, 309] width 11 height 11
click at [656, 304] on input "Press SPACE to select this row." at bounding box center [656, 304] width 0 height 0
click at [1118, 78] on button "Save" at bounding box center [1140, 70] width 88 height 24
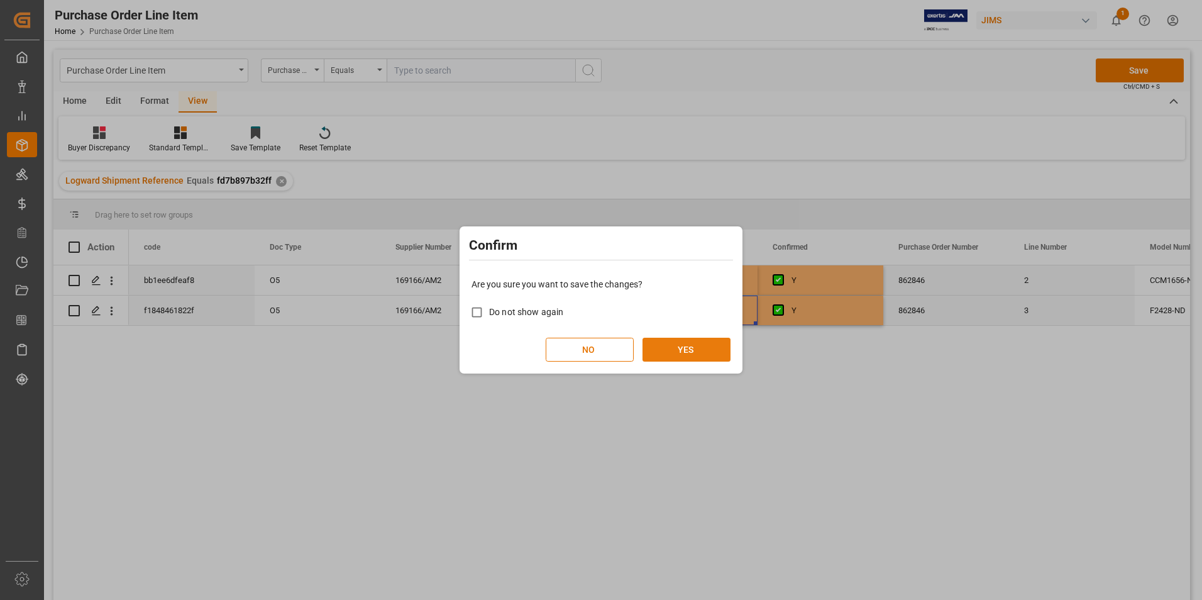
click at [676, 354] on button "YES" at bounding box center [687, 350] width 88 height 24
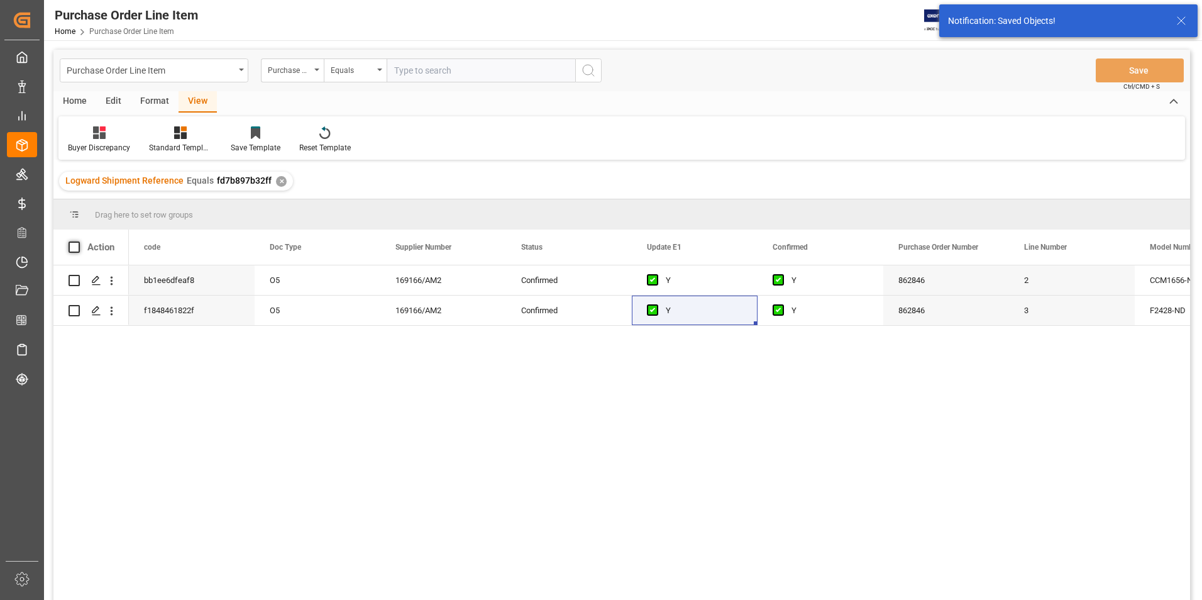
click at [74, 248] on span at bounding box center [74, 246] width 11 height 11
click at [78, 241] on input "checkbox" at bounding box center [78, 241] width 0 height 0
checkbox input "true"
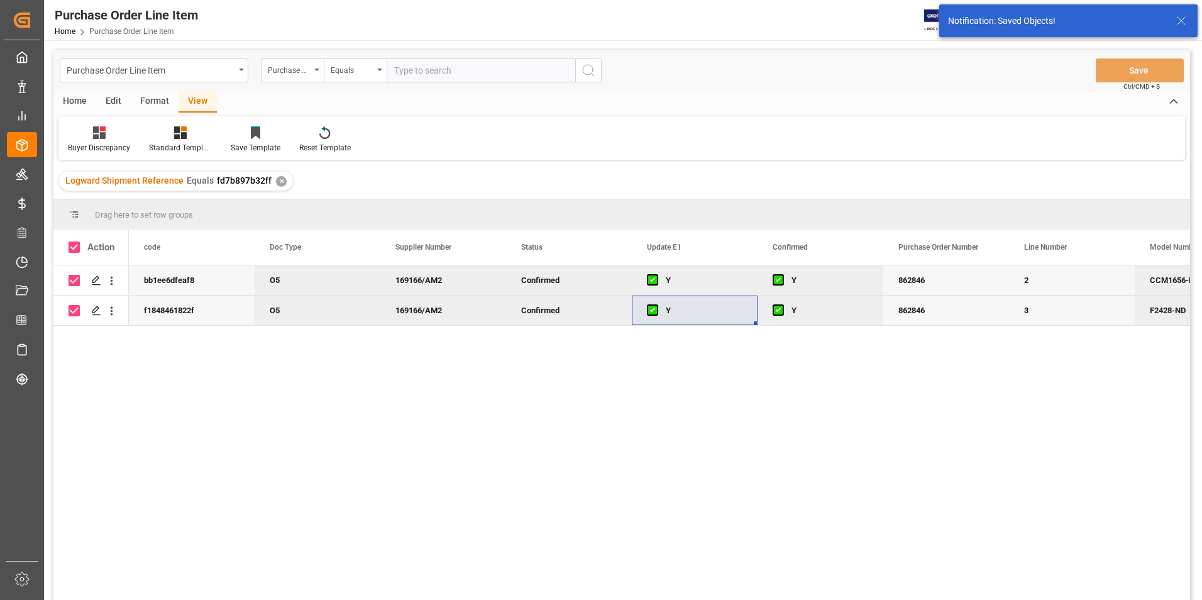
click at [70, 100] on div "Home" at bounding box center [74, 101] width 43 height 21
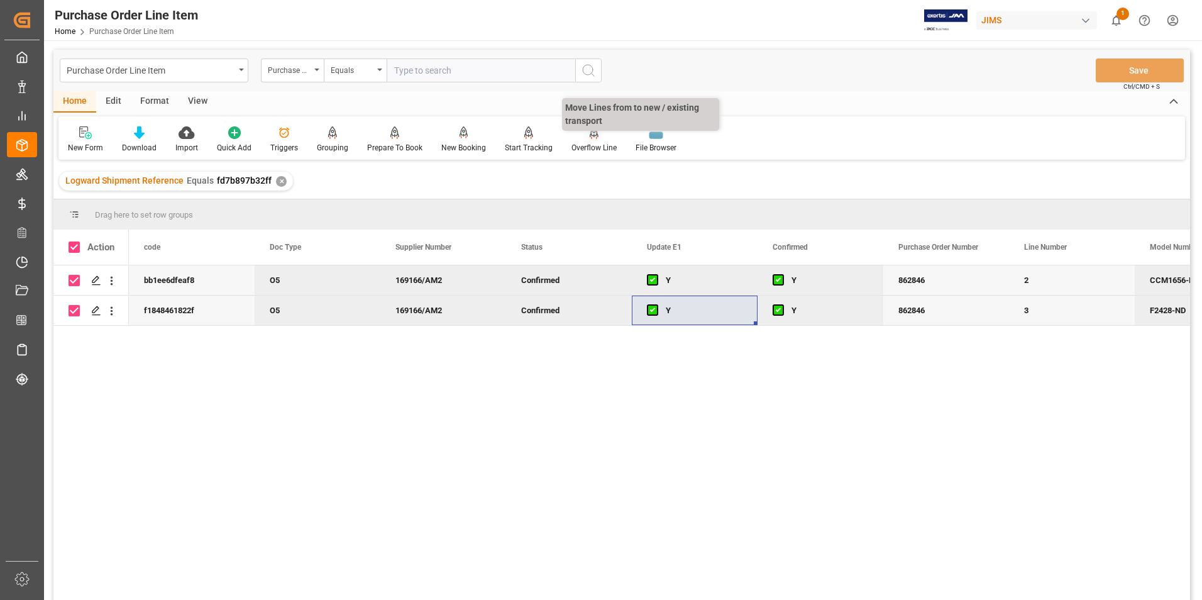
click at [582, 144] on div "Overflow Line" at bounding box center [594, 147] width 45 height 11
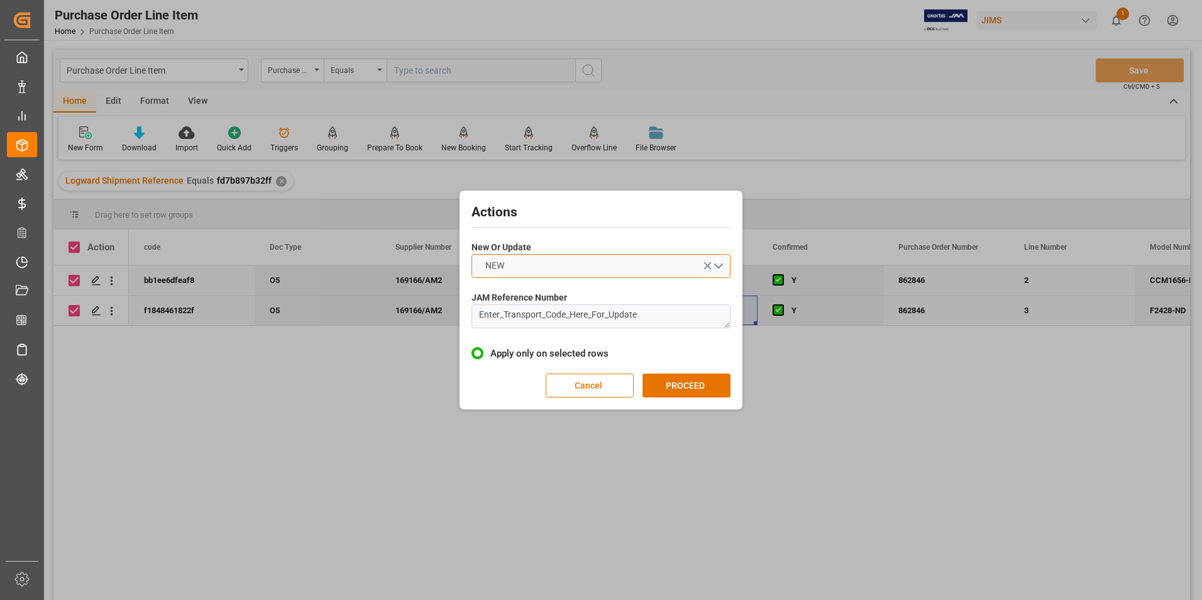
click at [541, 263] on button "NEW" at bounding box center [601, 266] width 259 height 24
click at [543, 292] on div "UPDATE" at bounding box center [601, 295] width 258 height 26
drag, startPoint x: 657, startPoint y: 322, endPoint x: 445, endPoint y: 319, distance: 211.9
click at [445, 319] on div "Actions New Or Update UPDATE JAM Reference Number Enter_Transport_Code_Here_For…" at bounding box center [601, 300] width 1202 height 600
type textarea "77-10743-[GEOGRAPHIC_DATA]"
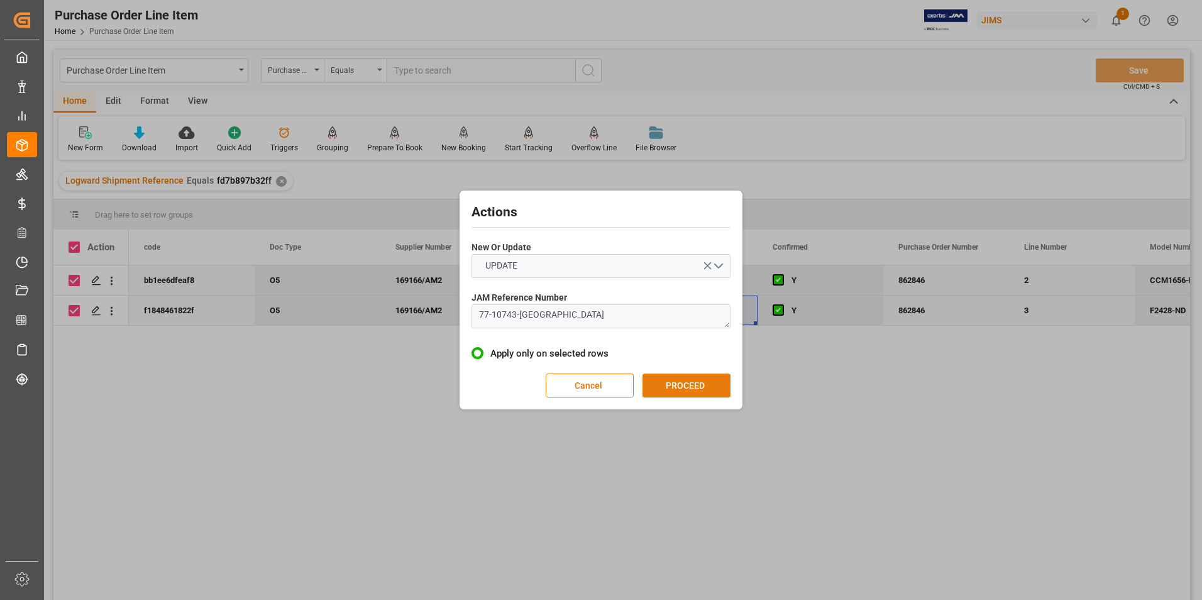
click at [690, 376] on button "PROCEED" at bounding box center [687, 385] width 88 height 24
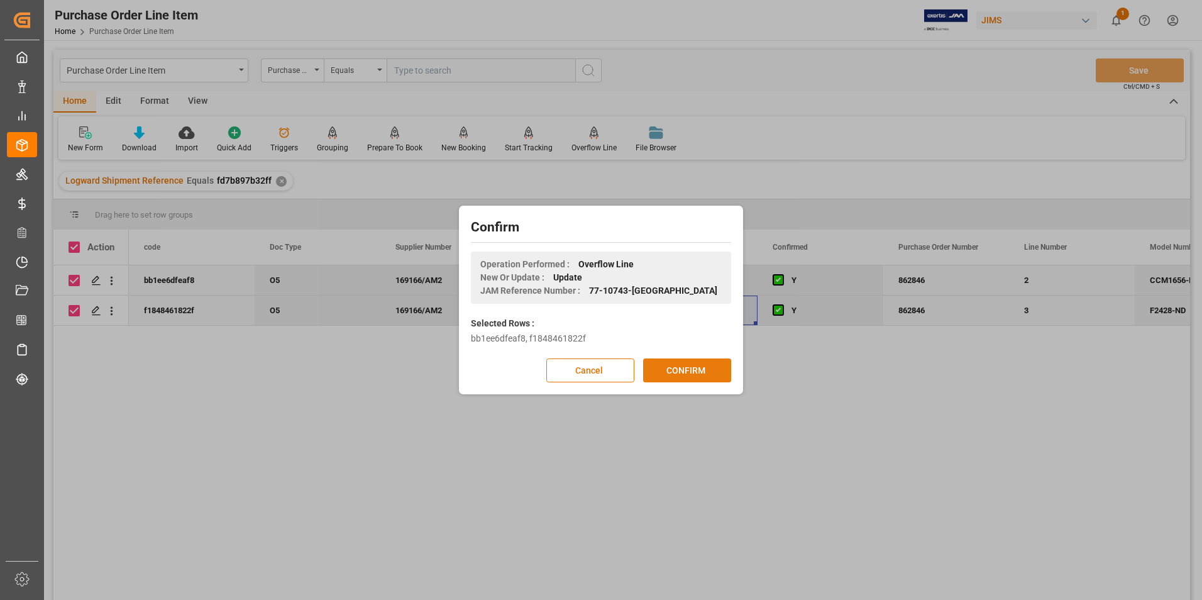
click at [687, 376] on button "CONFIRM" at bounding box center [687, 370] width 88 height 24
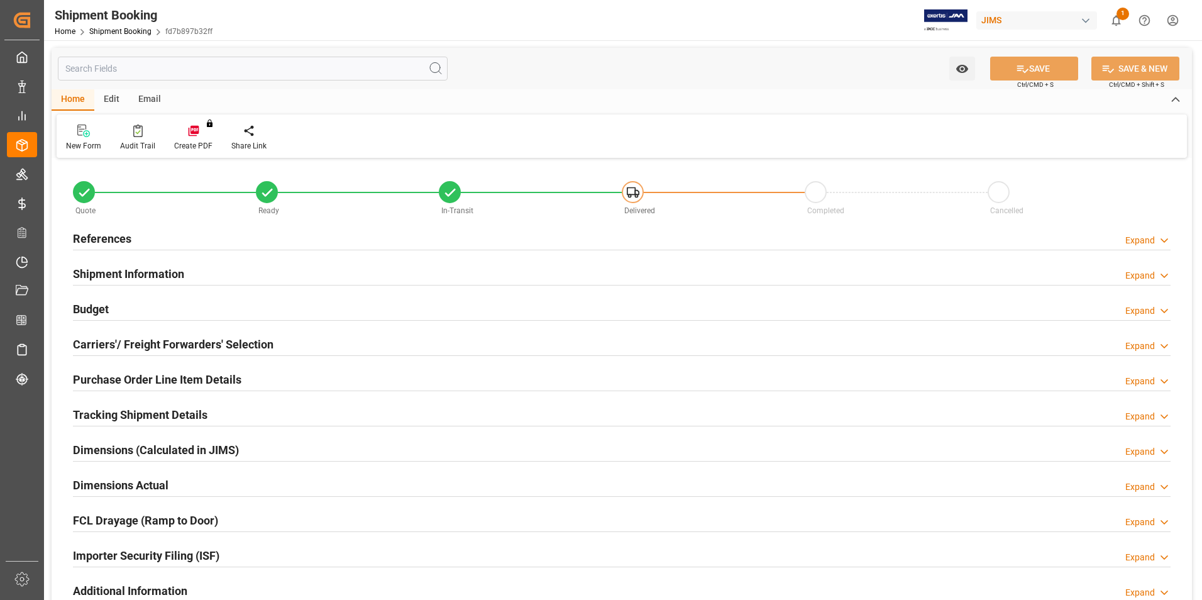
type input "2"
click at [124, 375] on h2 "Purchase Order Line Item Details" at bounding box center [157, 379] width 169 height 17
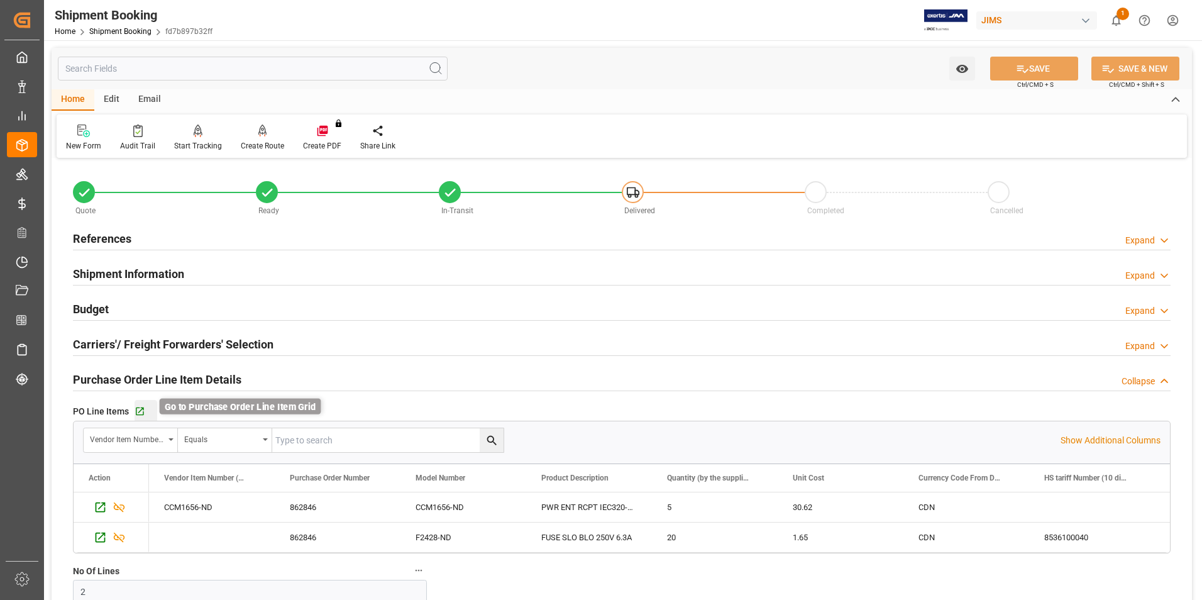
click at [140, 406] on icon "button" at bounding box center [140, 411] width 11 height 11
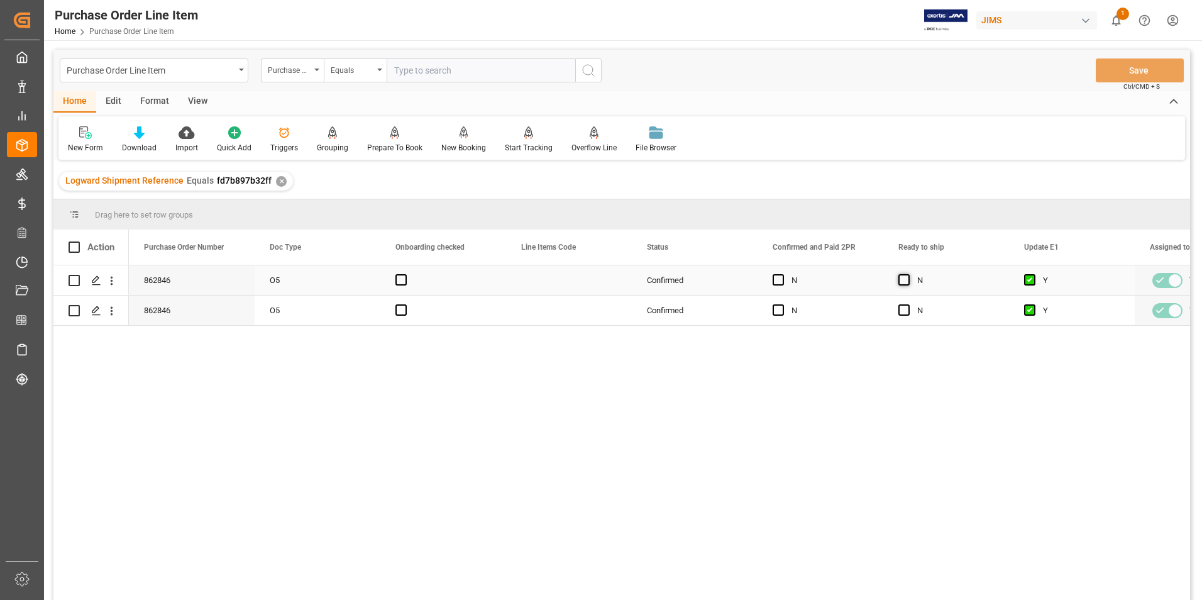
click at [901, 282] on span "Press SPACE to select this row." at bounding box center [903, 279] width 11 height 11
click at [908, 274] on input "Press SPACE to select this row." at bounding box center [908, 274] width 0 height 0
click at [900, 308] on span "Press SPACE to select this row." at bounding box center [903, 309] width 11 height 11
click at [908, 304] on input "Press SPACE to select this row." at bounding box center [908, 304] width 0 height 0
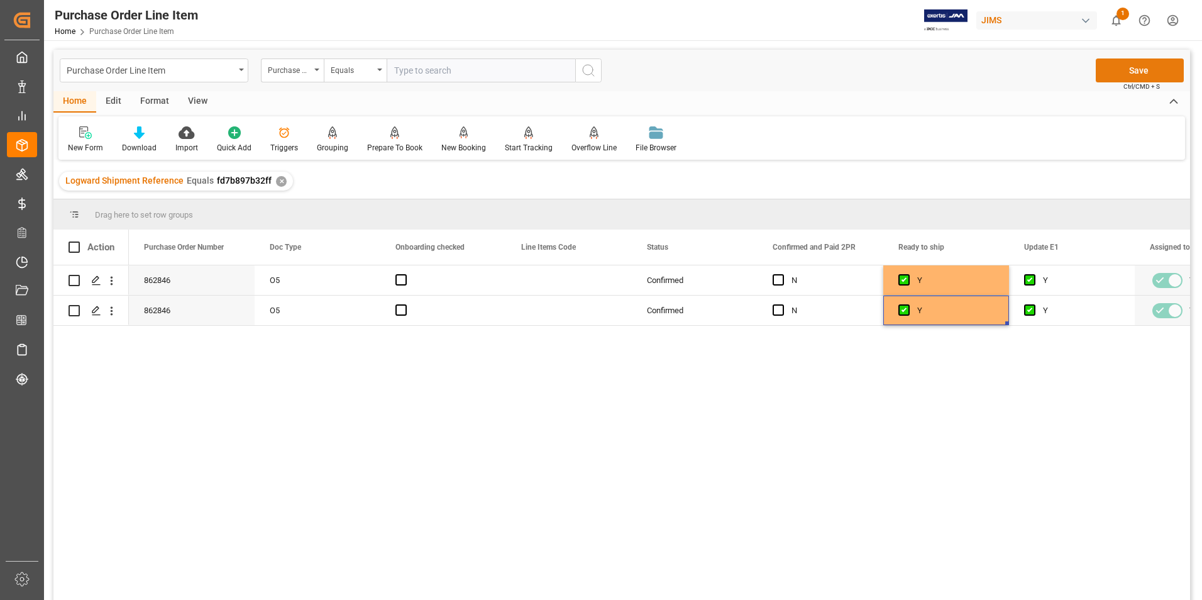
click at [1114, 74] on button "Save" at bounding box center [1140, 70] width 88 height 24
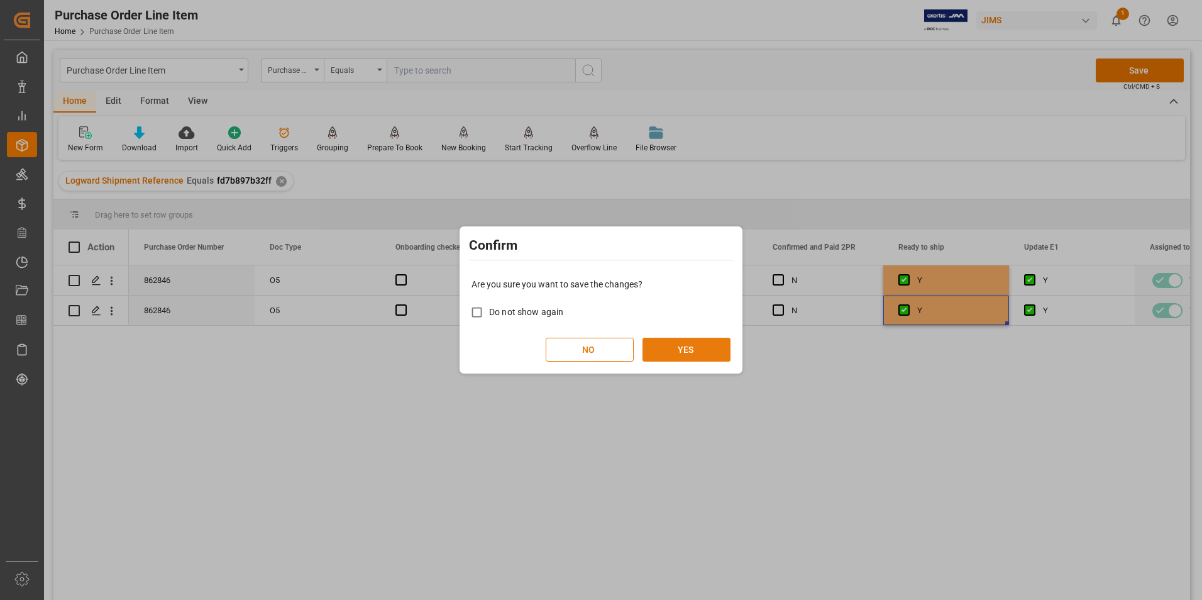
click at [681, 348] on button "YES" at bounding box center [687, 350] width 88 height 24
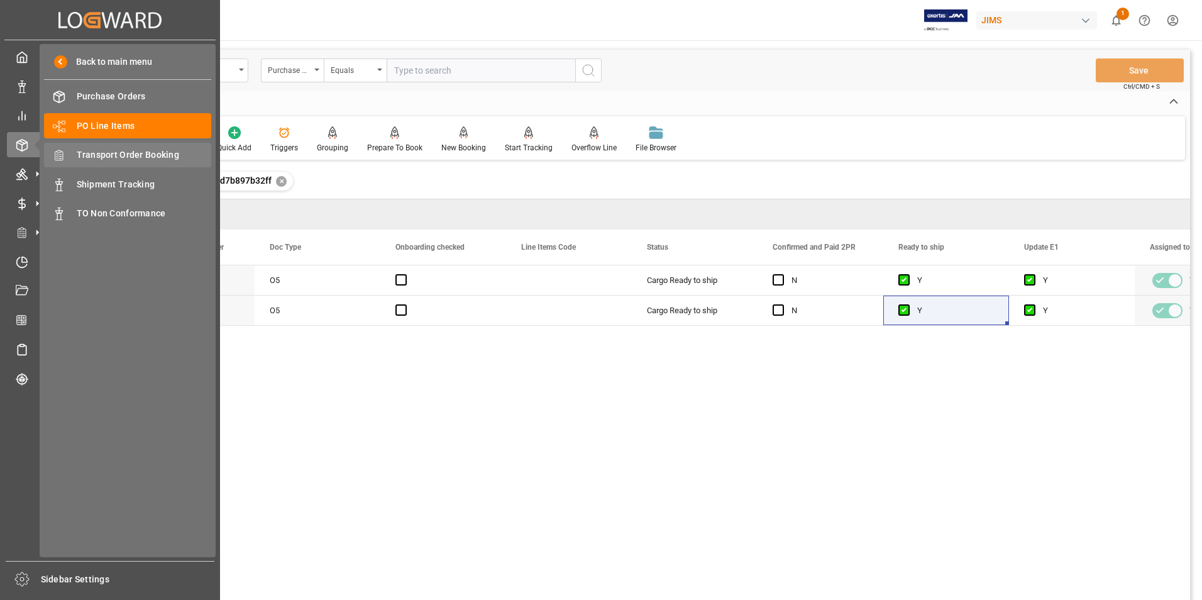
click at [170, 148] on span "Transport Order Booking" at bounding box center [144, 154] width 135 height 13
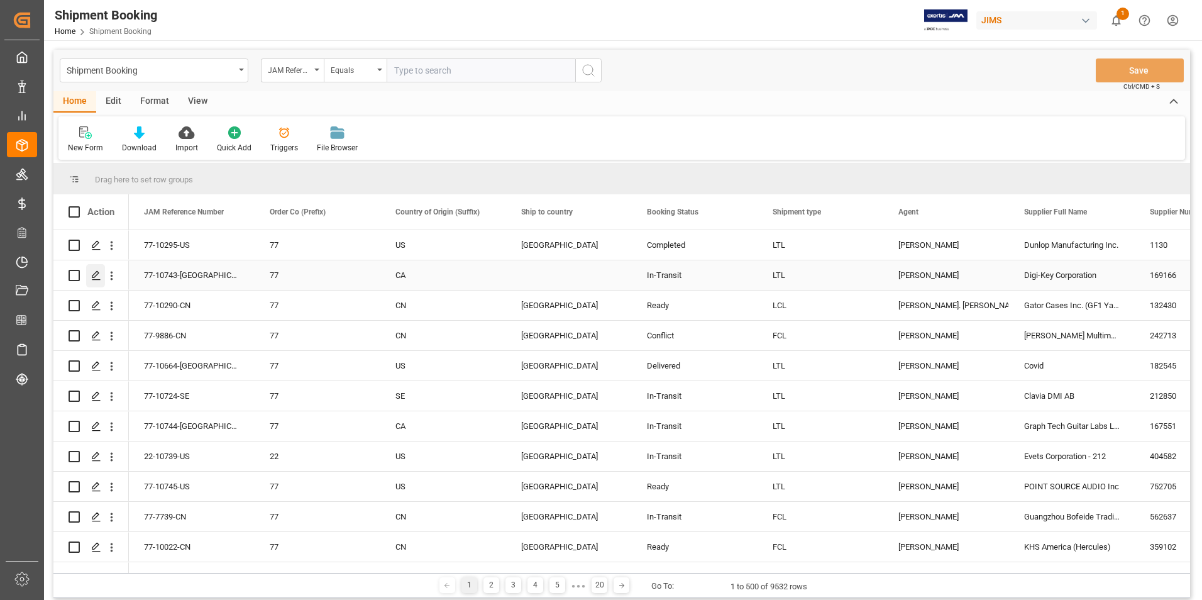
click at [94, 278] on polygon "Press SPACE to select this row." at bounding box center [95, 275] width 6 height 6
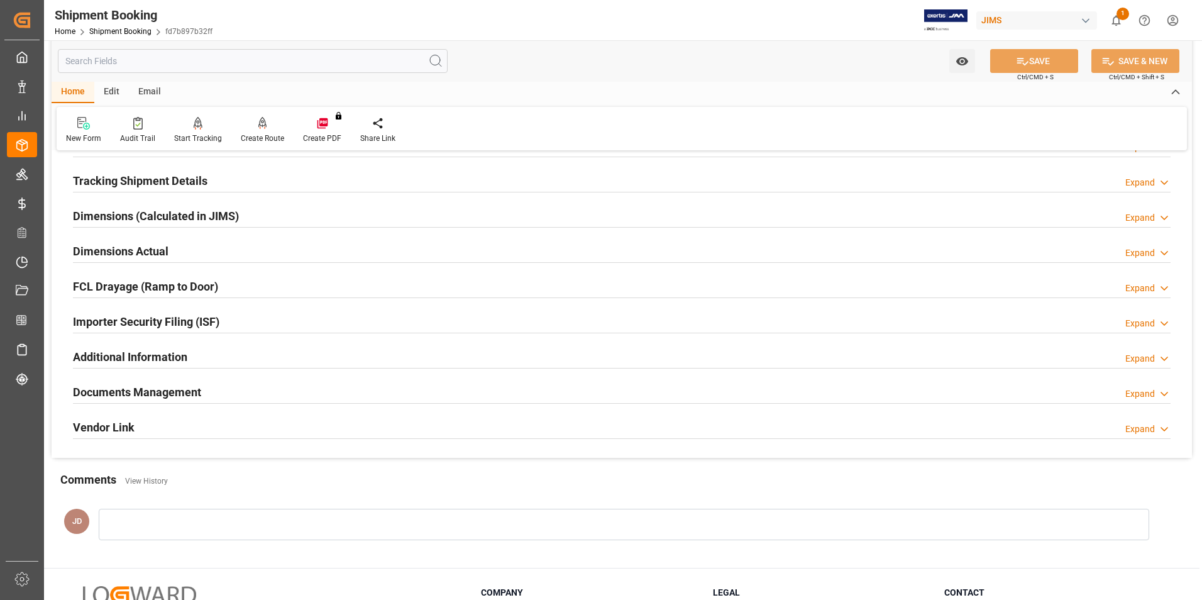
scroll to position [252, 0]
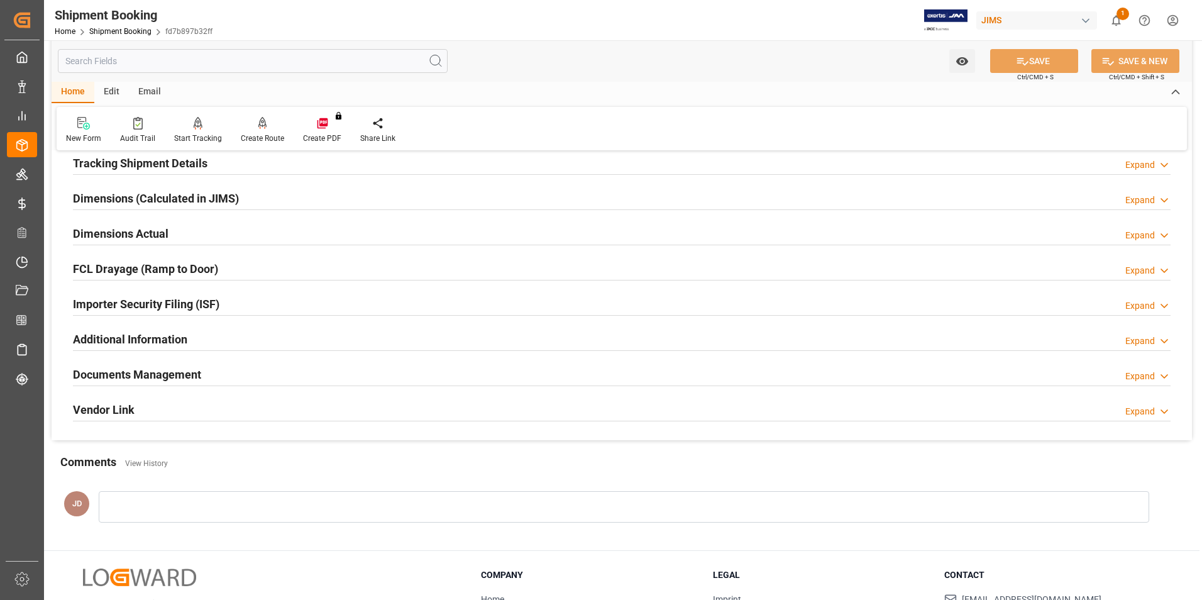
click at [115, 373] on h2 "Documents Management" at bounding box center [137, 374] width 128 height 17
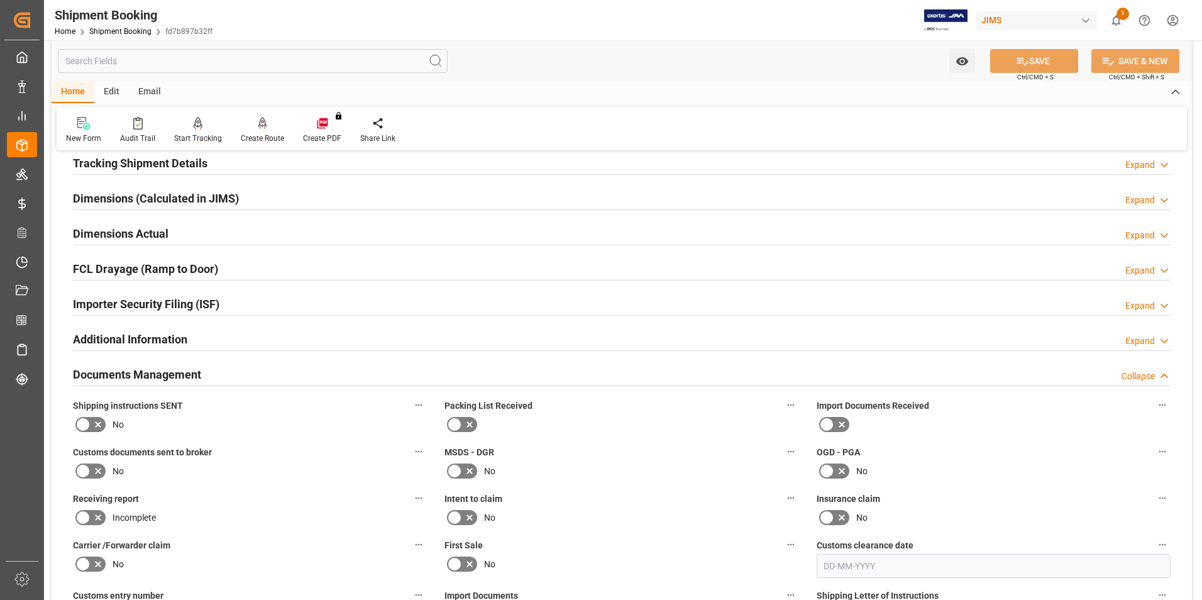
click at [837, 420] on icon at bounding box center [841, 424] width 15 height 15
click at [0, 0] on input "checkbox" at bounding box center [0, 0] width 0 height 0
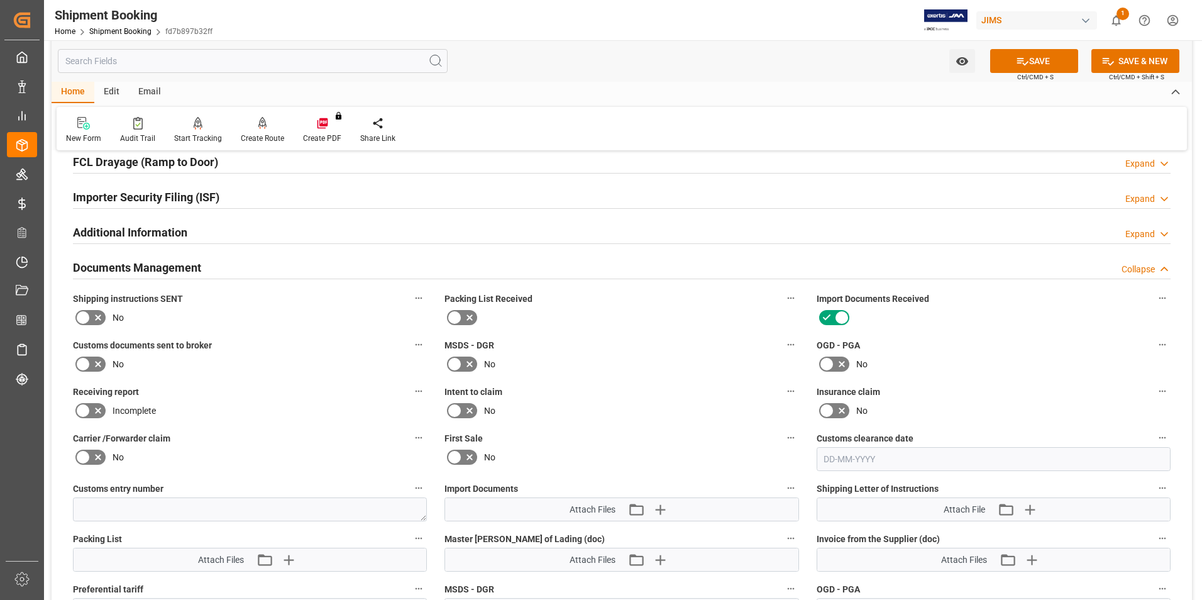
scroll to position [377, 0]
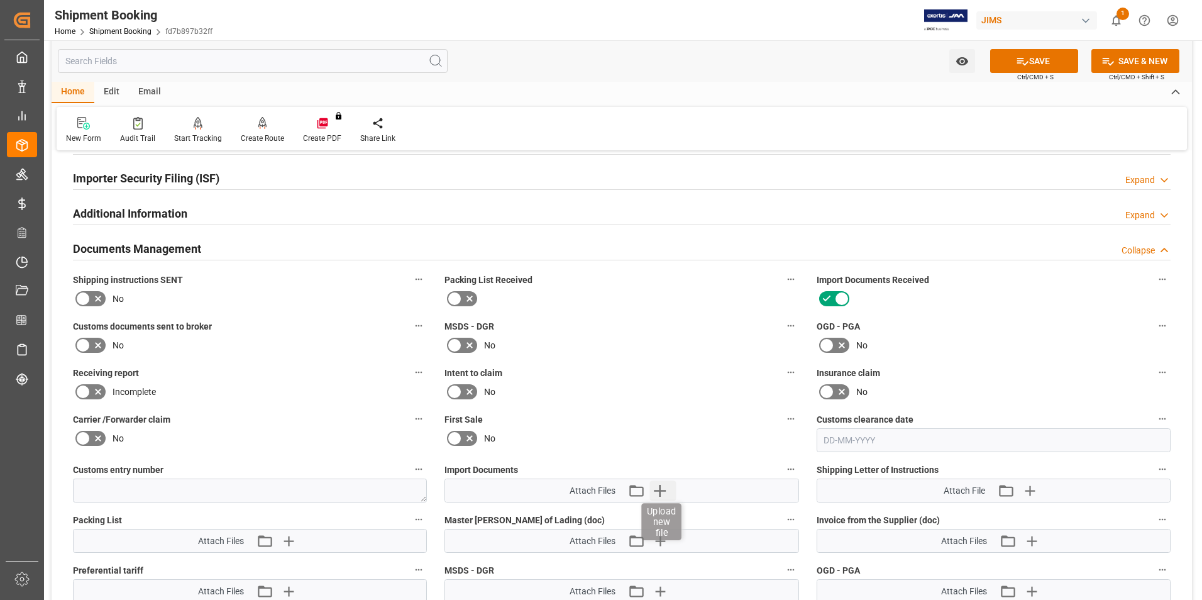
click at [658, 486] on icon "button" at bounding box center [660, 490] width 20 height 20
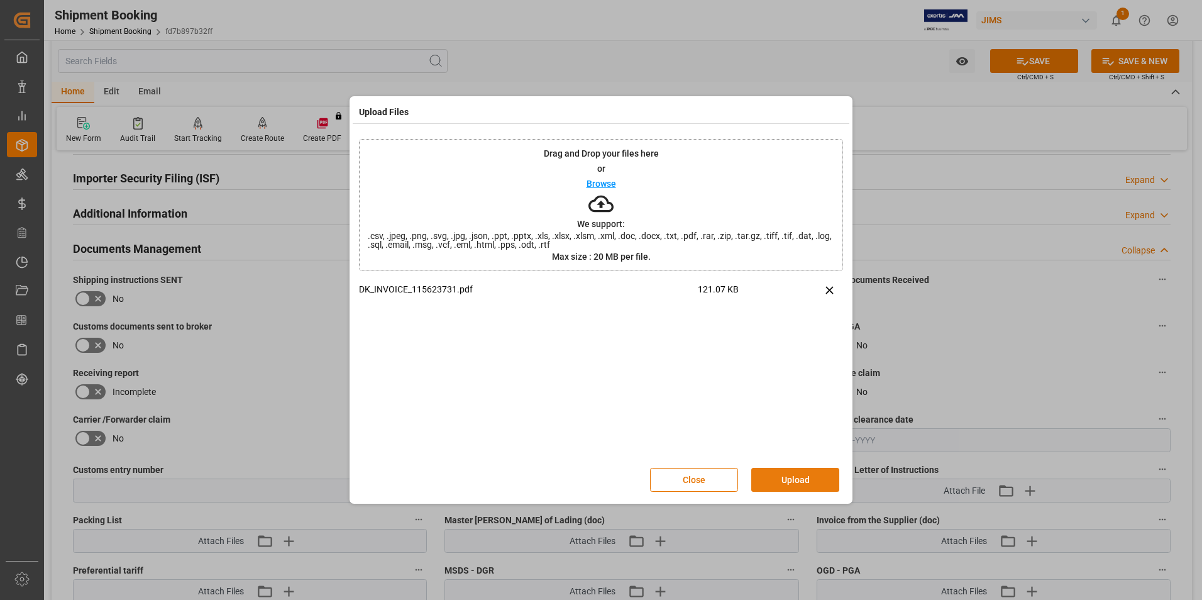
click at [794, 474] on button "Upload" at bounding box center [795, 480] width 88 height 24
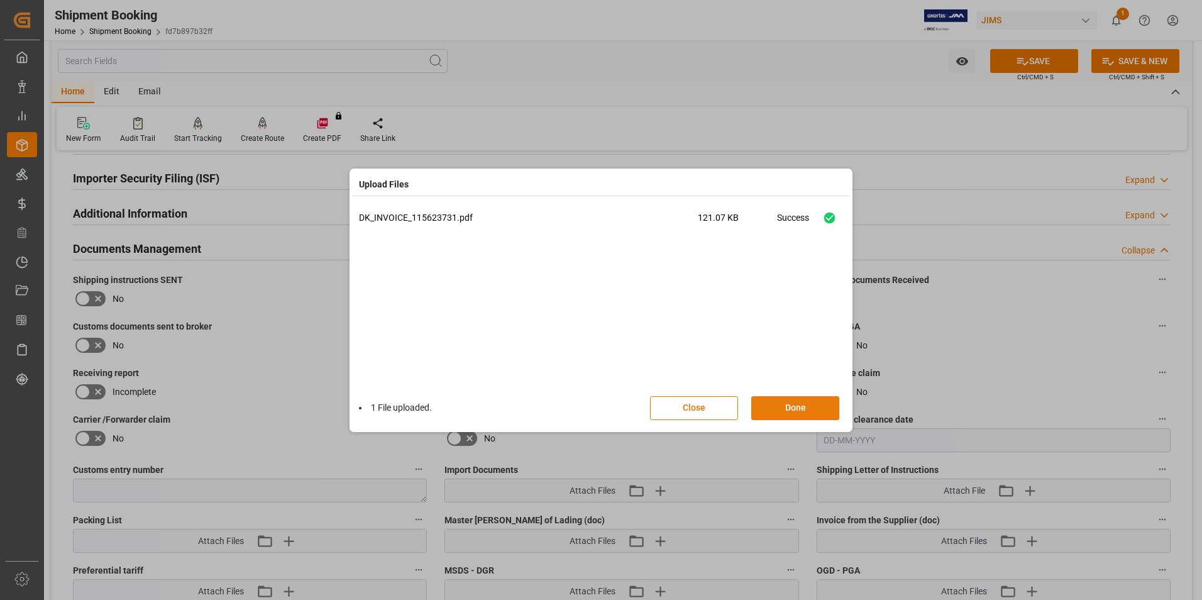
click at [783, 410] on button "Done" at bounding box center [795, 408] width 88 height 24
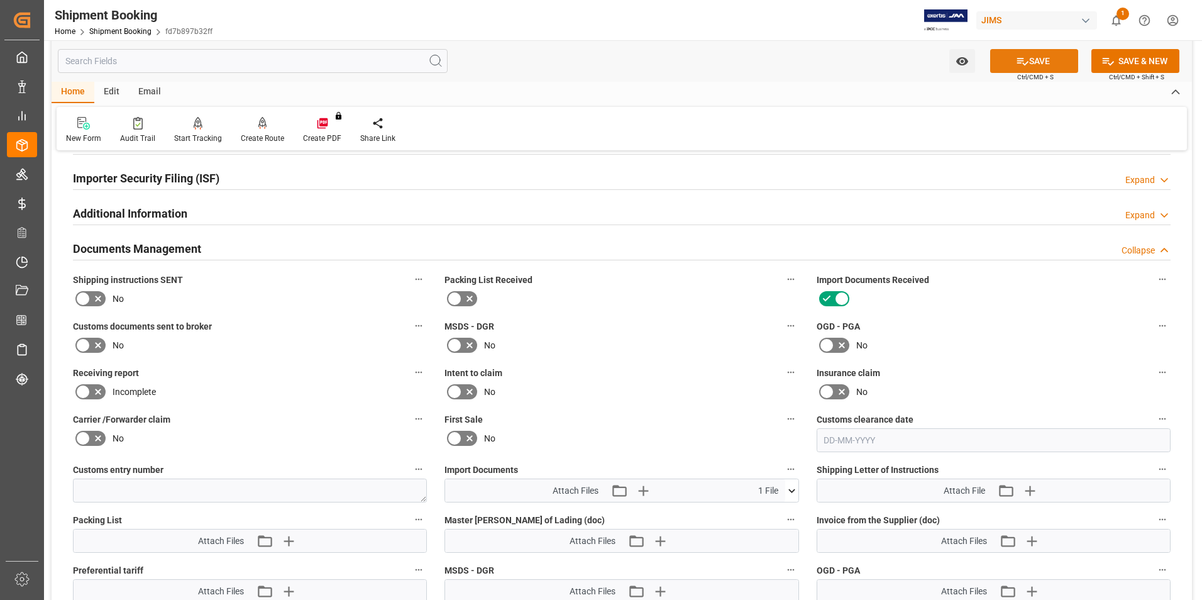
click at [1042, 52] on button "SAVE" at bounding box center [1034, 61] width 88 height 24
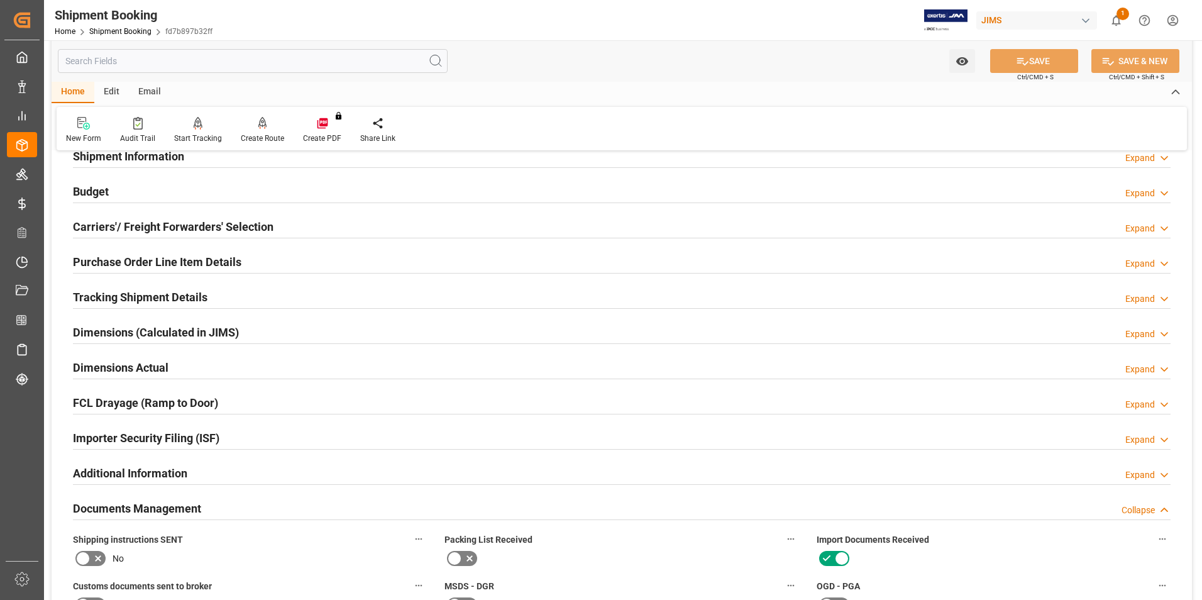
scroll to position [0, 0]
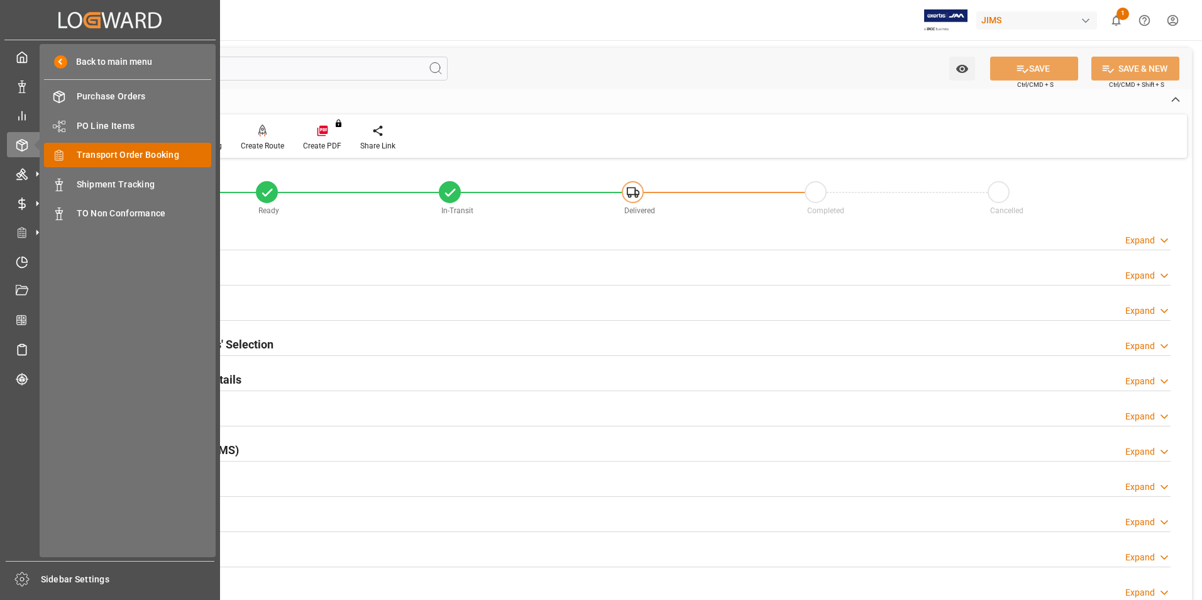
click at [171, 157] on span "Transport Order Booking" at bounding box center [144, 154] width 135 height 13
